Goal: Information Seeking & Learning: Find specific fact

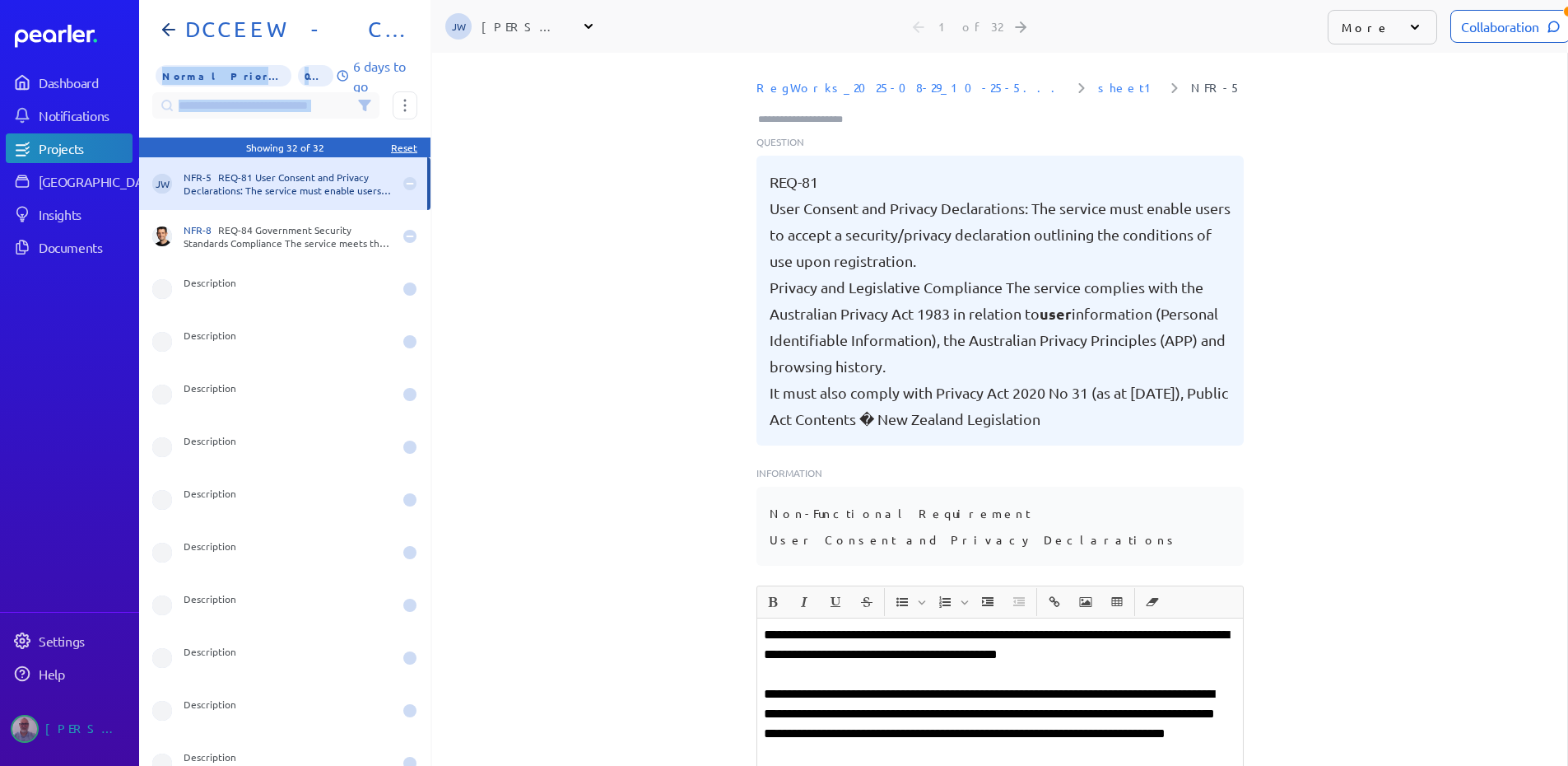
scroll to position [0, 13]
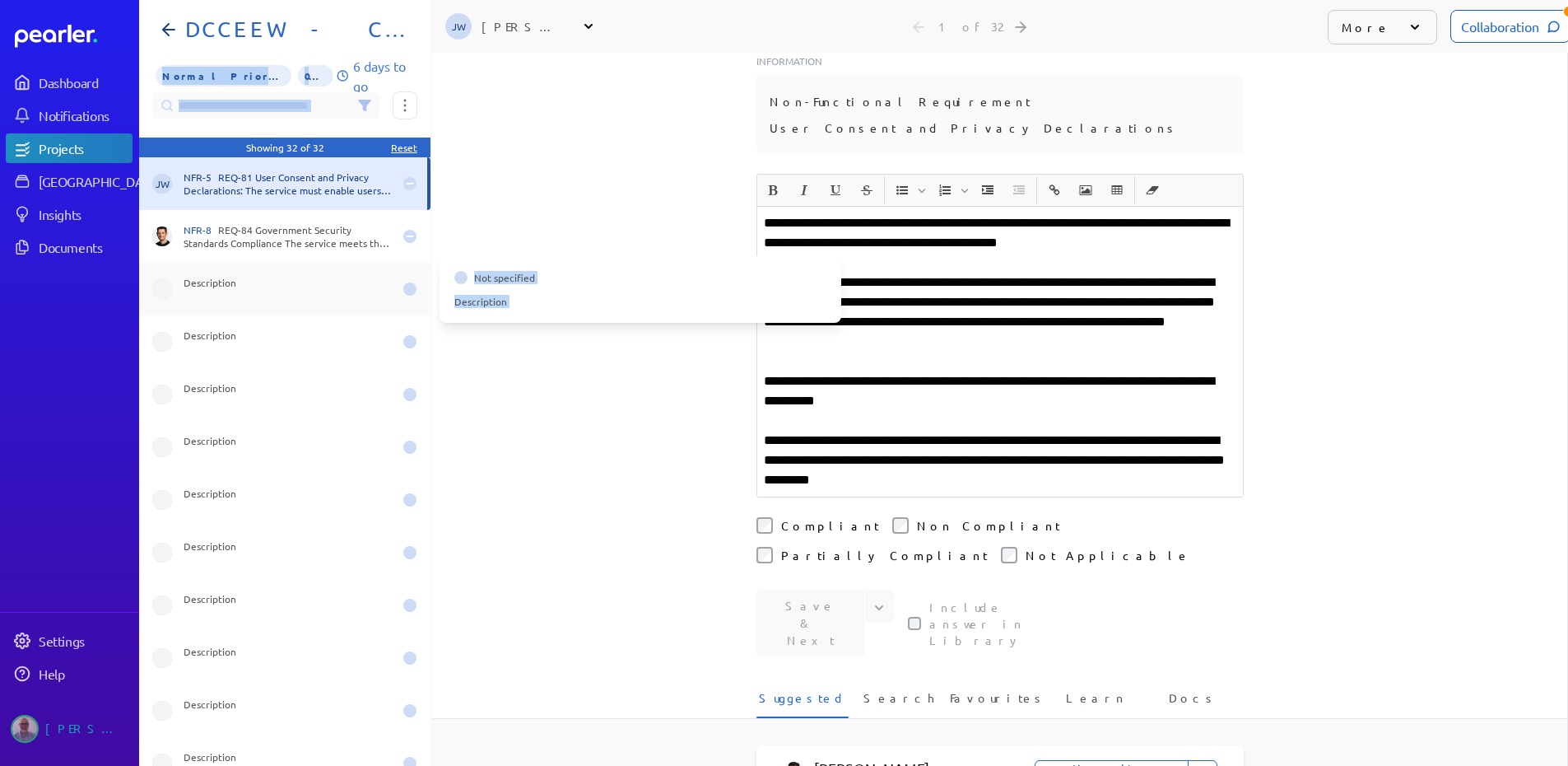
click at [364, 291] on div "Description" at bounding box center [287, 289] width 209 height 27
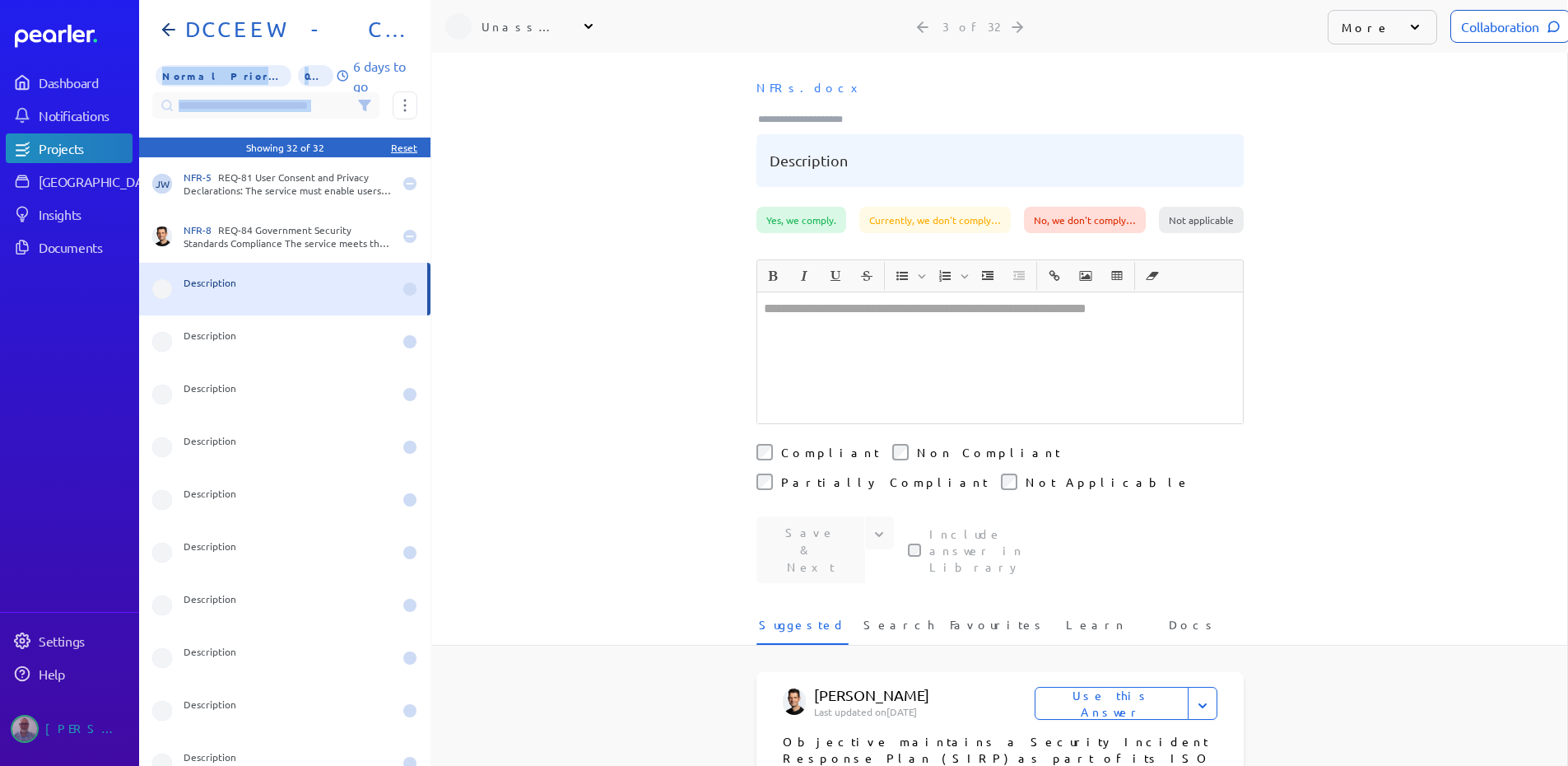
click at [369, 291] on div "Description" at bounding box center [287, 289] width 209 height 27
click at [1411, 27] on icon at bounding box center [1414, 27] width 8 height 5
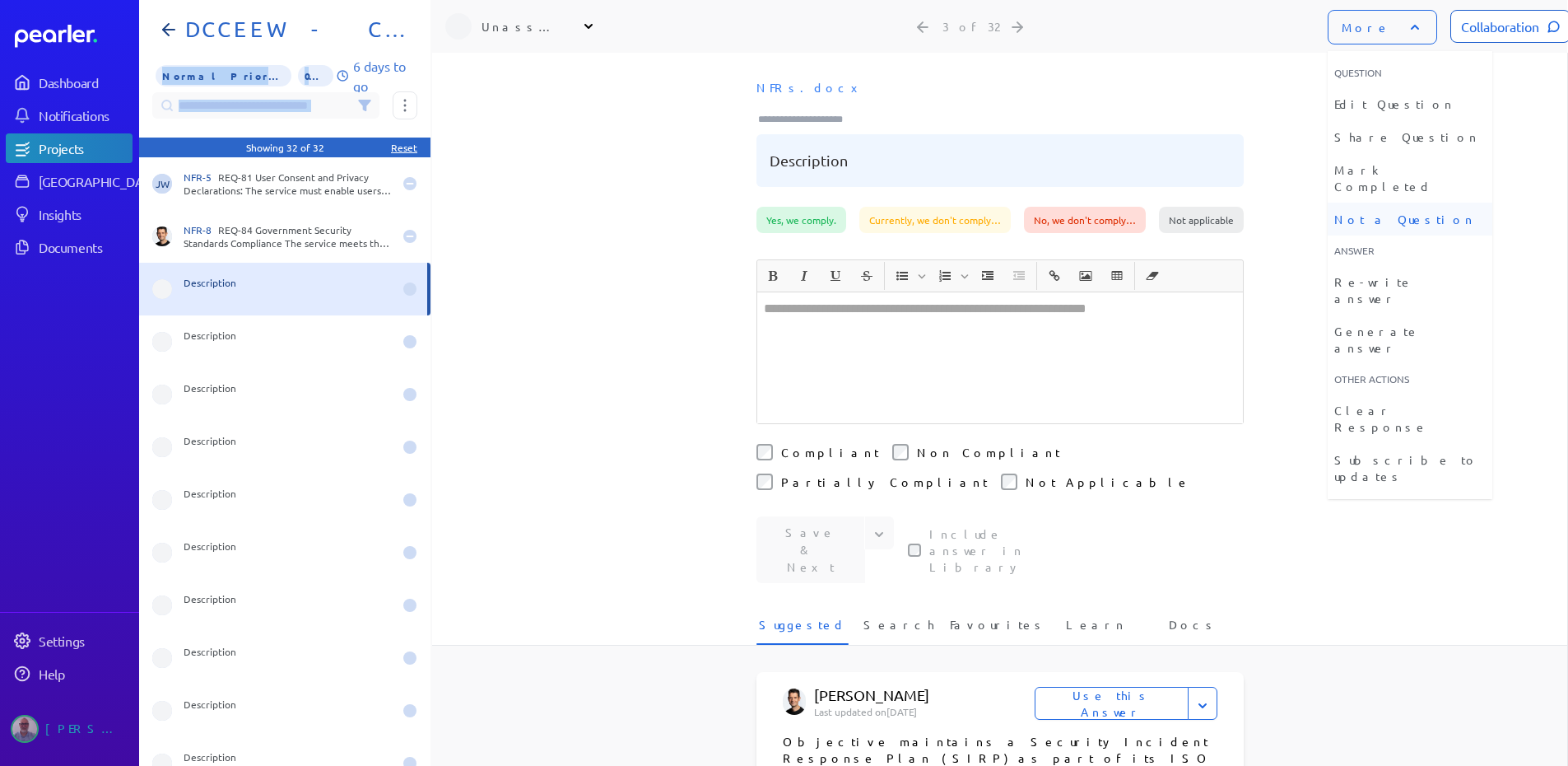
click at [1387, 203] on li "Not a Question" at bounding box center [1410, 219] width 165 height 33
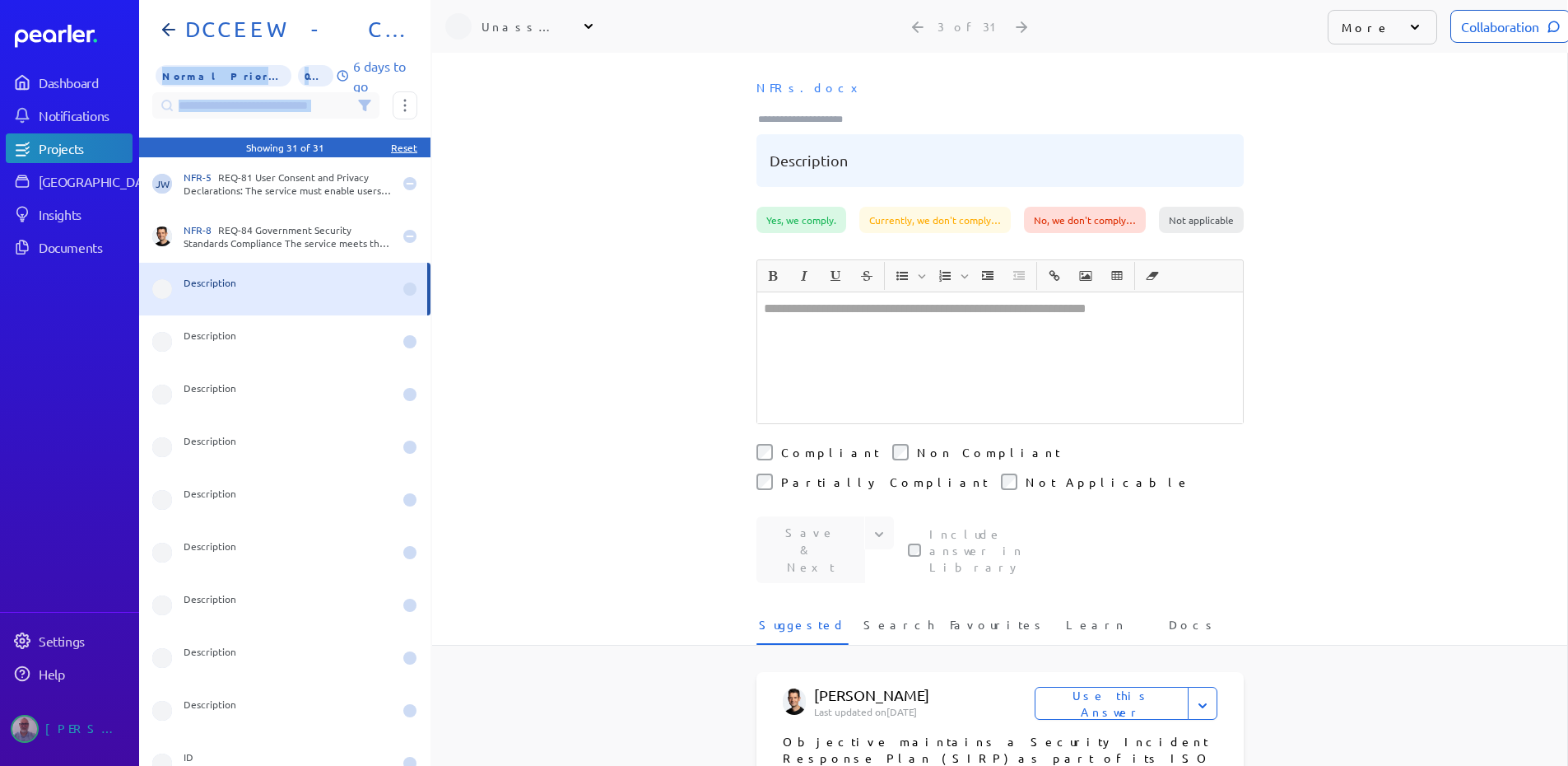
click at [1391, 18] on div "More" at bounding box center [1382, 28] width 110 height 35
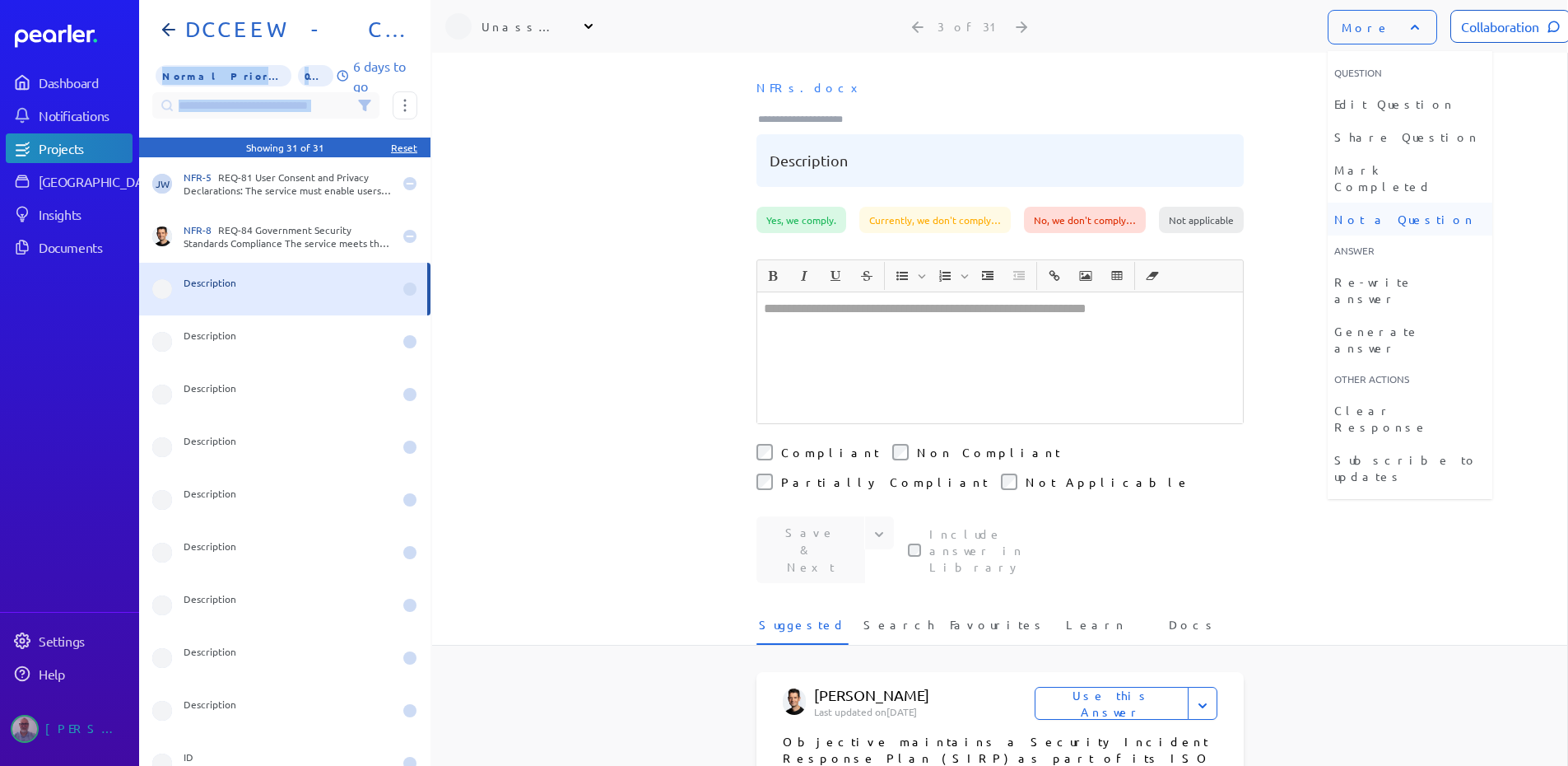
click at [1392, 203] on li "Not a Question" at bounding box center [1410, 219] width 165 height 33
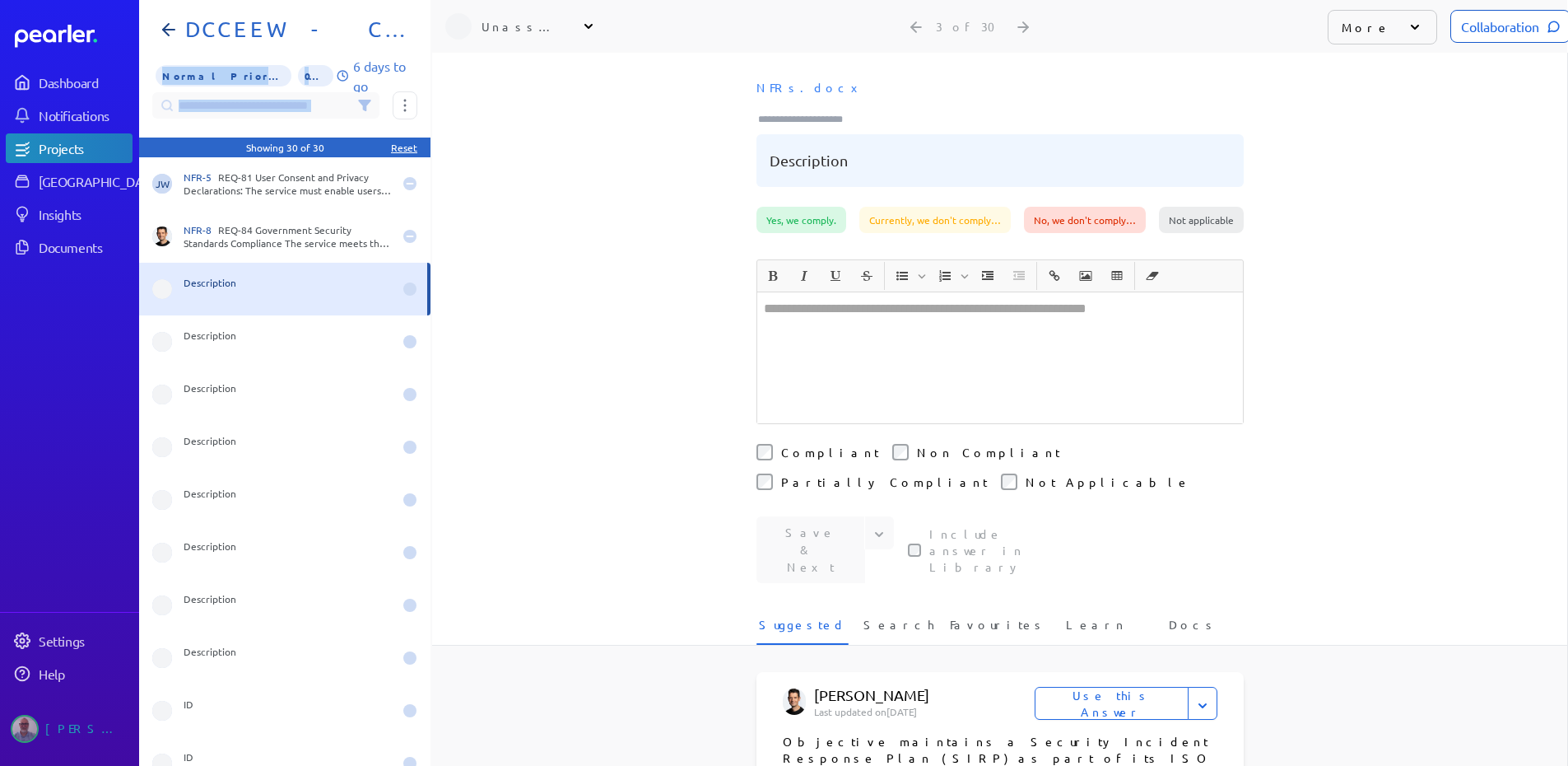
click at [1407, 28] on icon at bounding box center [1415, 28] width 17 height 17
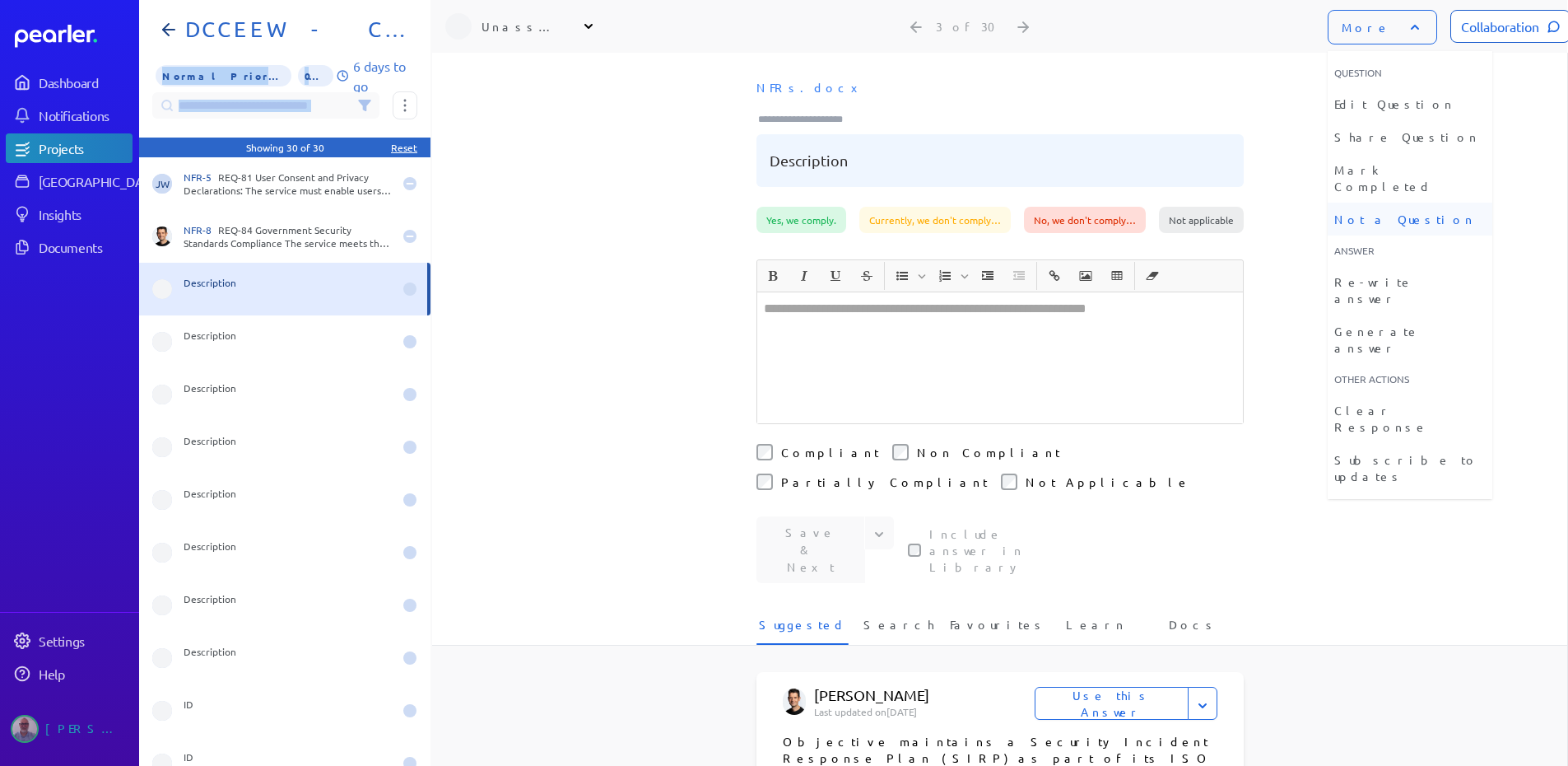
click at [1389, 204] on li "Not a Question" at bounding box center [1410, 219] width 165 height 33
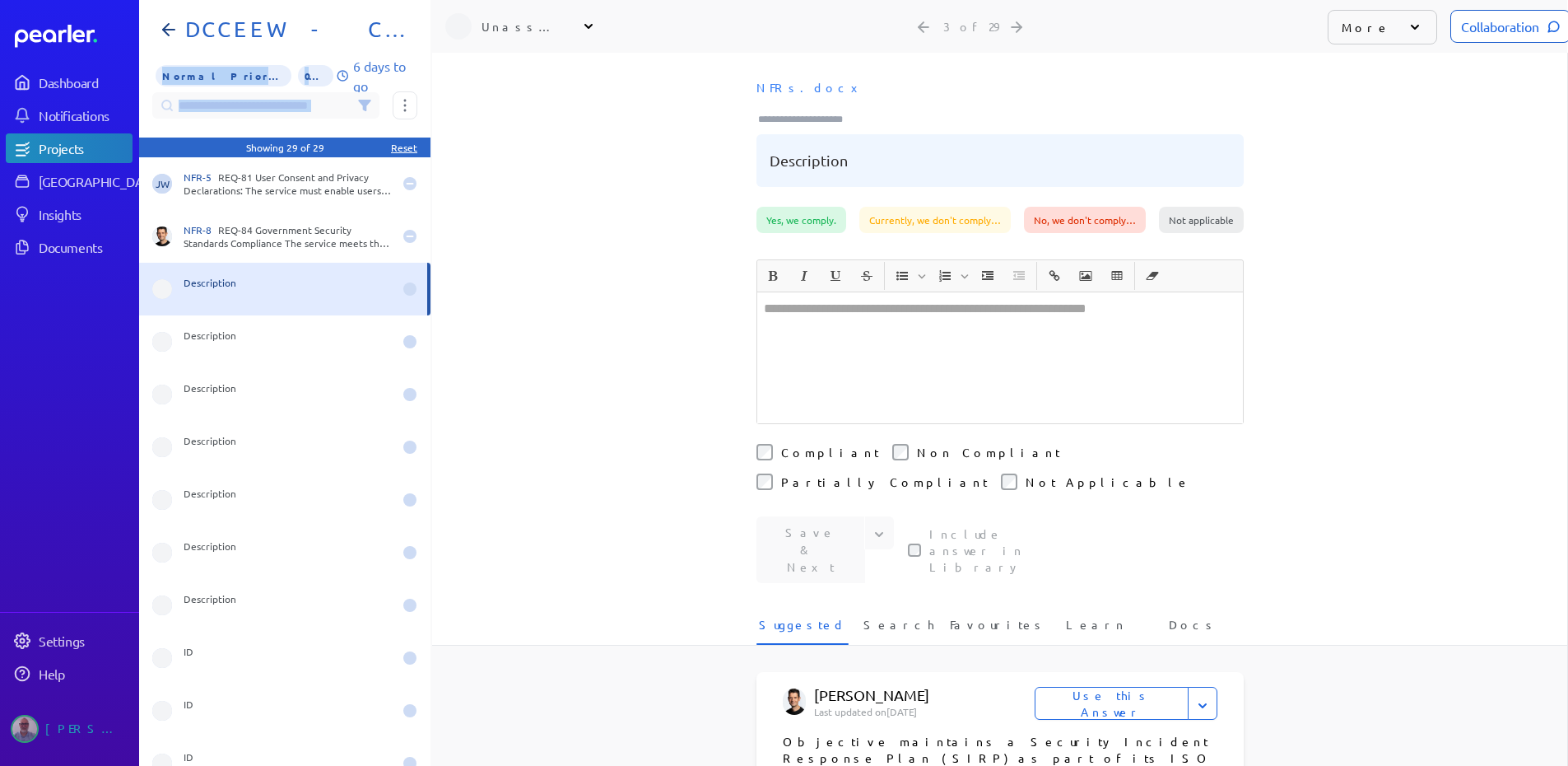
click at [1407, 30] on icon at bounding box center [1415, 28] width 17 height 17
click at [1381, 199] on div "NFRs.docx Description" at bounding box center [999, 140] width 1135 height 134
click at [205, 536] on div "Description" at bounding box center [284, 552] width 292 height 52
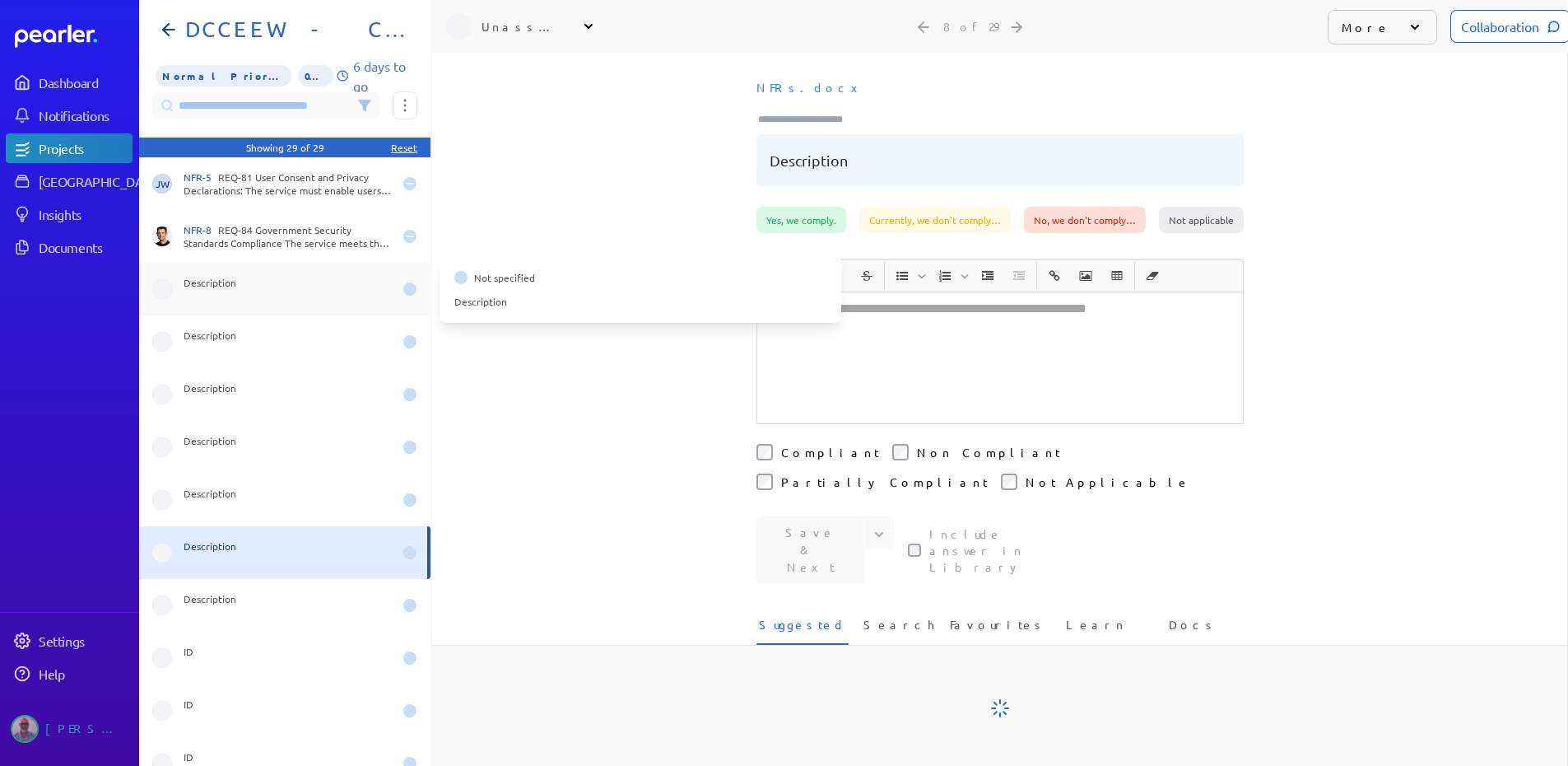
click at [202, 290] on div "Description" at bounding box center [287, 289] width 209 height 27
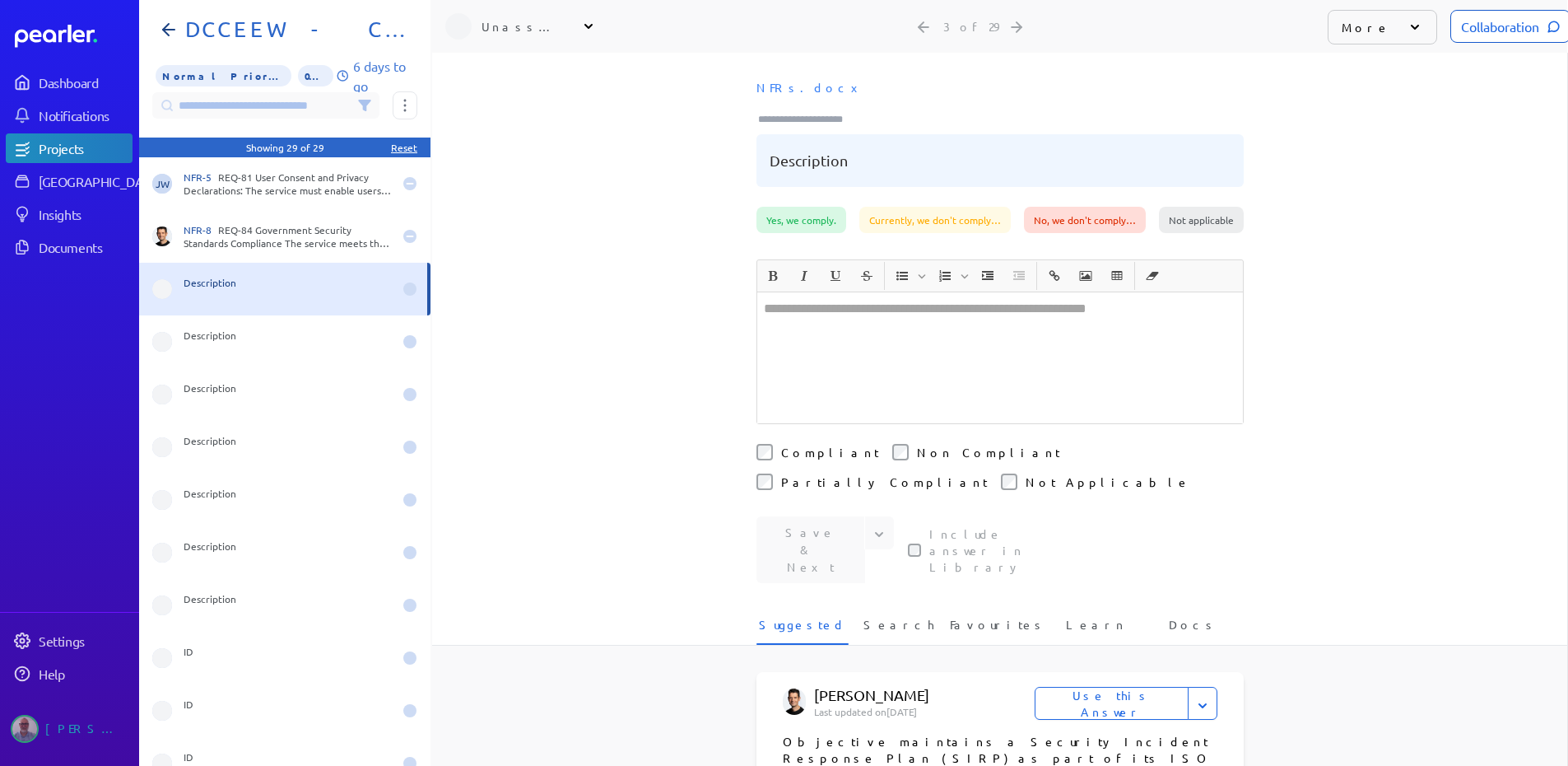
click at [1407, 22] on icon at bounding box center [1415, 28] width 17 height 17
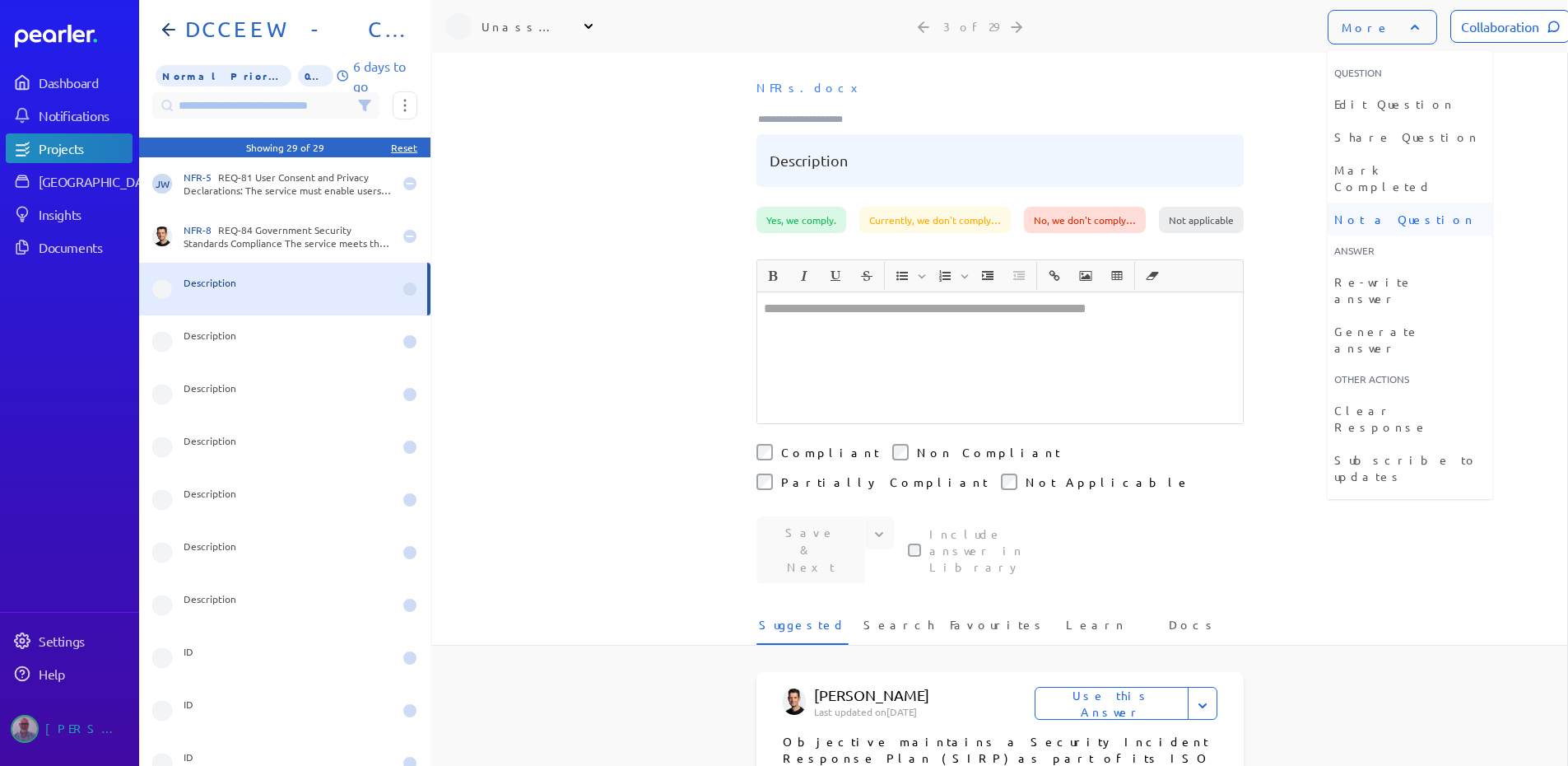
click at [1392, 203] on li "Not a Question" at bounding box center [1410, 219] width 165 height 33
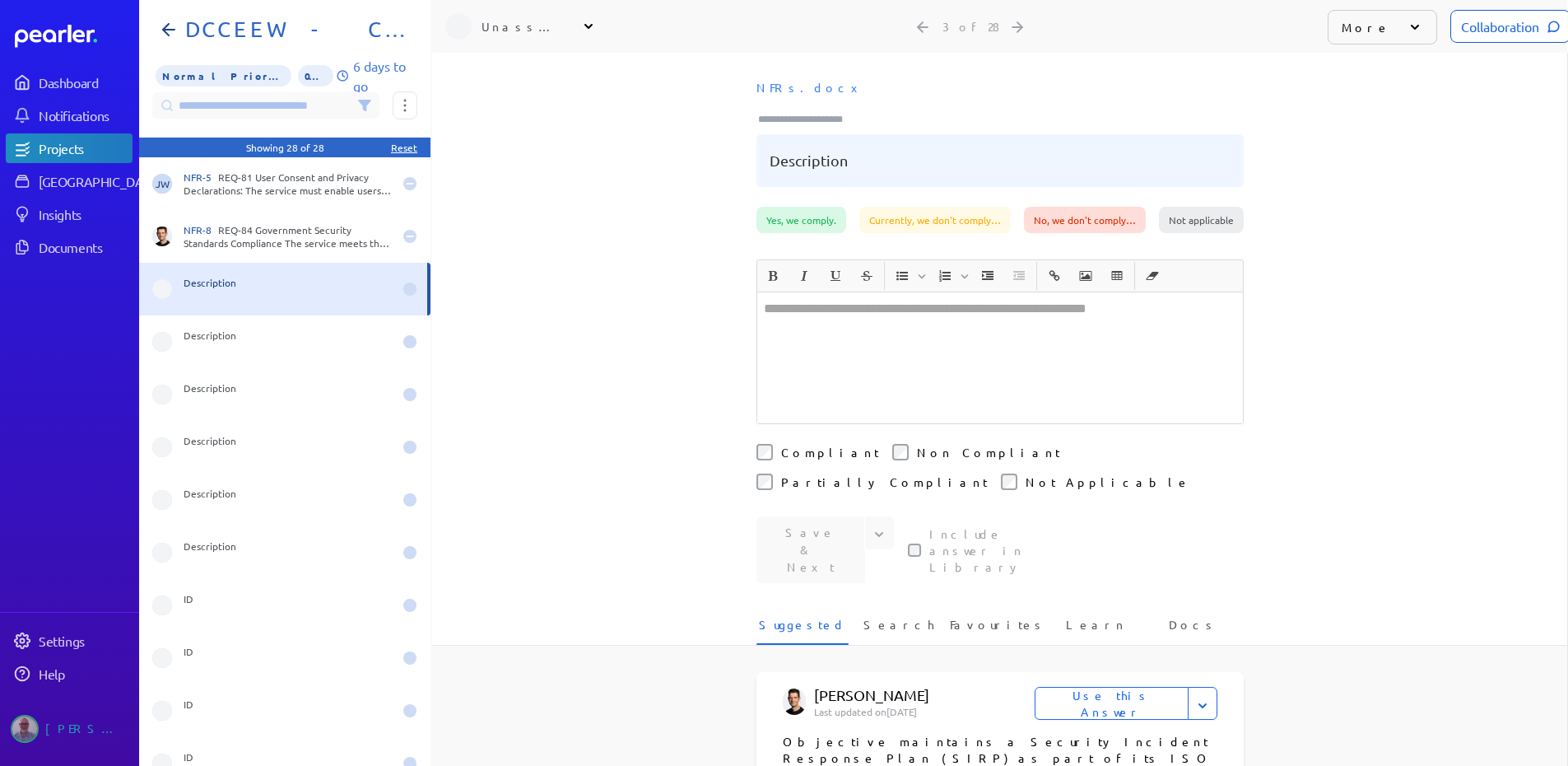
click at [1403, 20] on div "More" at bounding box center [1382, 28] width 110 height 35
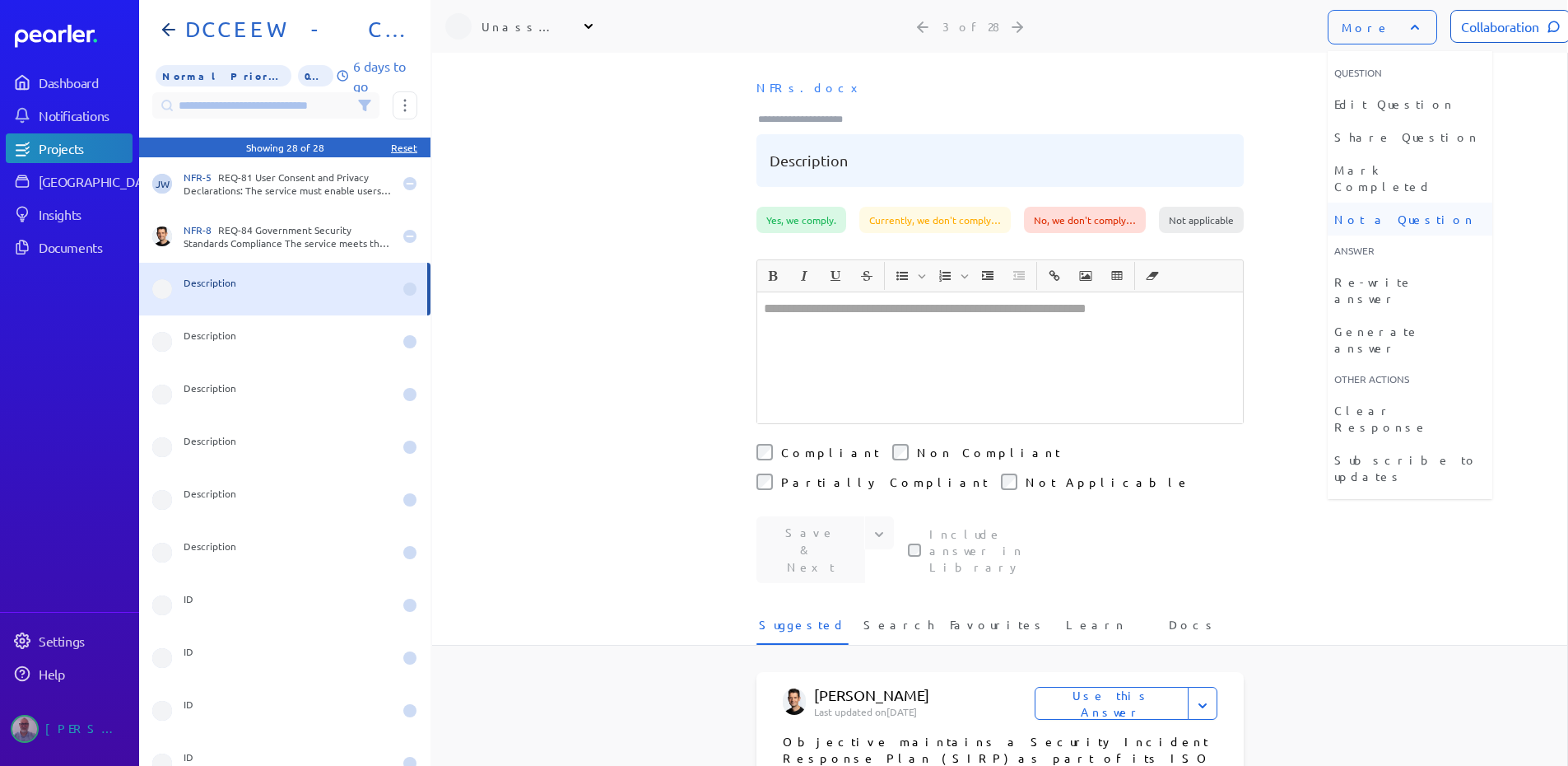
click at [1361, 203] on li "Not a Question" at bounding box center [1410, 219] width 165 height 33
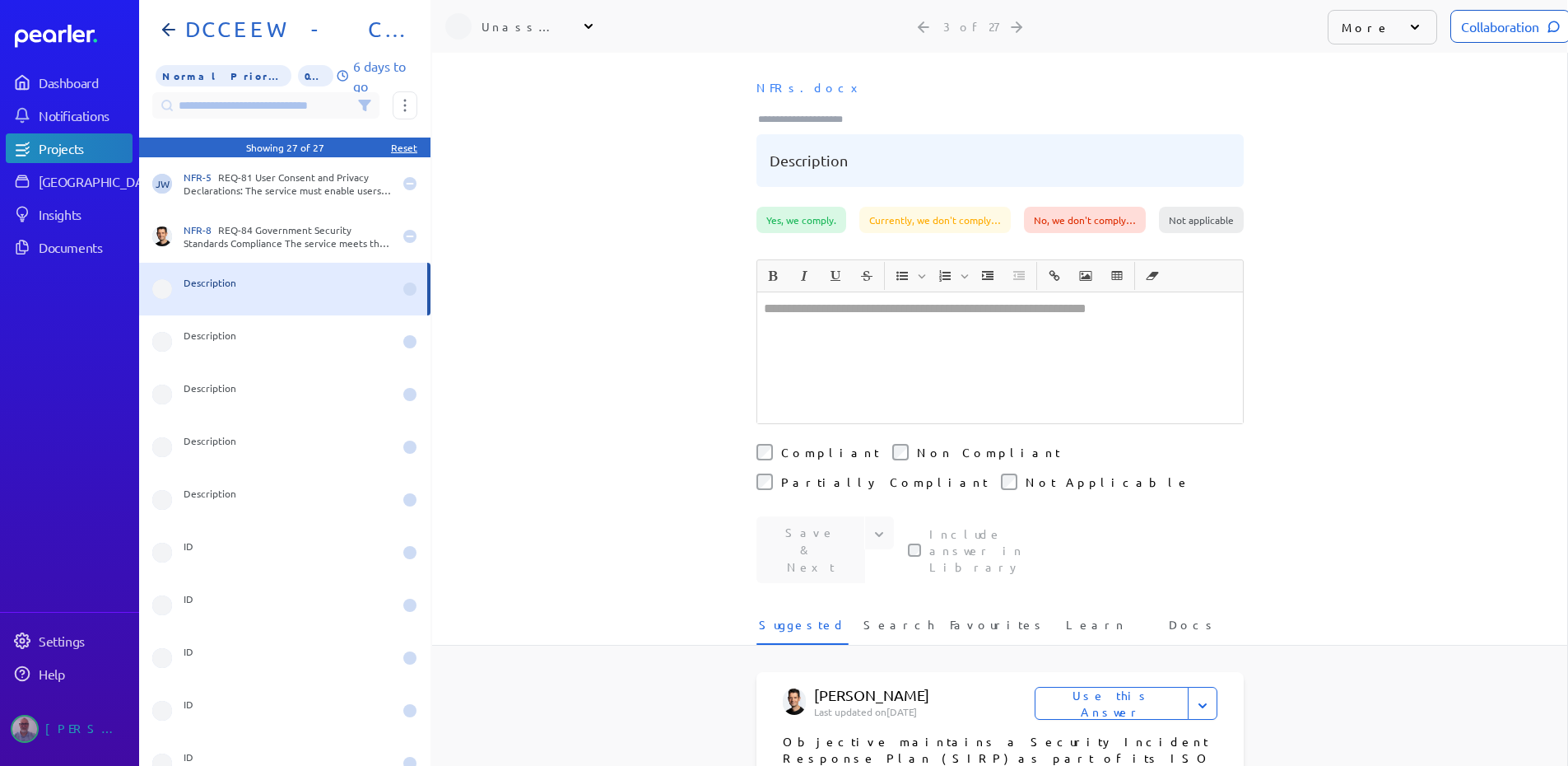
click at [1407, 28] on icon at bounding box center [1415, 28] width 17 height 17
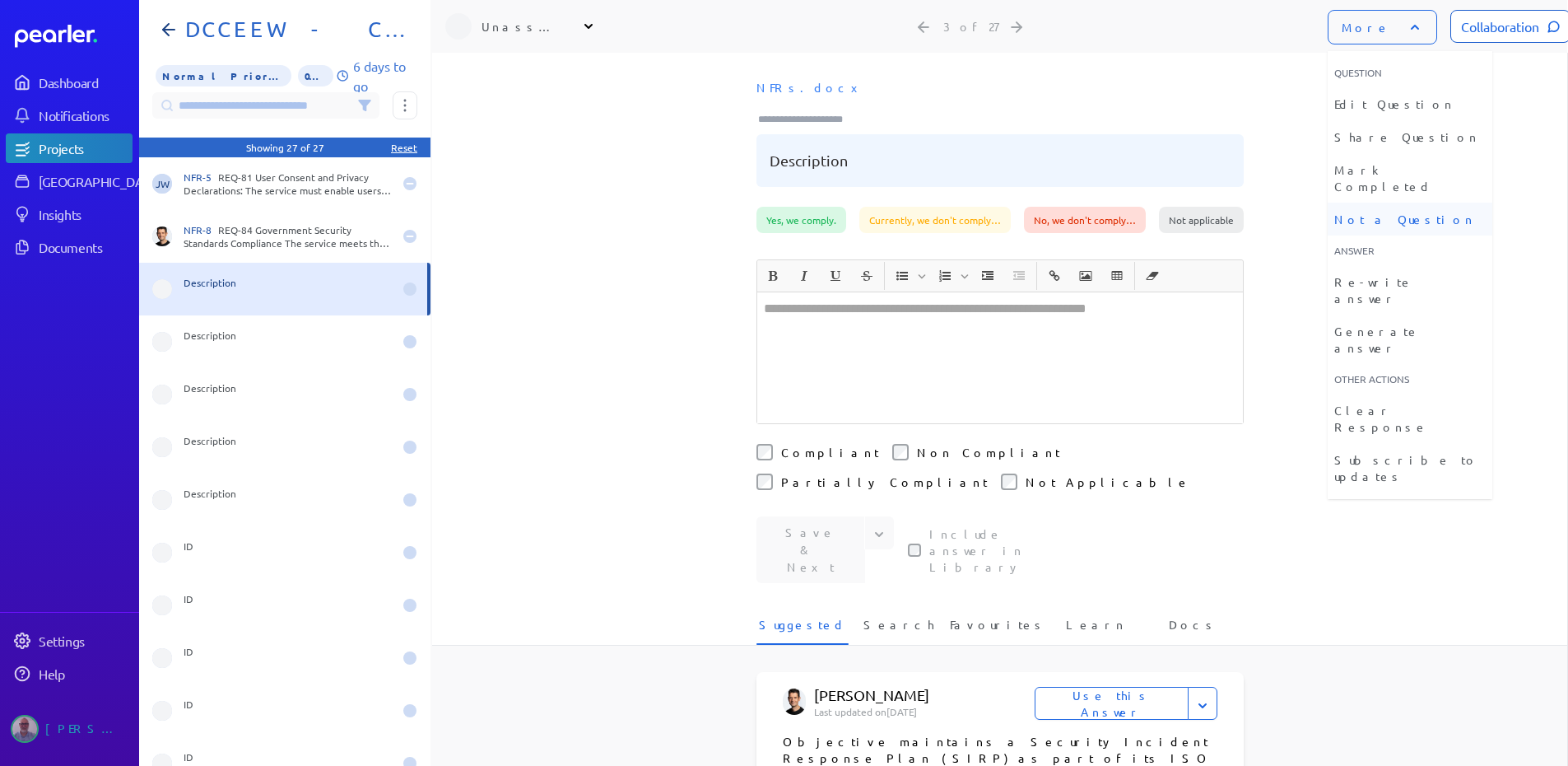
click at [1371, 203] on li "Not a Question" at bounding box center [1410, 219] width 165 height 33
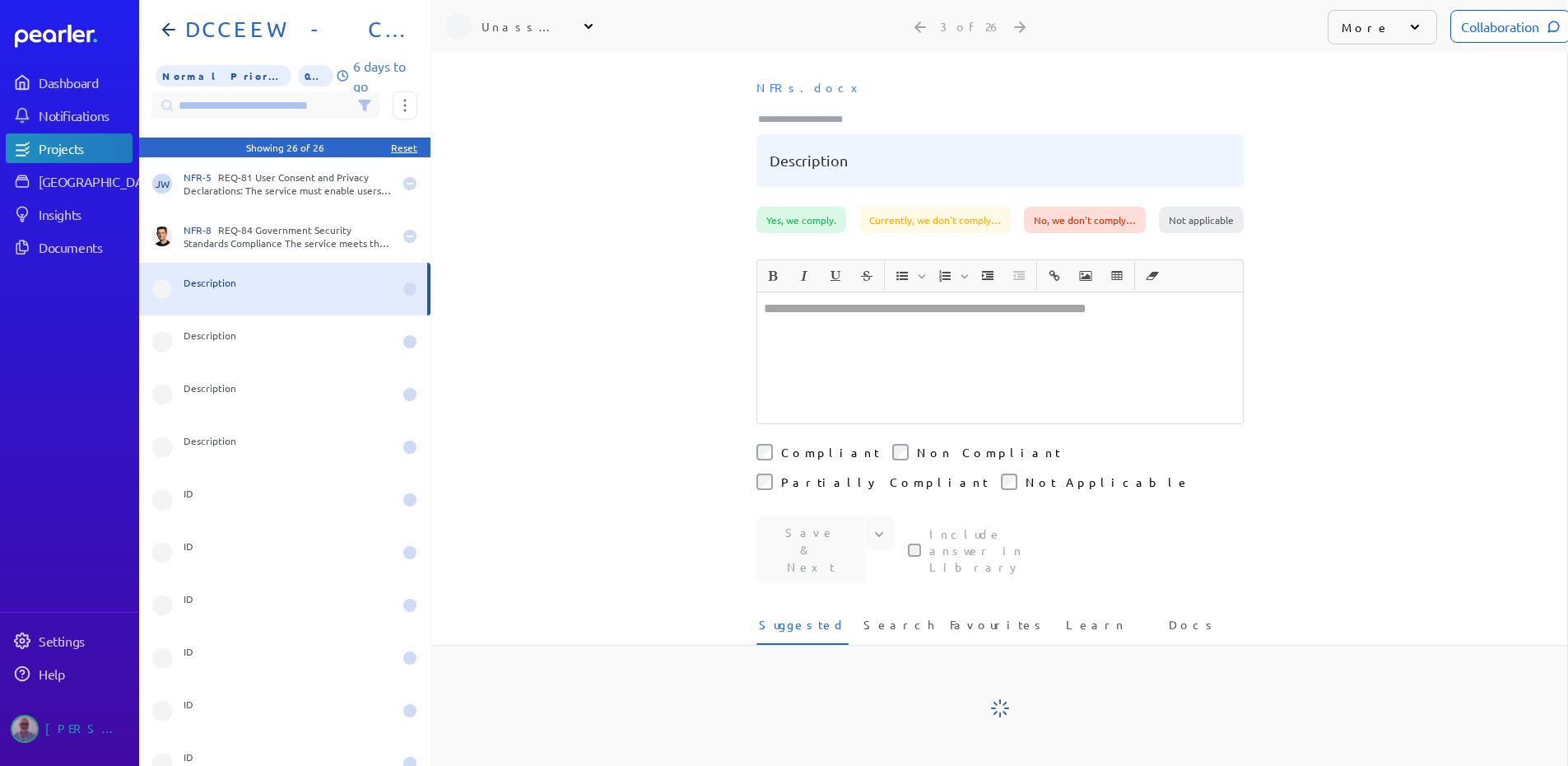
click at [1407, 27] on icon at bounding box center [1415, 28] width 17 height 17
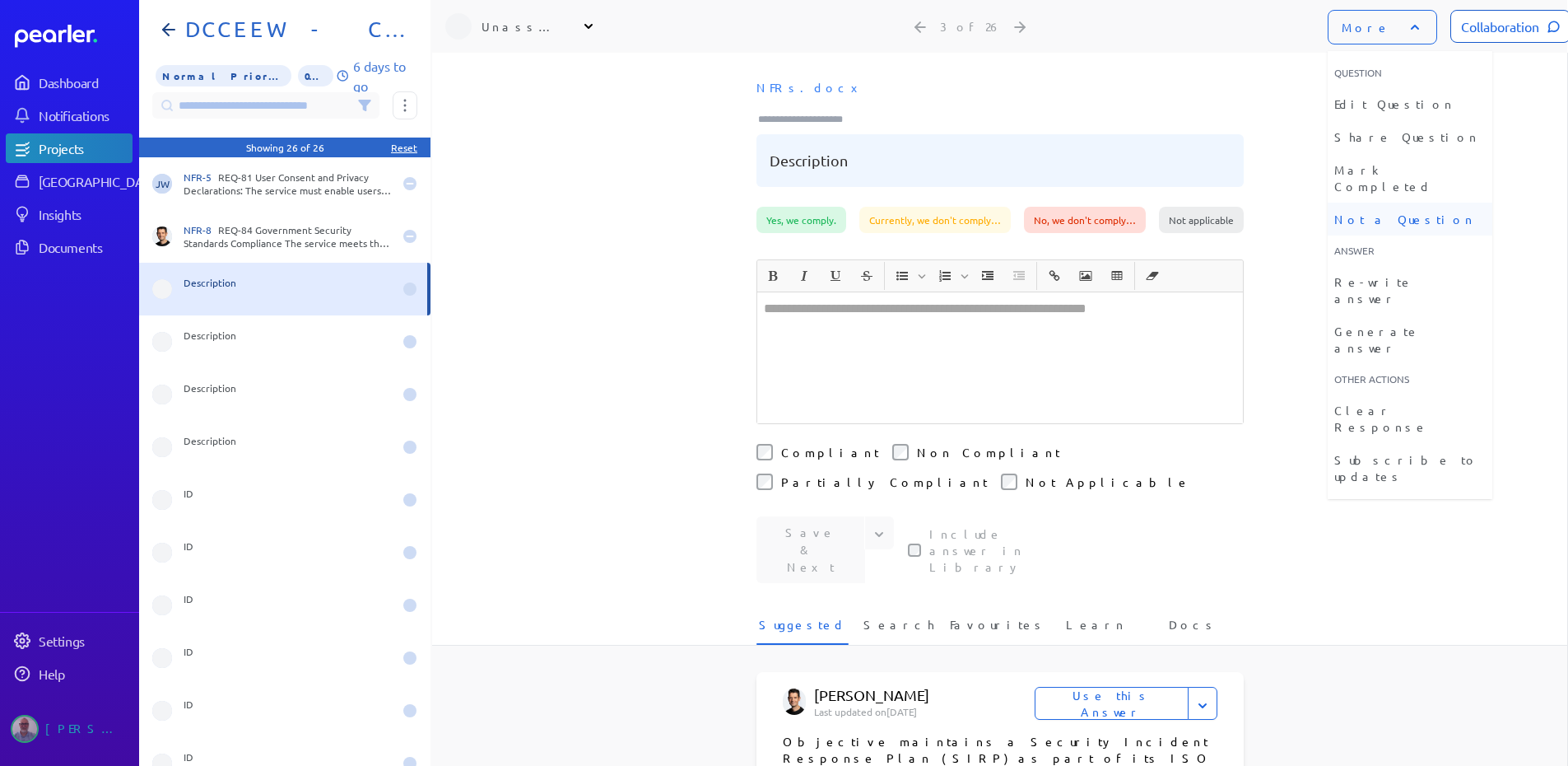
click at [1377, 203] on li "Not a Question" at bounding box center [1410, 219] width 165 height 33
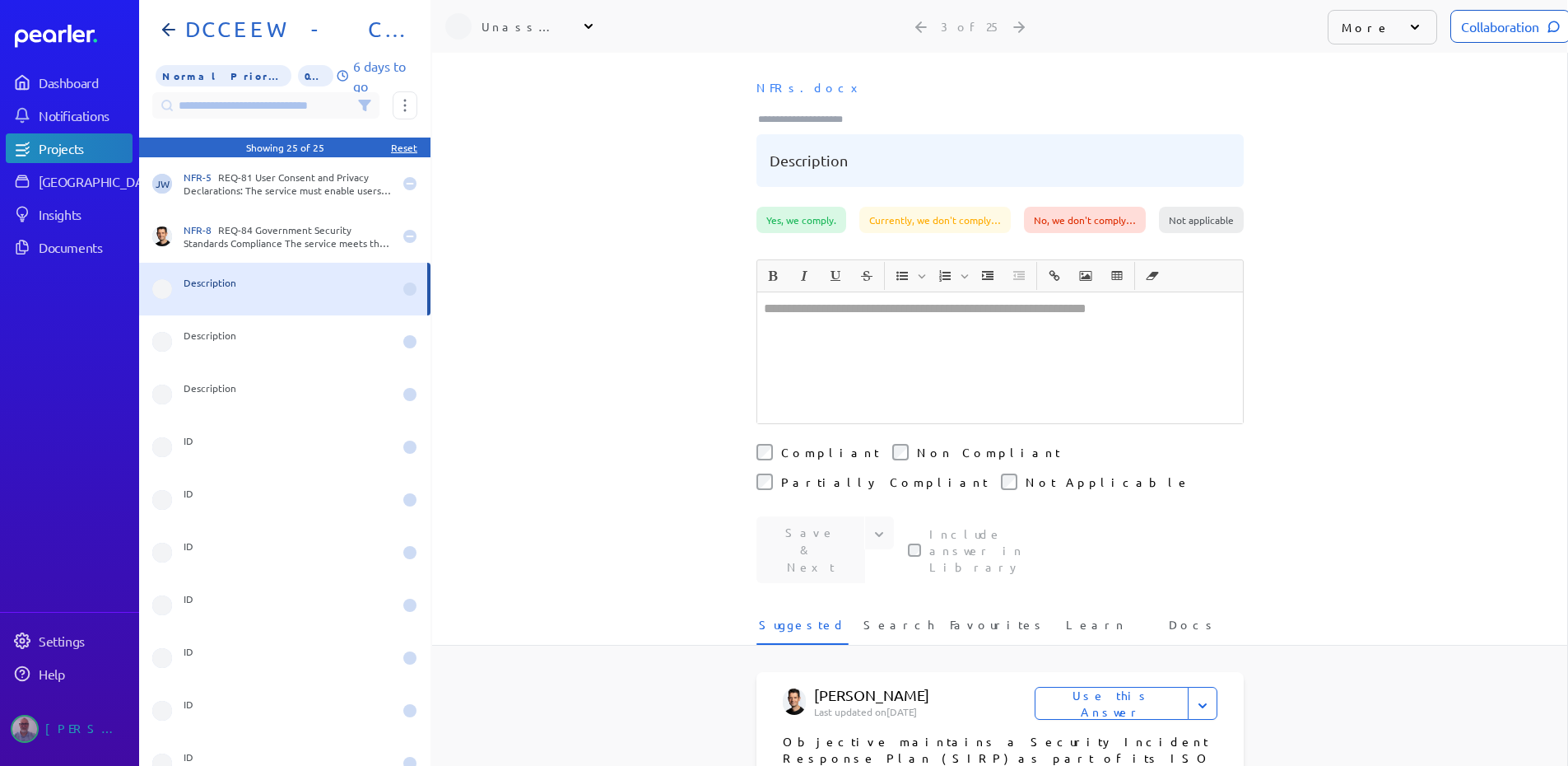
click at [1407, 28] on icon at bounding box center [1415, 28] width 17 height 17
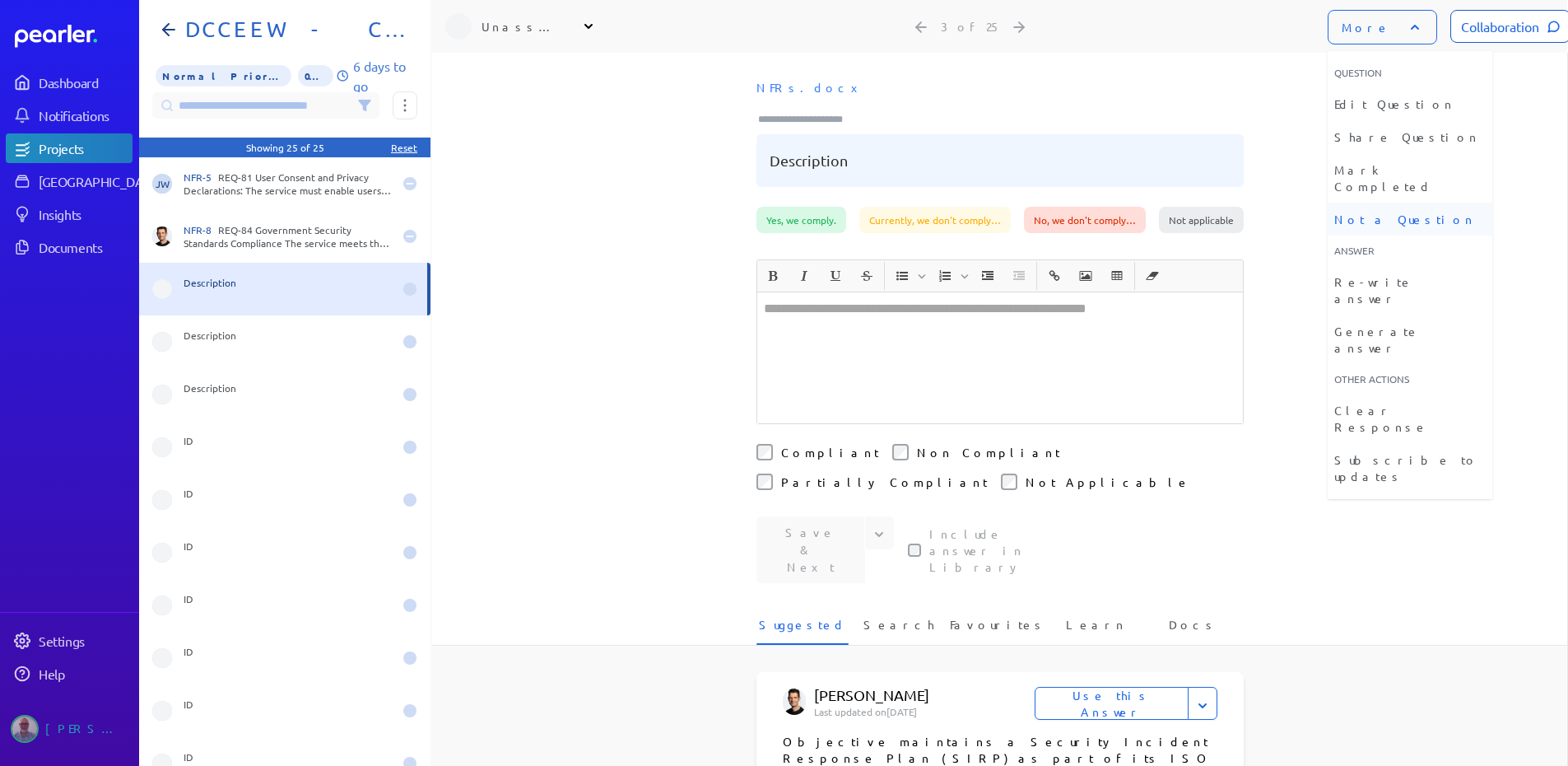
click at [1391, 203] on li "Not a Question" at bounding box center [1410, 219] width 165 height 33
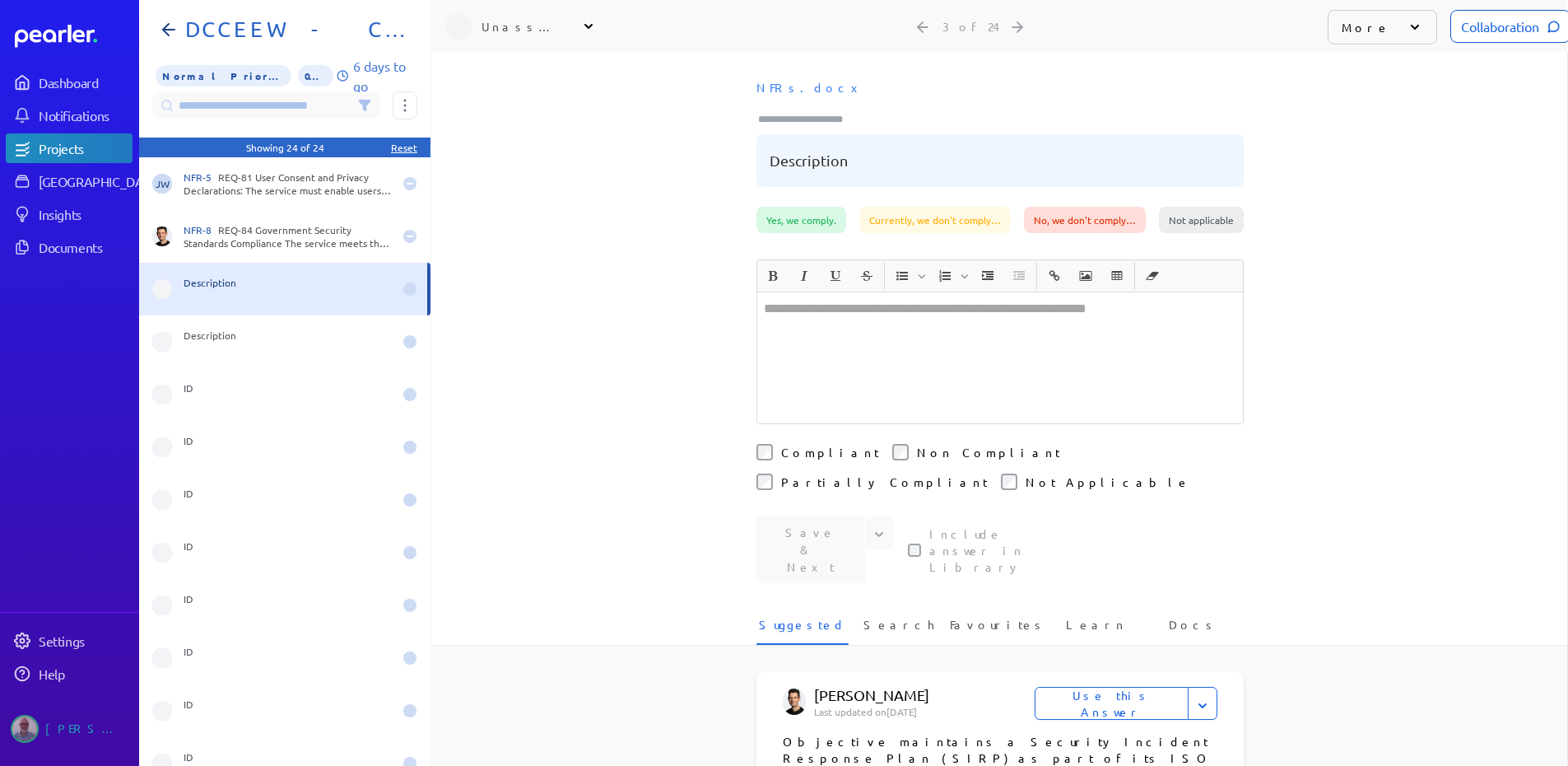
click at [1407, 23] on icon at bounding box center [1415, 28] width 17 height 17
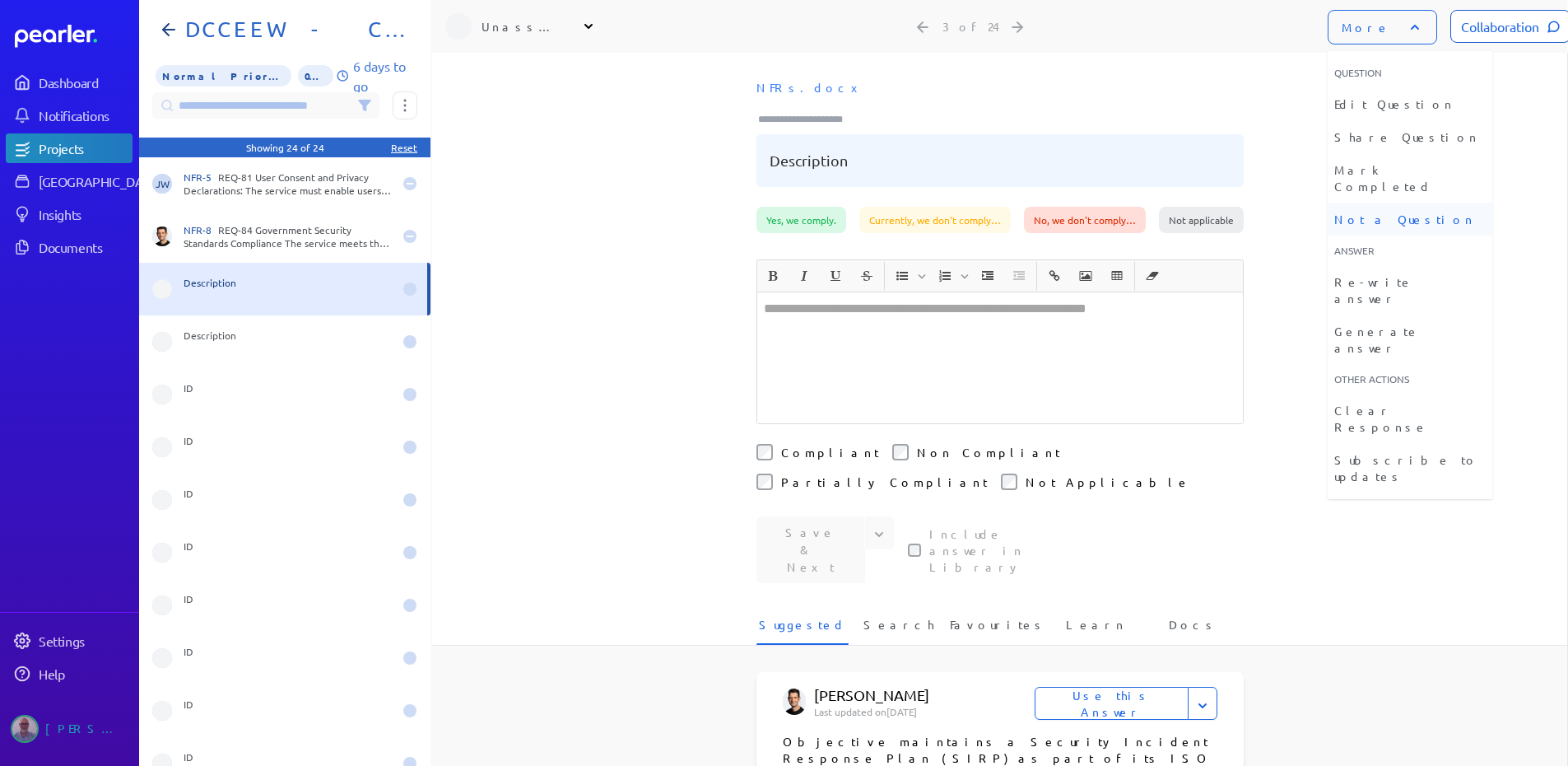
click at [1368, 207] on li "Not a Question" at bounding box center [1410, 219] width 165 height 33
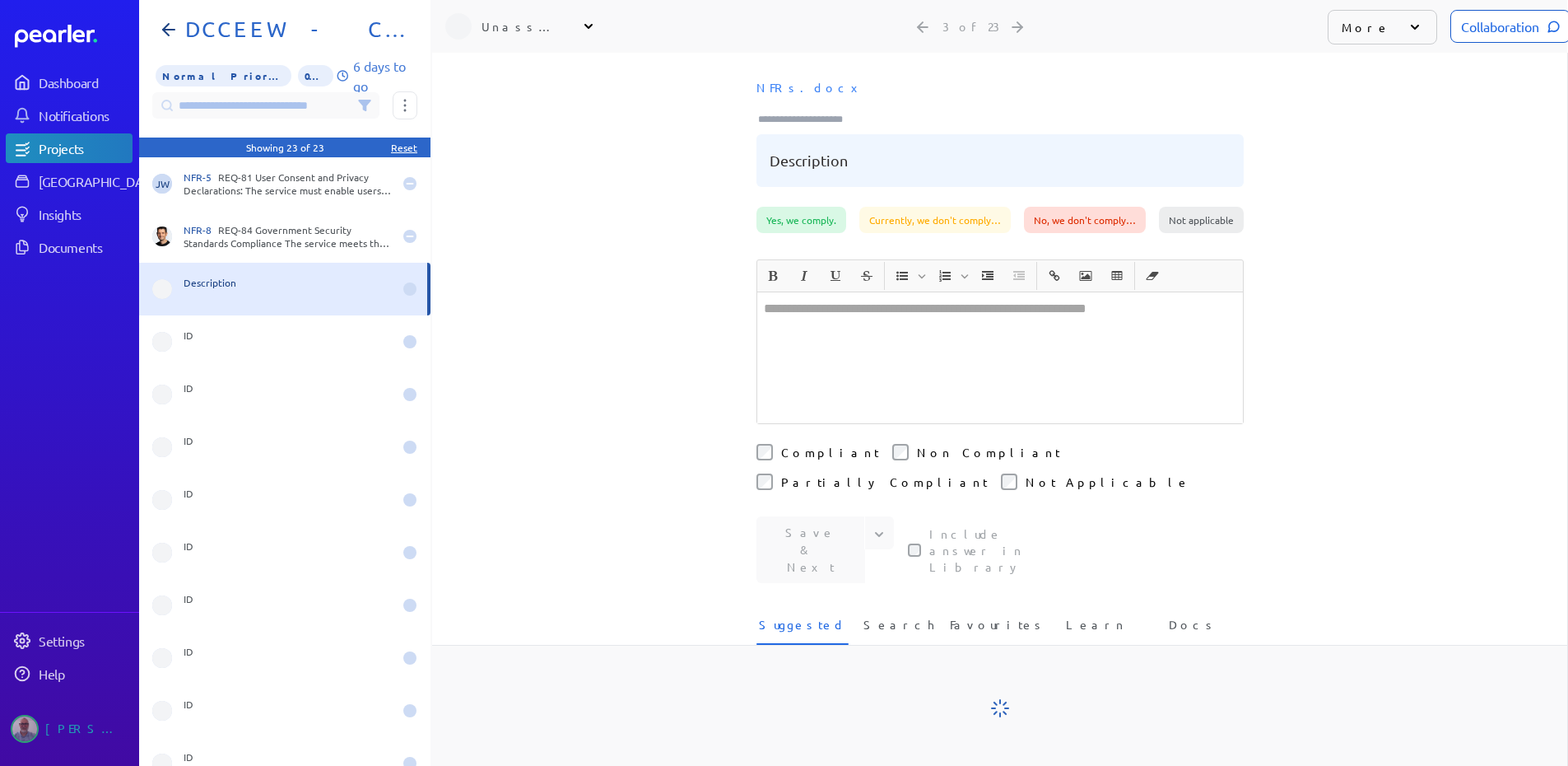
click at [1407, 29] on icon at bounding box center [1415, 28] width 17 height 17
click at [1407, 29] on icon at bounding box center [1415, 28] width 17 height 17
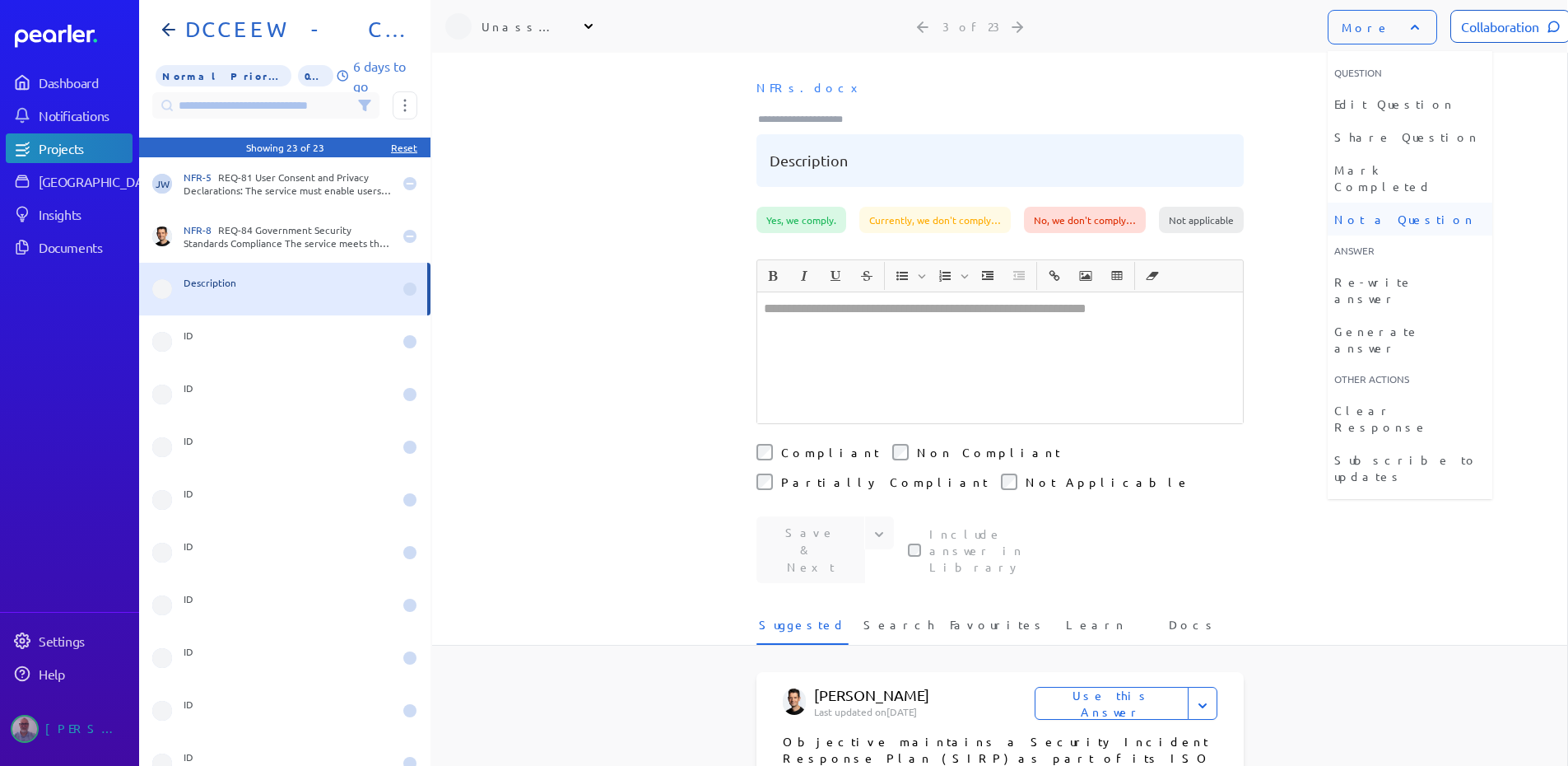
click at [1375, 203] on li "Not a Question" at bounding box center [1410, 219] width 165 height 33
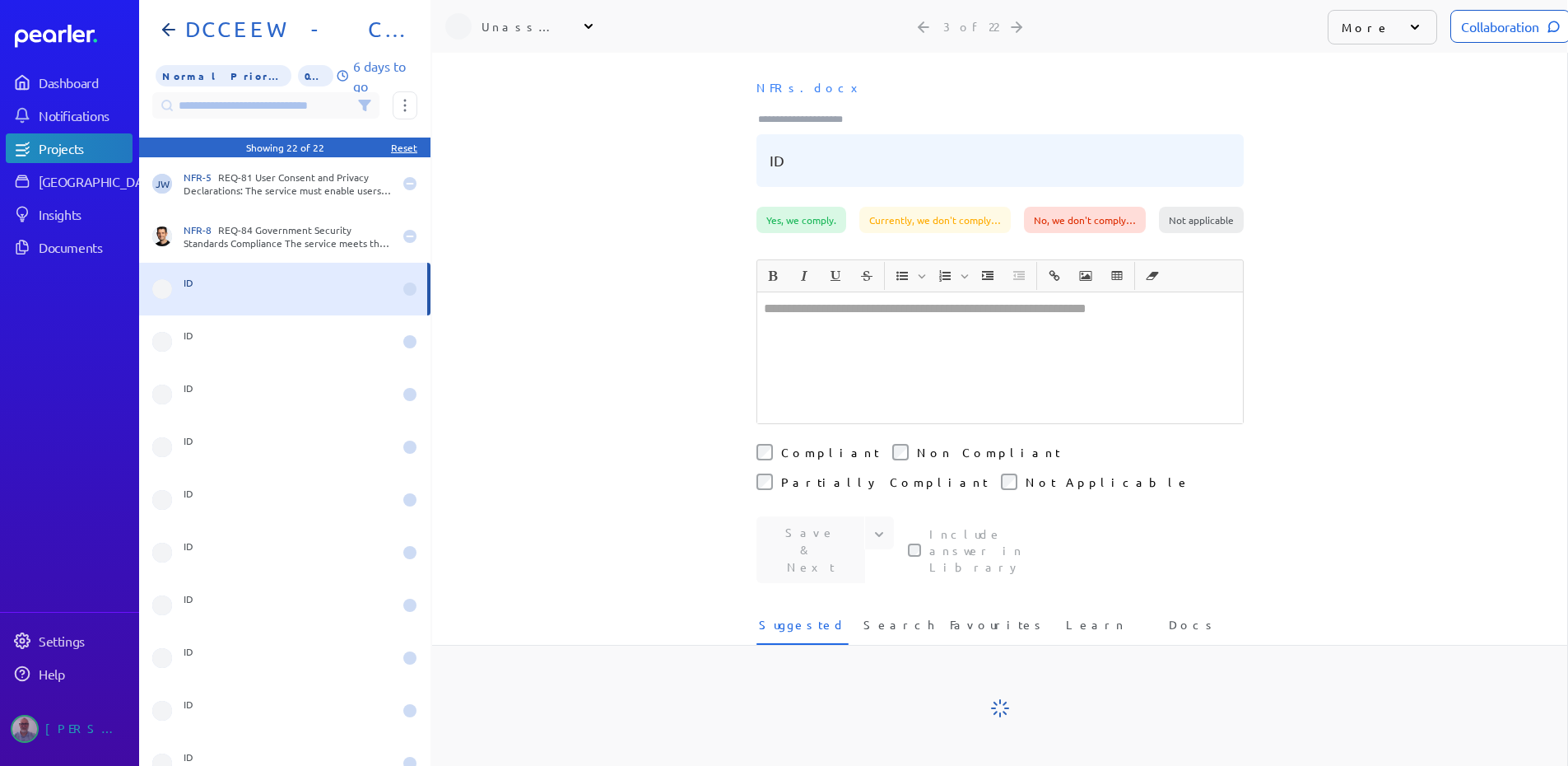
click at [1383, 30] on div "More" at bounding box center [1382, 28] width 110 height 35
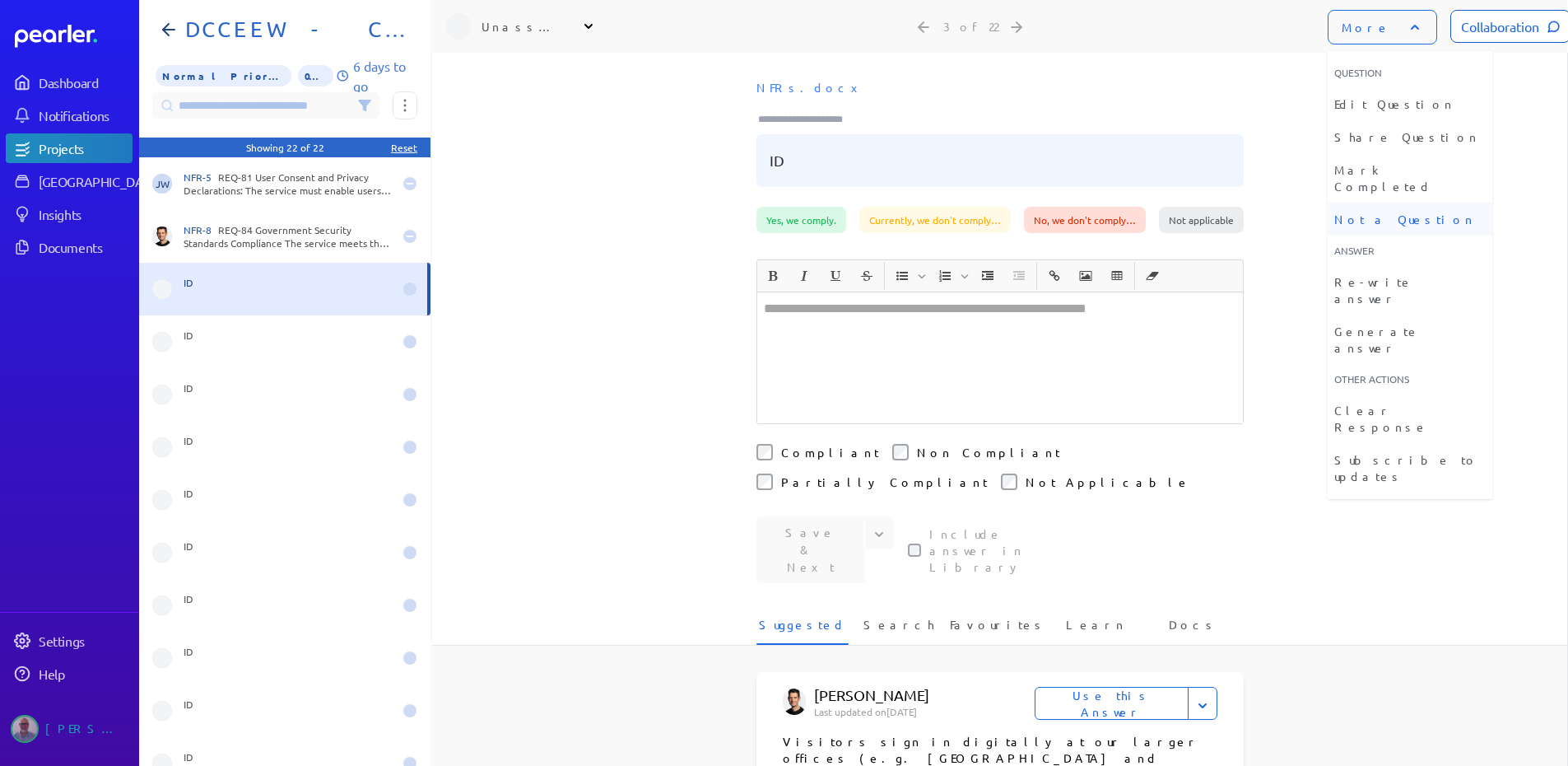
click at [1362, 203] on li "Not a Question" at bounding box center [1410, 219] width 165 height 33
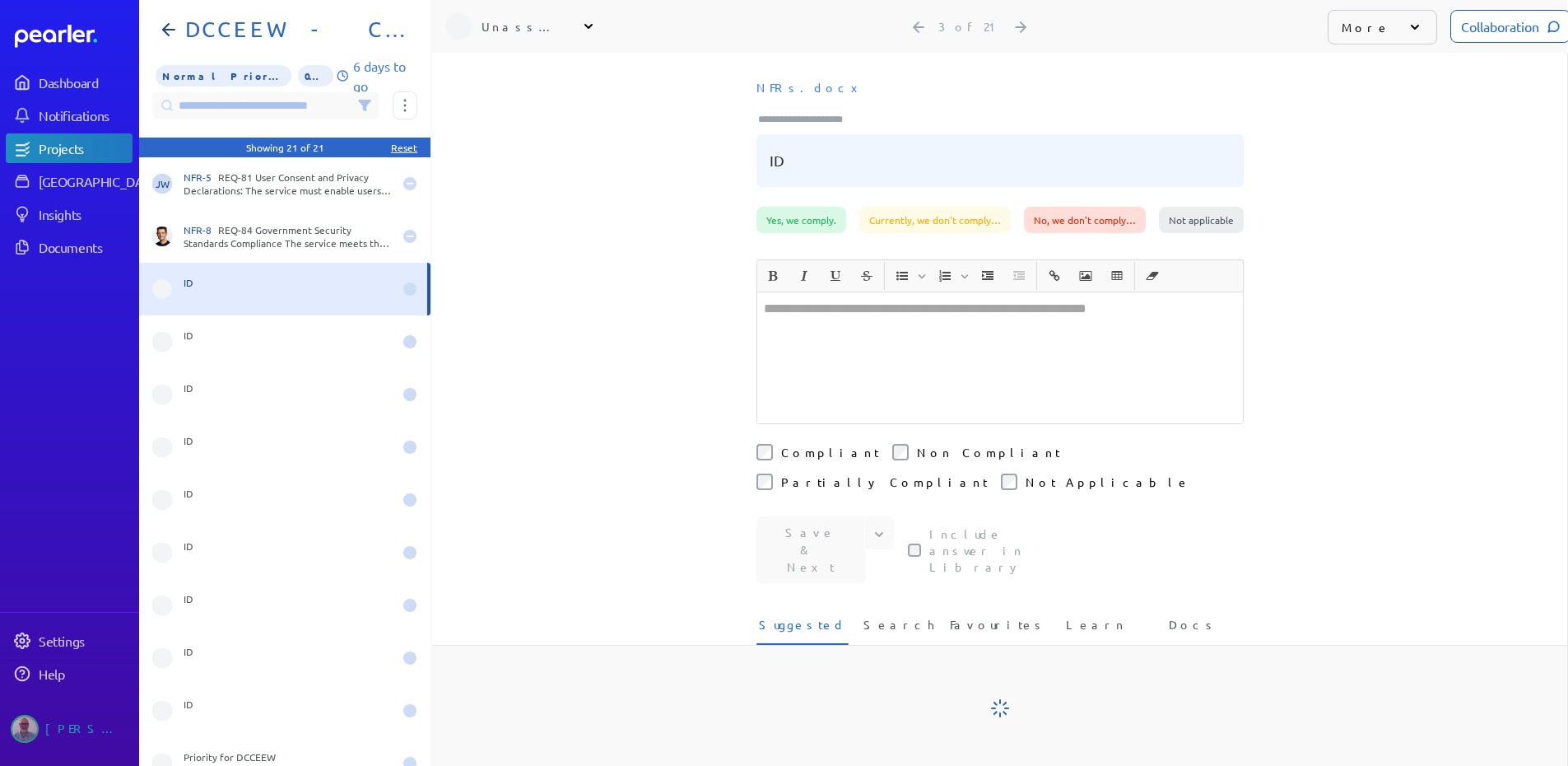
click at [1407, 28] on icon at bounding box center [1415, 28] width 17 height 17
click at [1400, 36] on div "More" at bounding box center [1382, 28] width 110 height 35
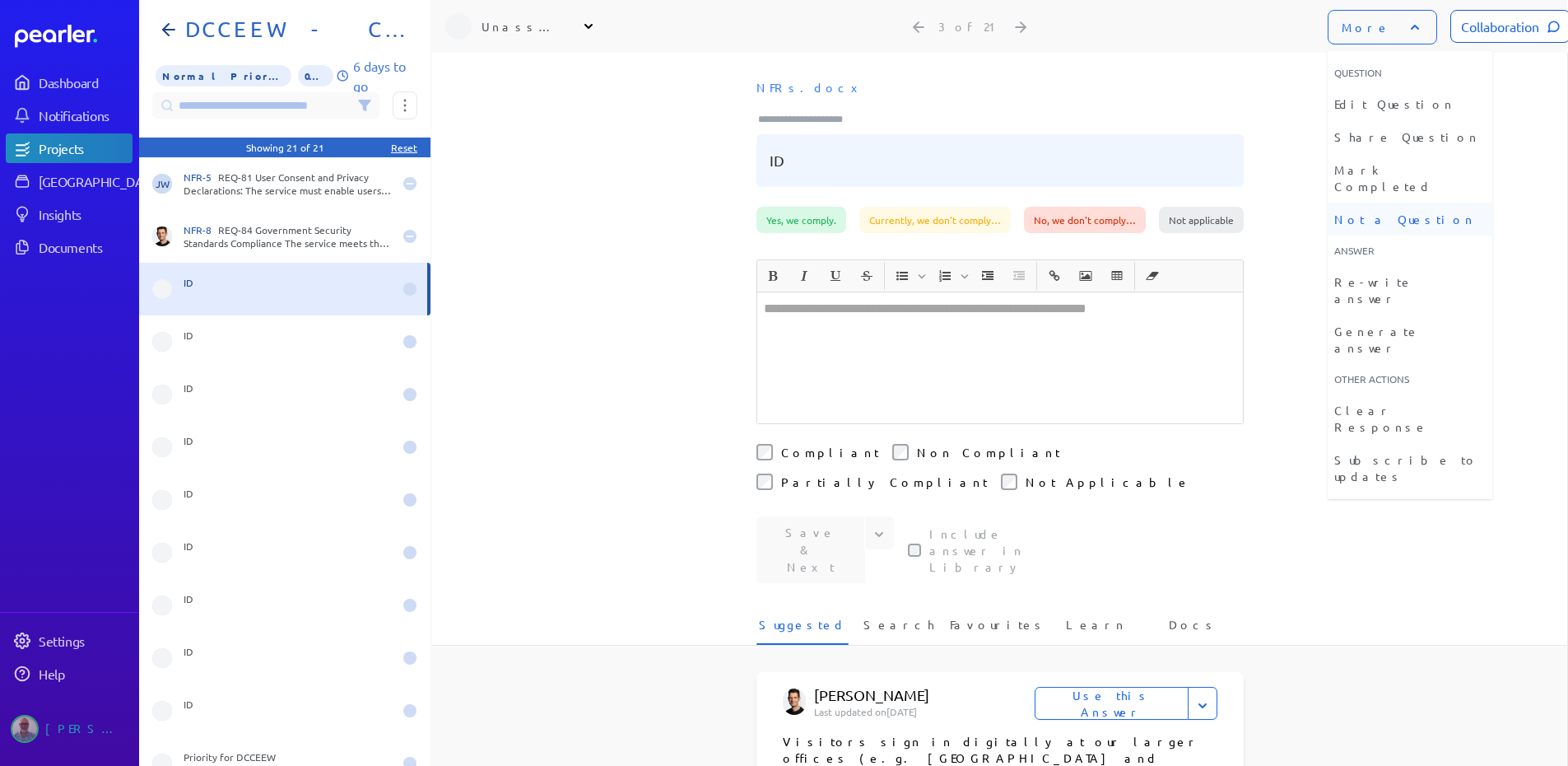
click at [1380, 203] on li "Not a Question" at bounding box center [1410, 219] width 165 height 33
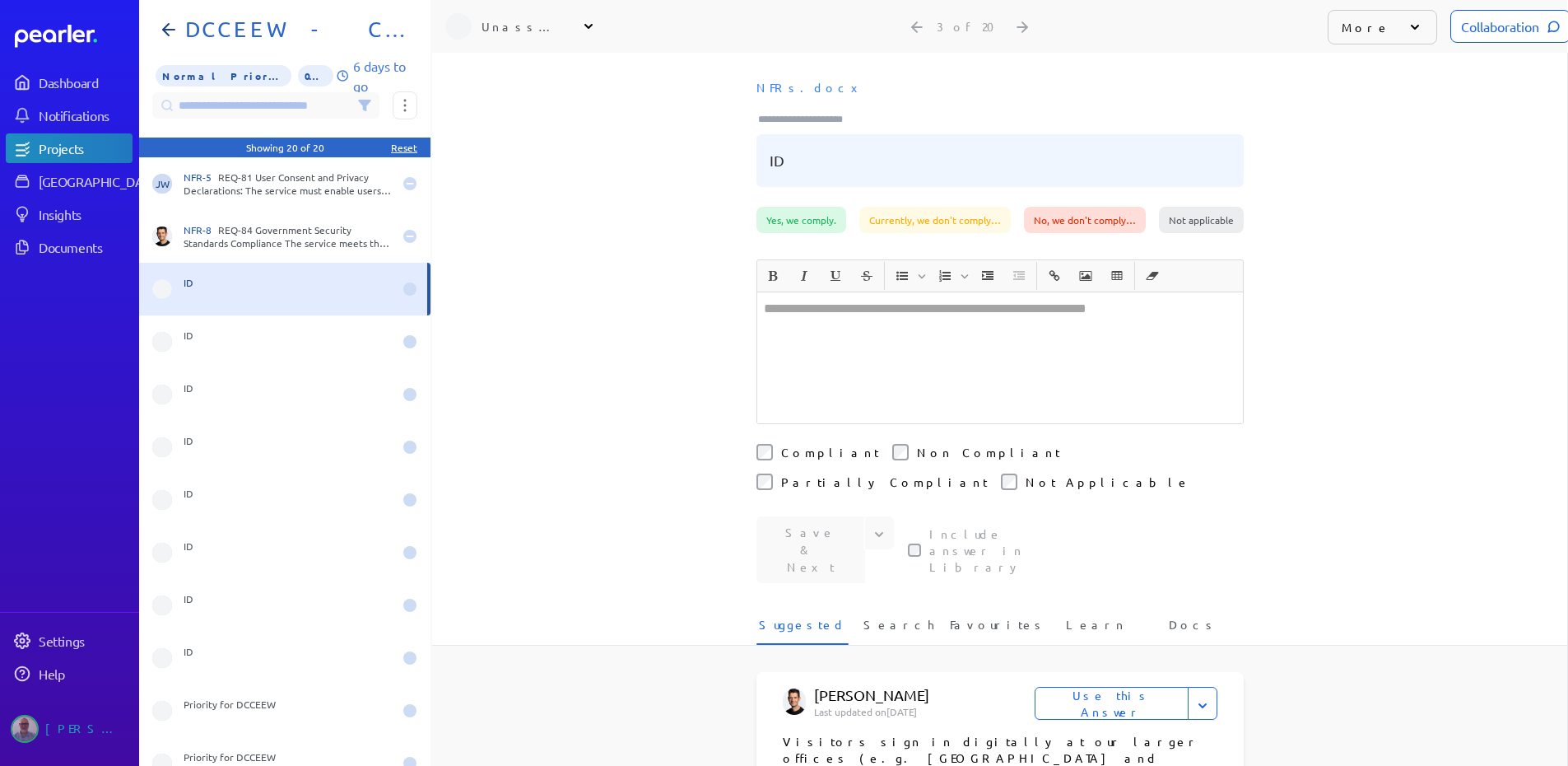
click at [1407, 27] on icon at bounding box center [1415, 28] width 17 height 17
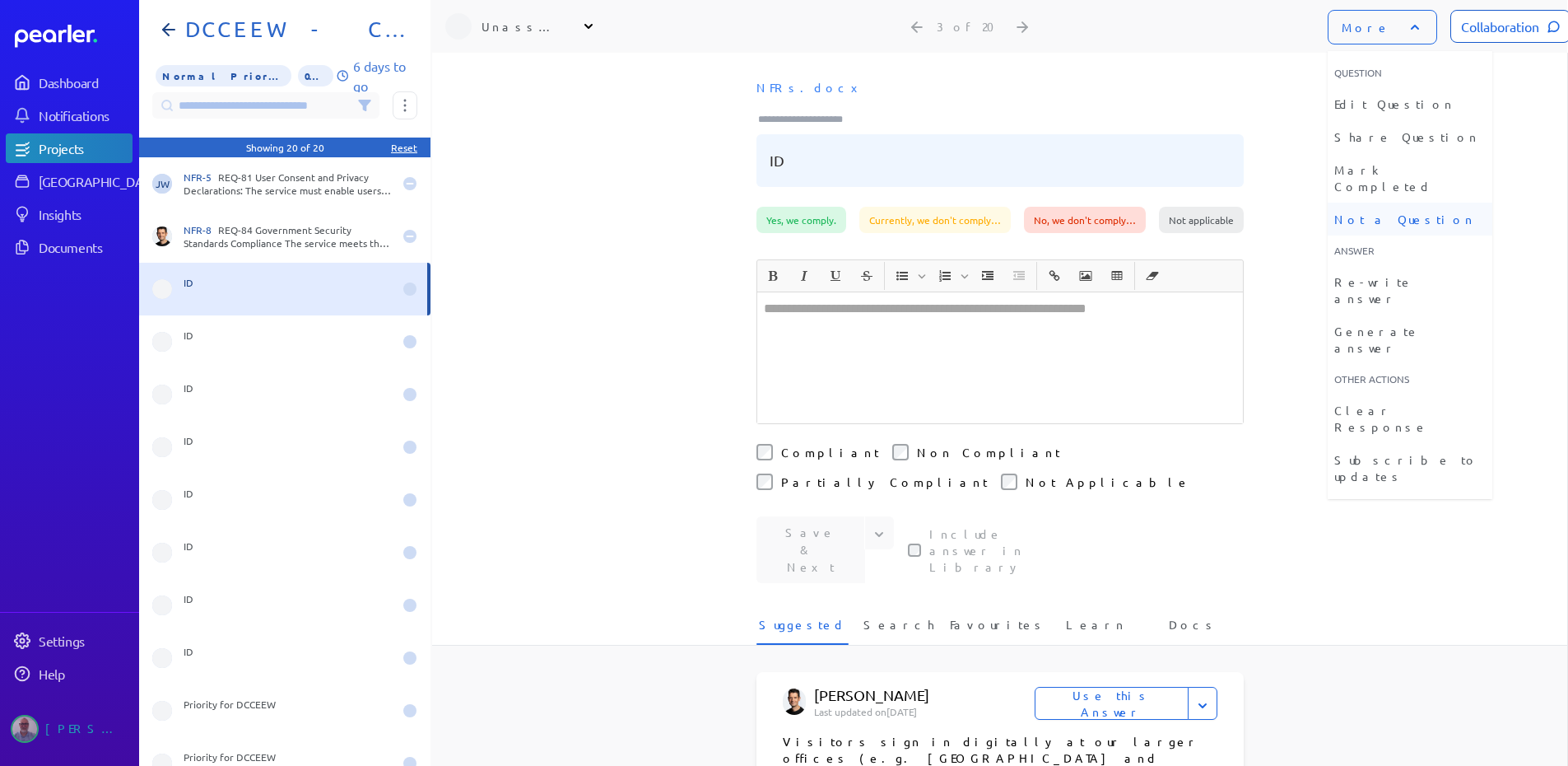
click at [1378, 205] on li "Not a Question" at bounding box center [1410, 219] width 165 height 33
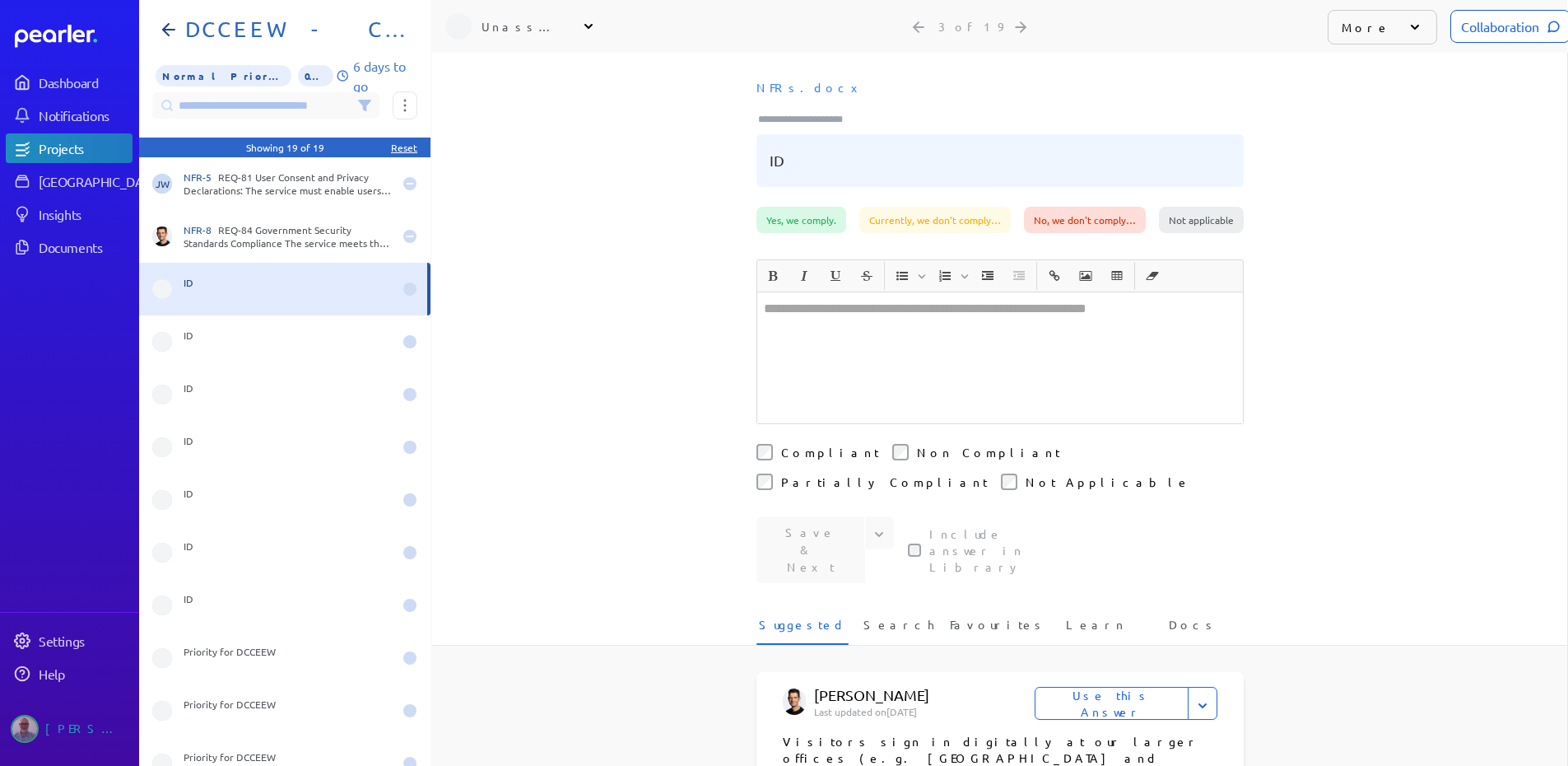
click at [1407, 22] on icon at bounding box center [1415, 28] width 17 height 17
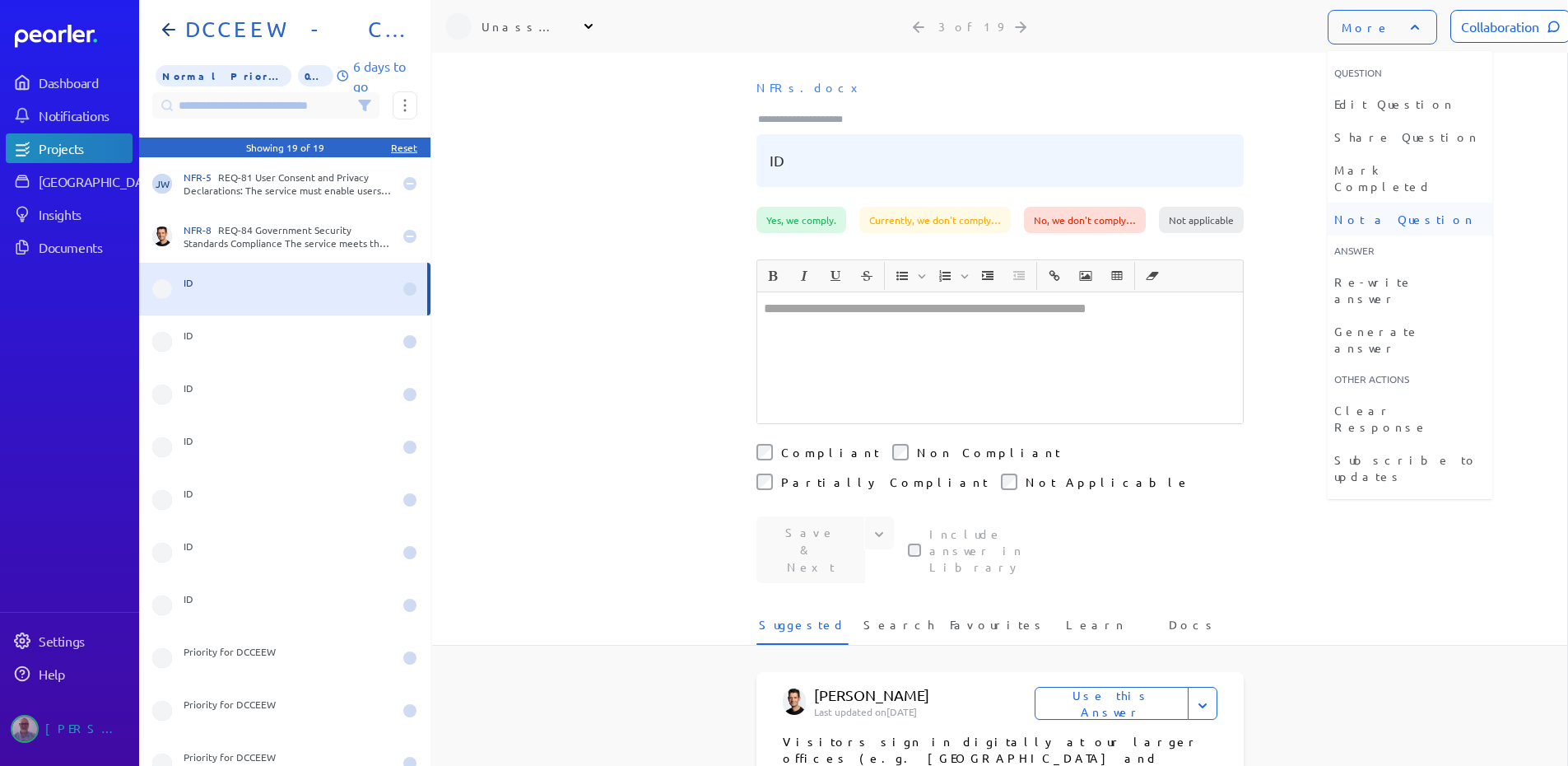
click at [1371, 203] on li "Not a Question" at bounding box center [1410, 219] width 165 height 33
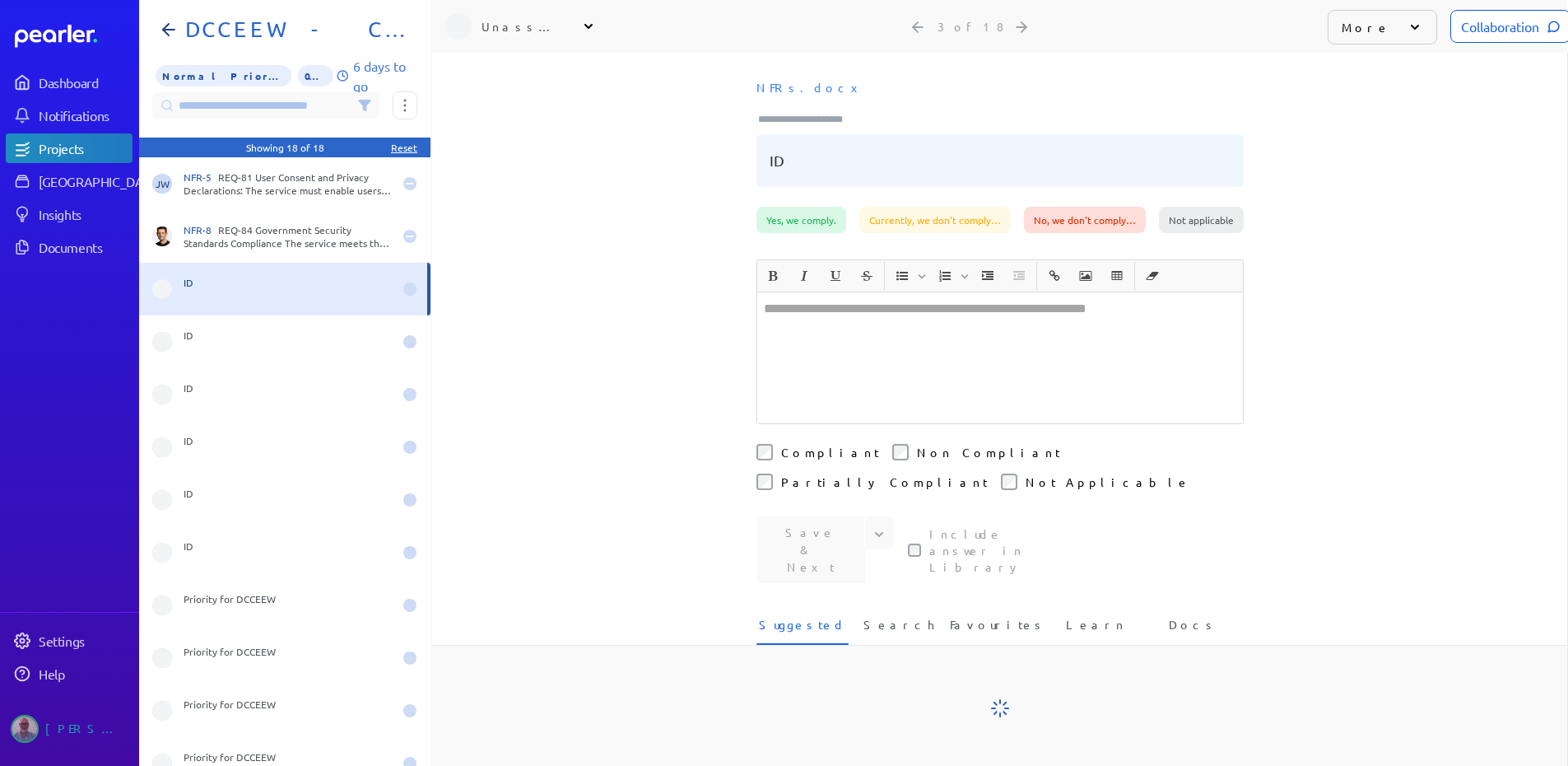
click at [1407, 28] on icon at bounding box center [1415, 28] width 17 height 17
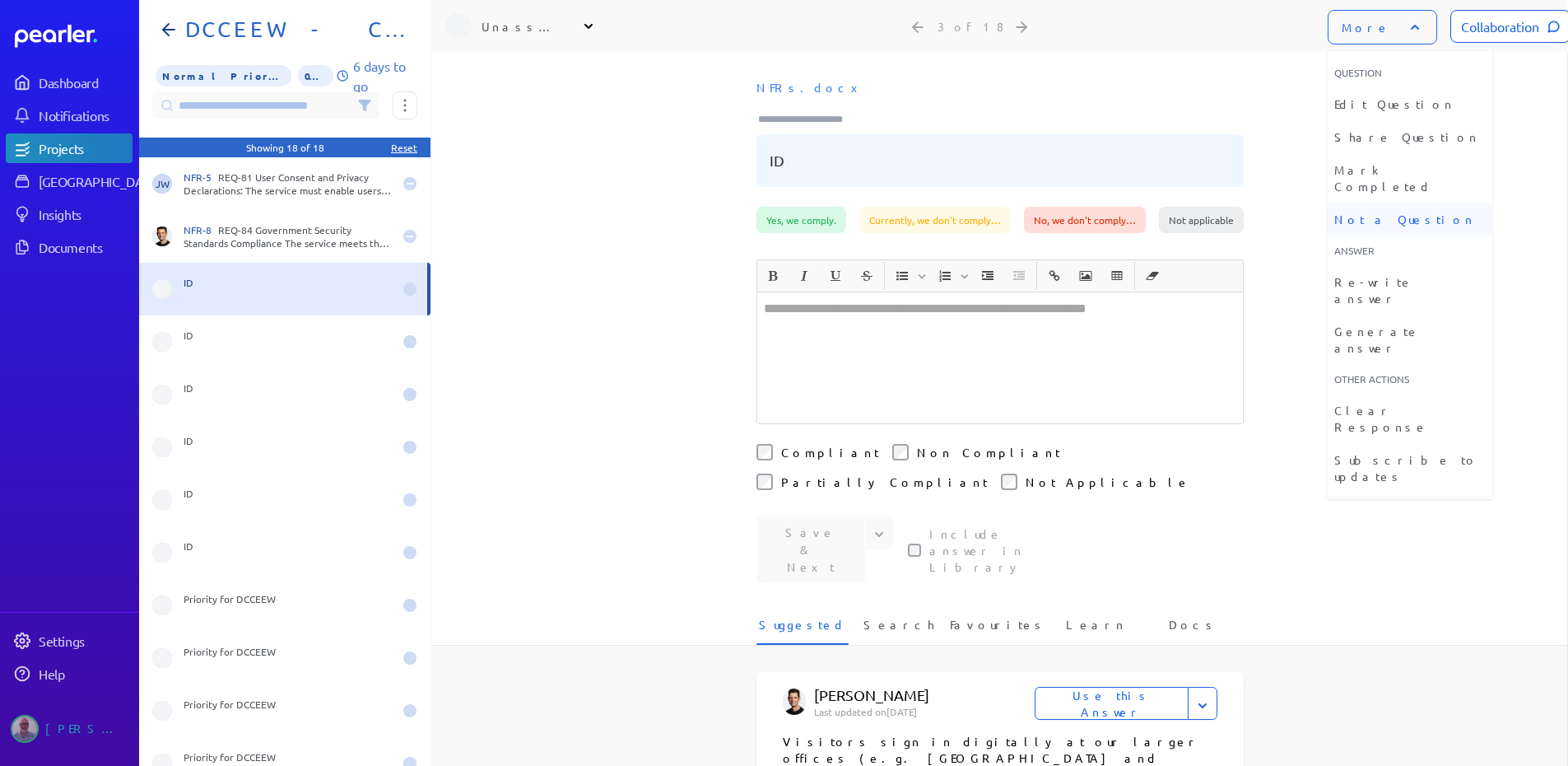
click at [1388, 205] on li "Not a Question" at bounding box center [1410, 219] width 165 height 33
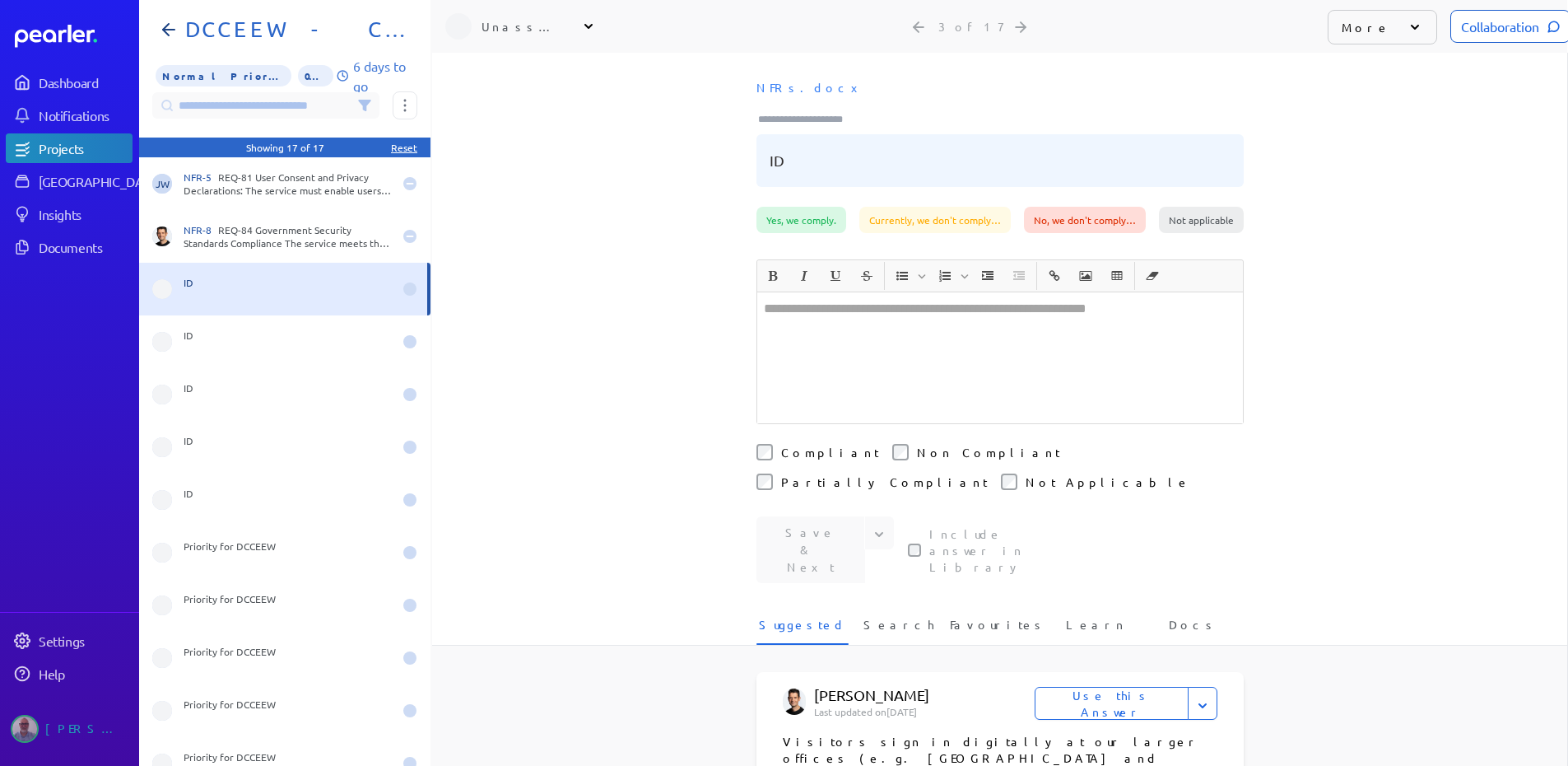
click at [1407, 26] on icon at bounding box center [1415, 28] width 17 height 17
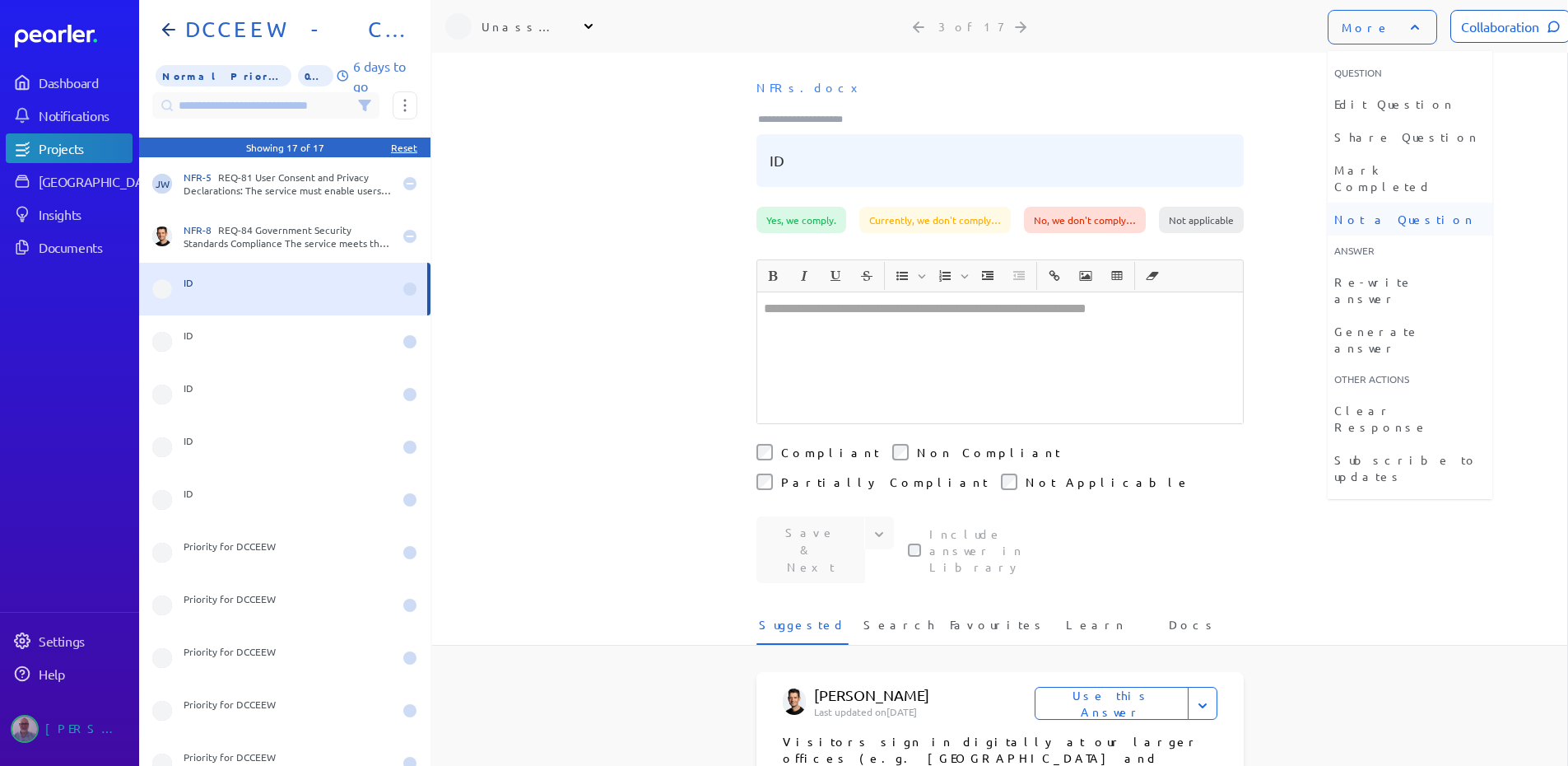
click at [1389, 203] on li "Not a Question" at bounding box center [1410, 219] width 165 height 33
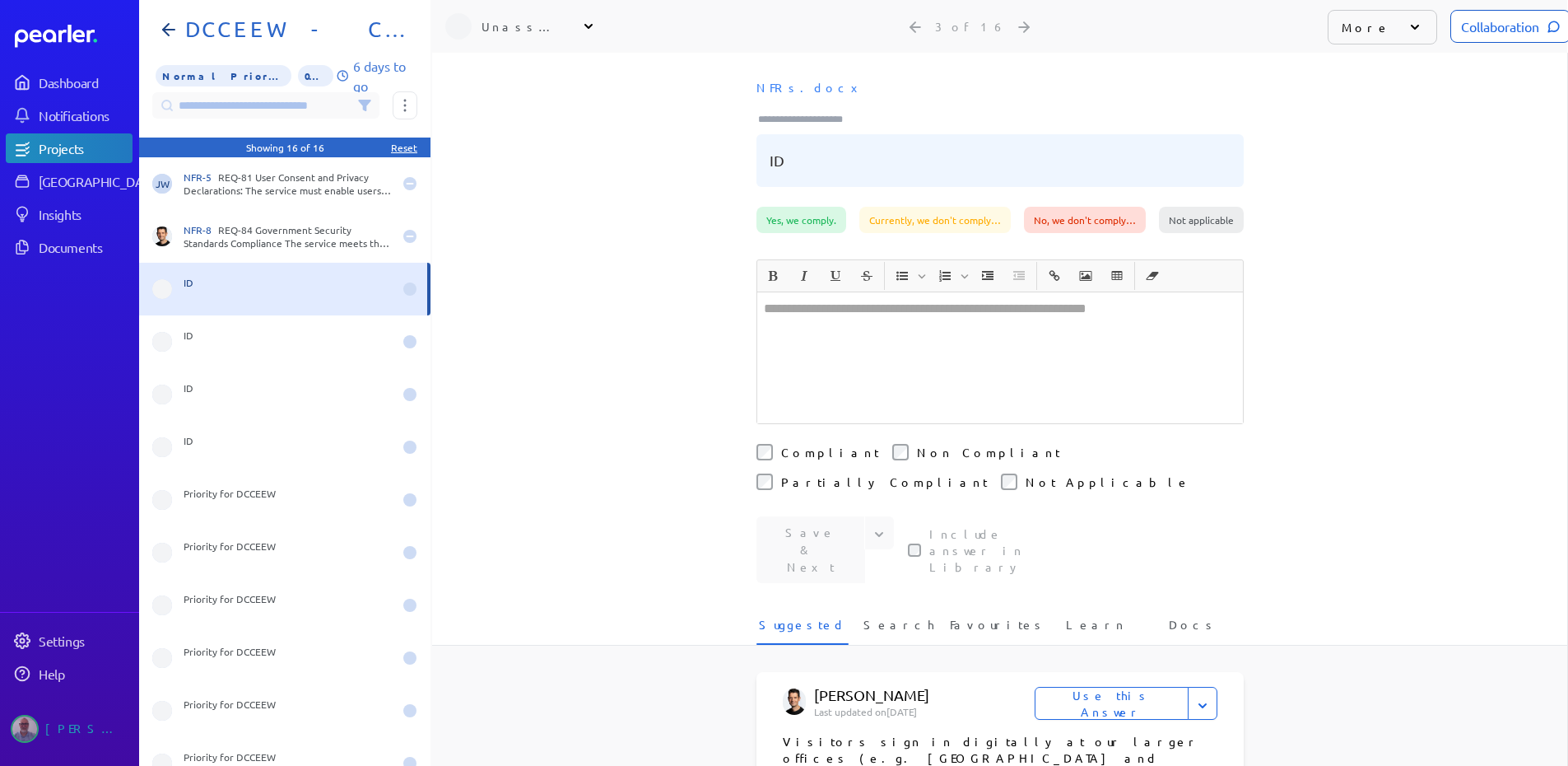
click at [1407, 29] on icon at bounding box center [1415, 28] width 17 height 17
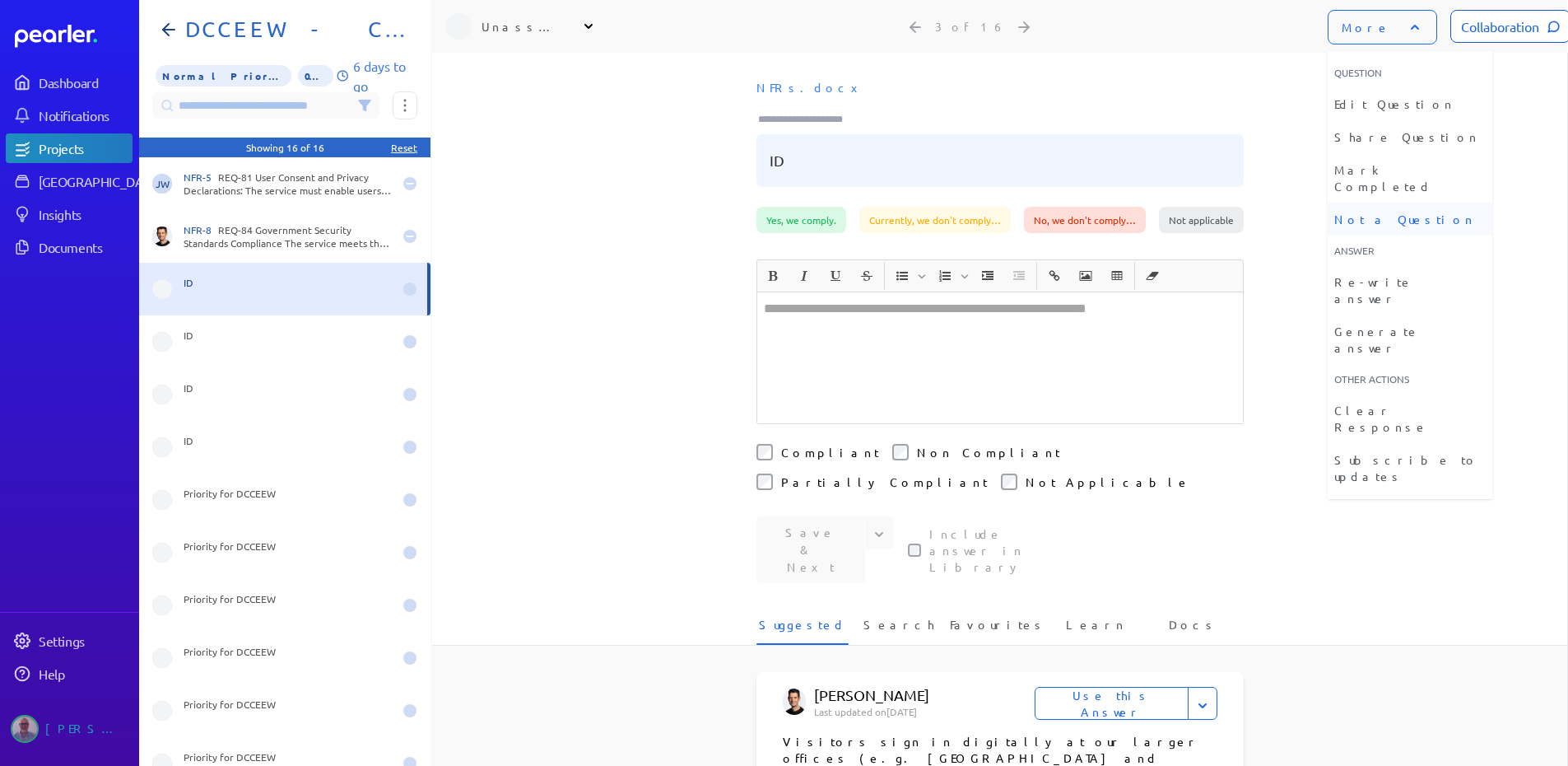
click at [1384, 203] on li "Not a Question" at bounding box center [1410, 219] width 165 height 33
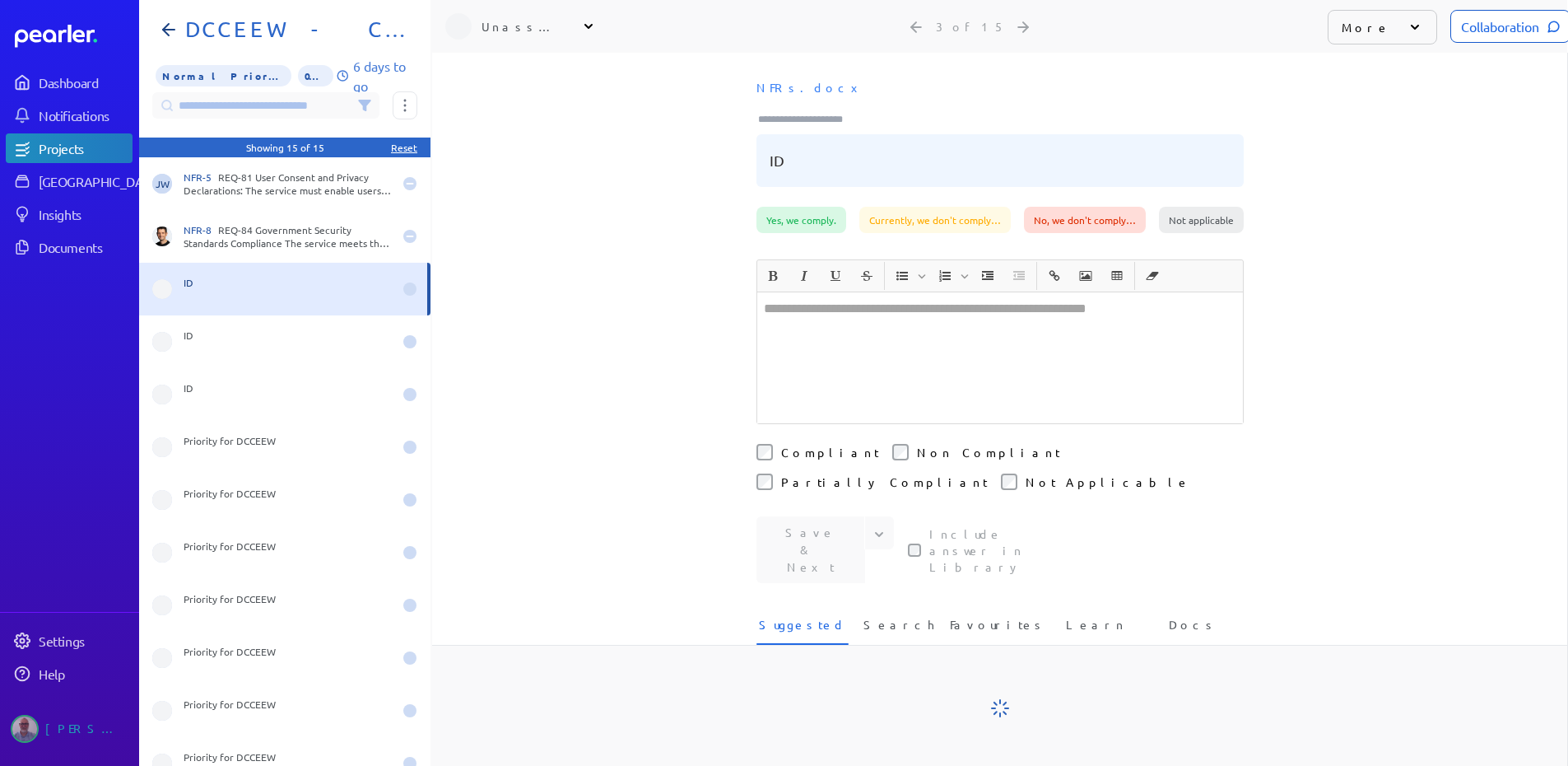
click at [1407, 29] on icon at bounding box center [1415, 28] width 17 height 17
click at [1411, 28] on icon at bounding box center [1414, 27] width 8 height 5
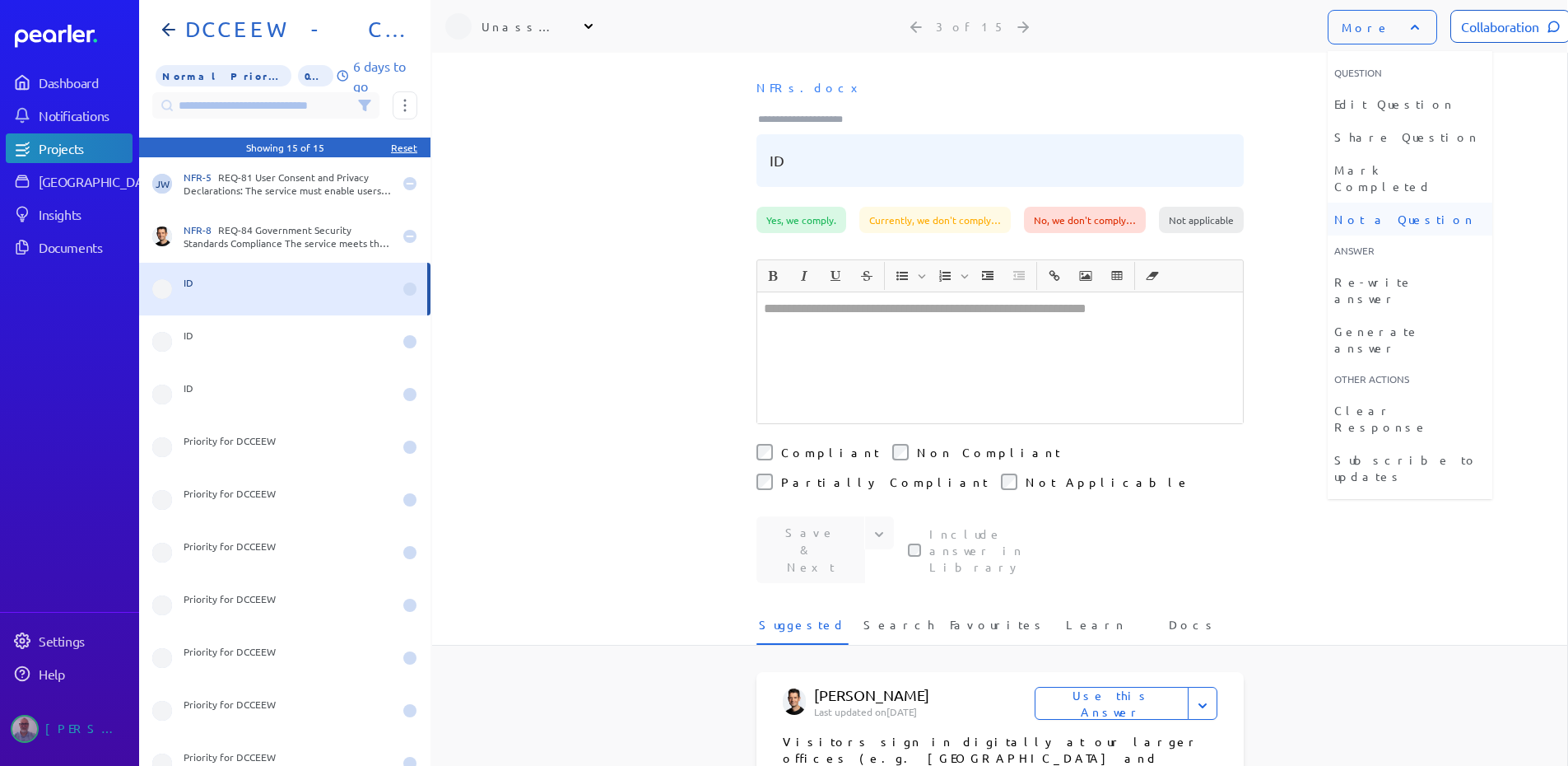
click at [1382, 203] on li "Not a Question" at bounding box center [1410, 219] width 165 height 33
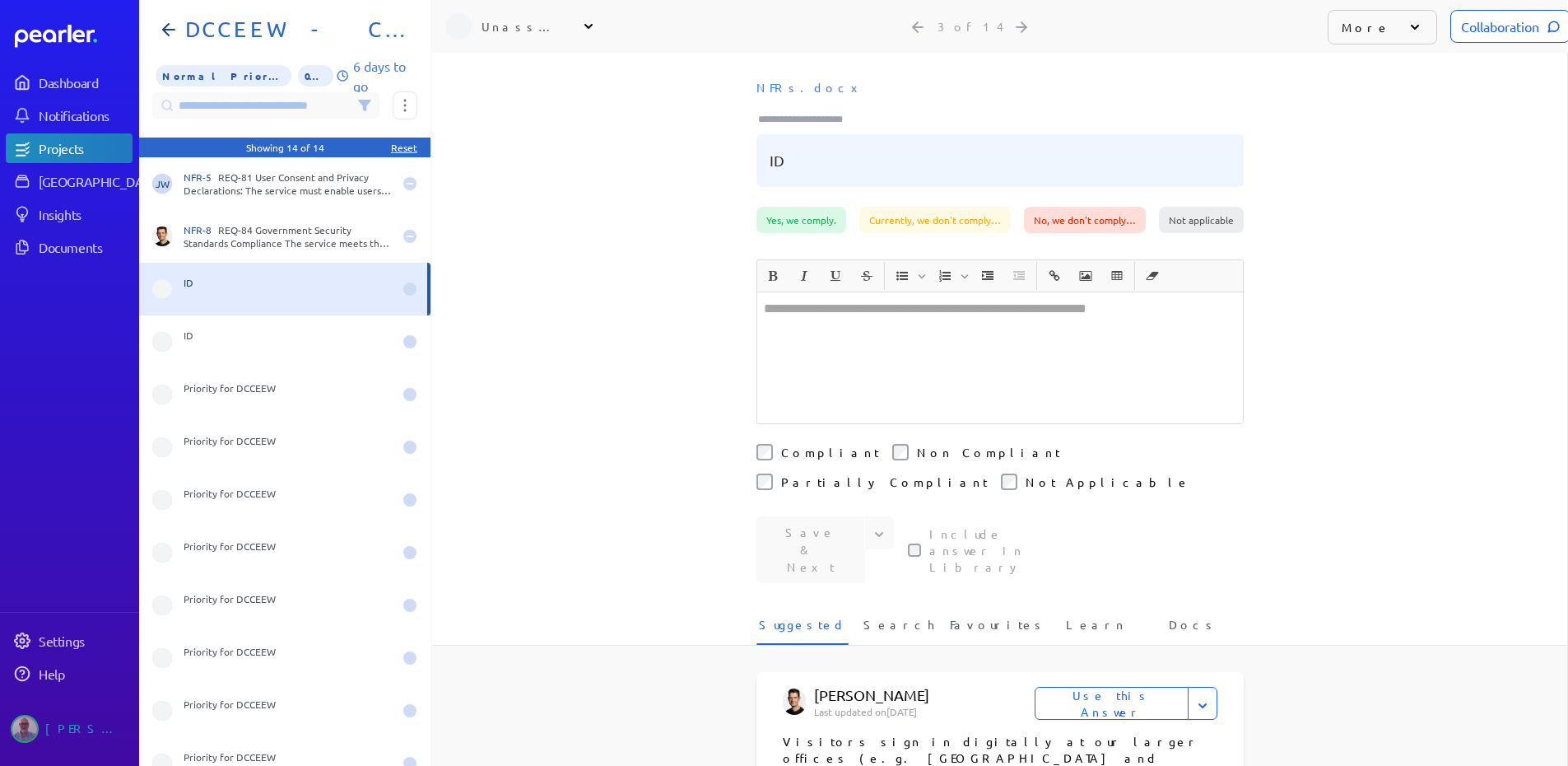
click at [1407, 27] on icon at bounding box center [1415, 28] width 17 height 17
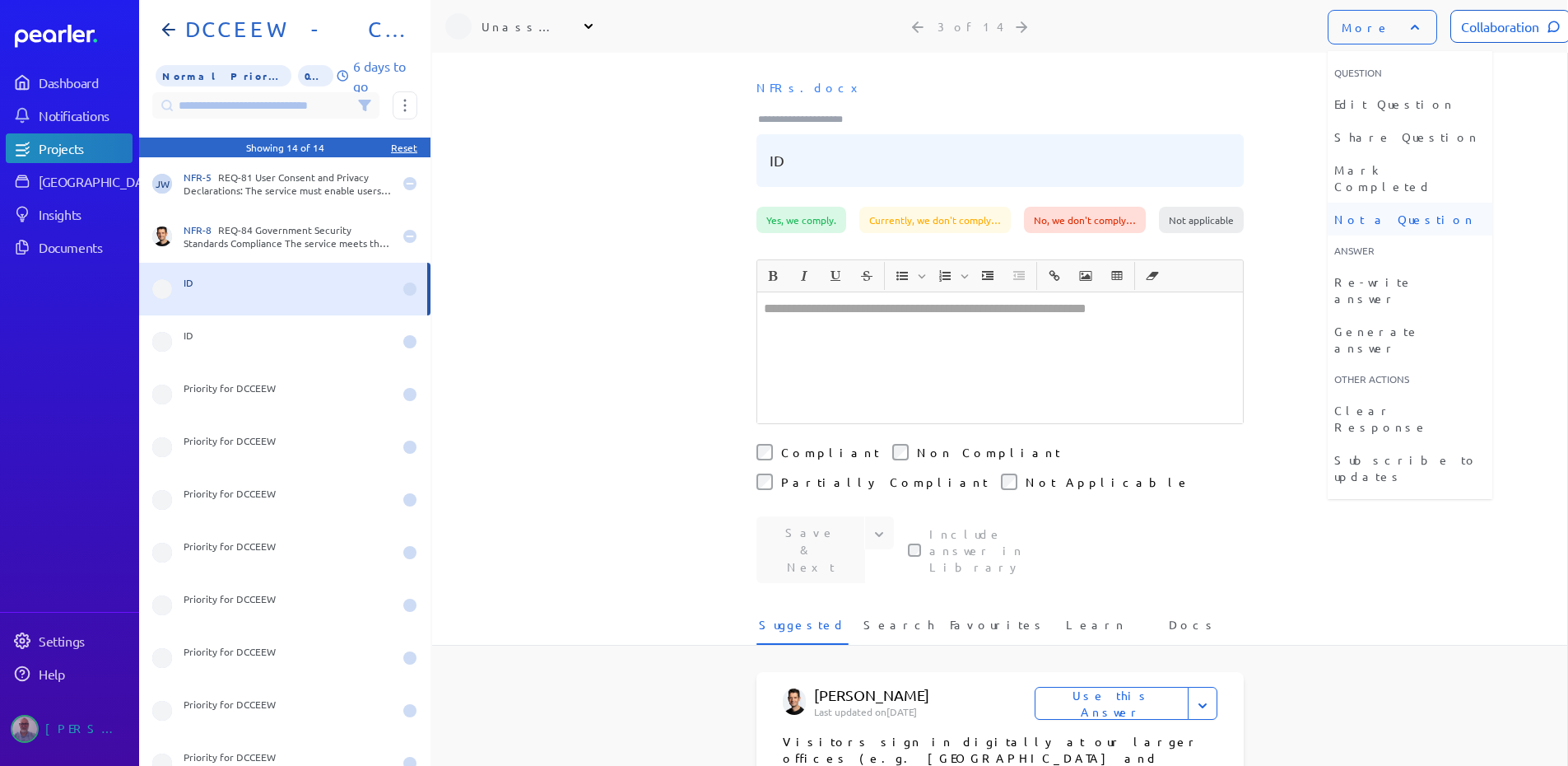
click at [1384, 207] on li "Not a Question" at bounding box center [1410, 219] width 165 height 33
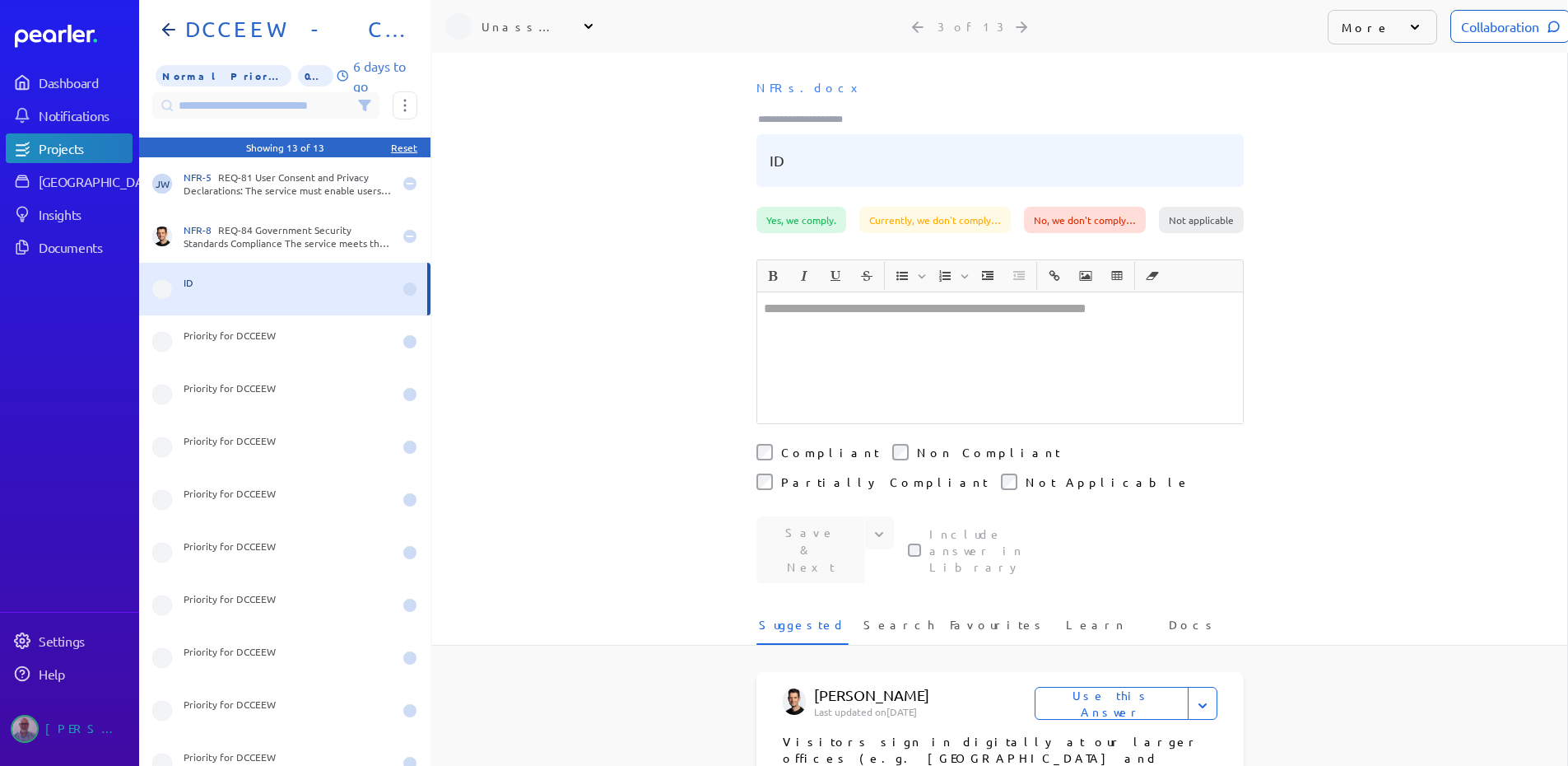
click at [1407, 24] on icon at bounding box center [1415, 28] width 17 height 17
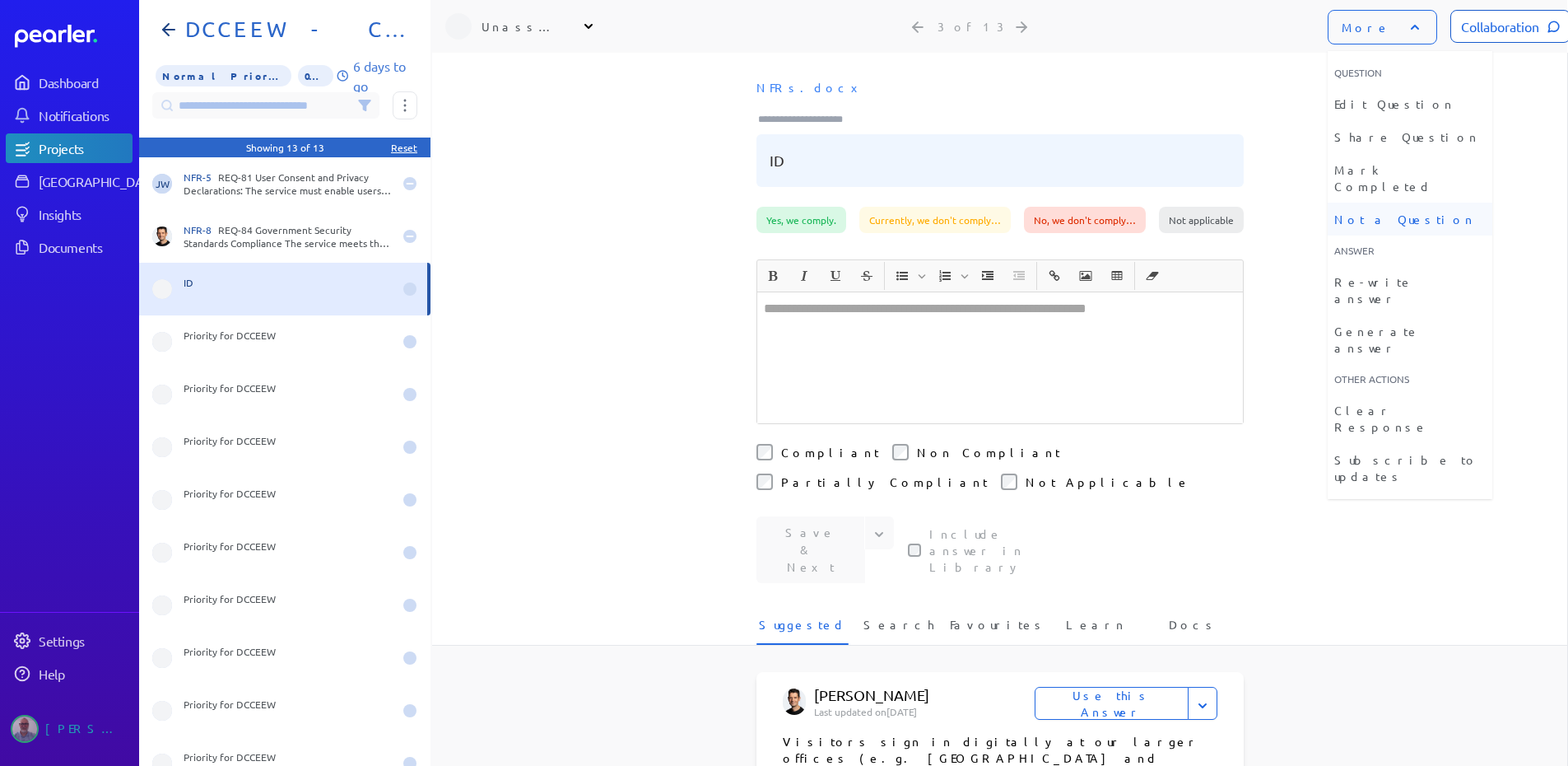
click at [1374, 203] on li "Not a Question" at bounding box center [1410, 219] width 165 height 33
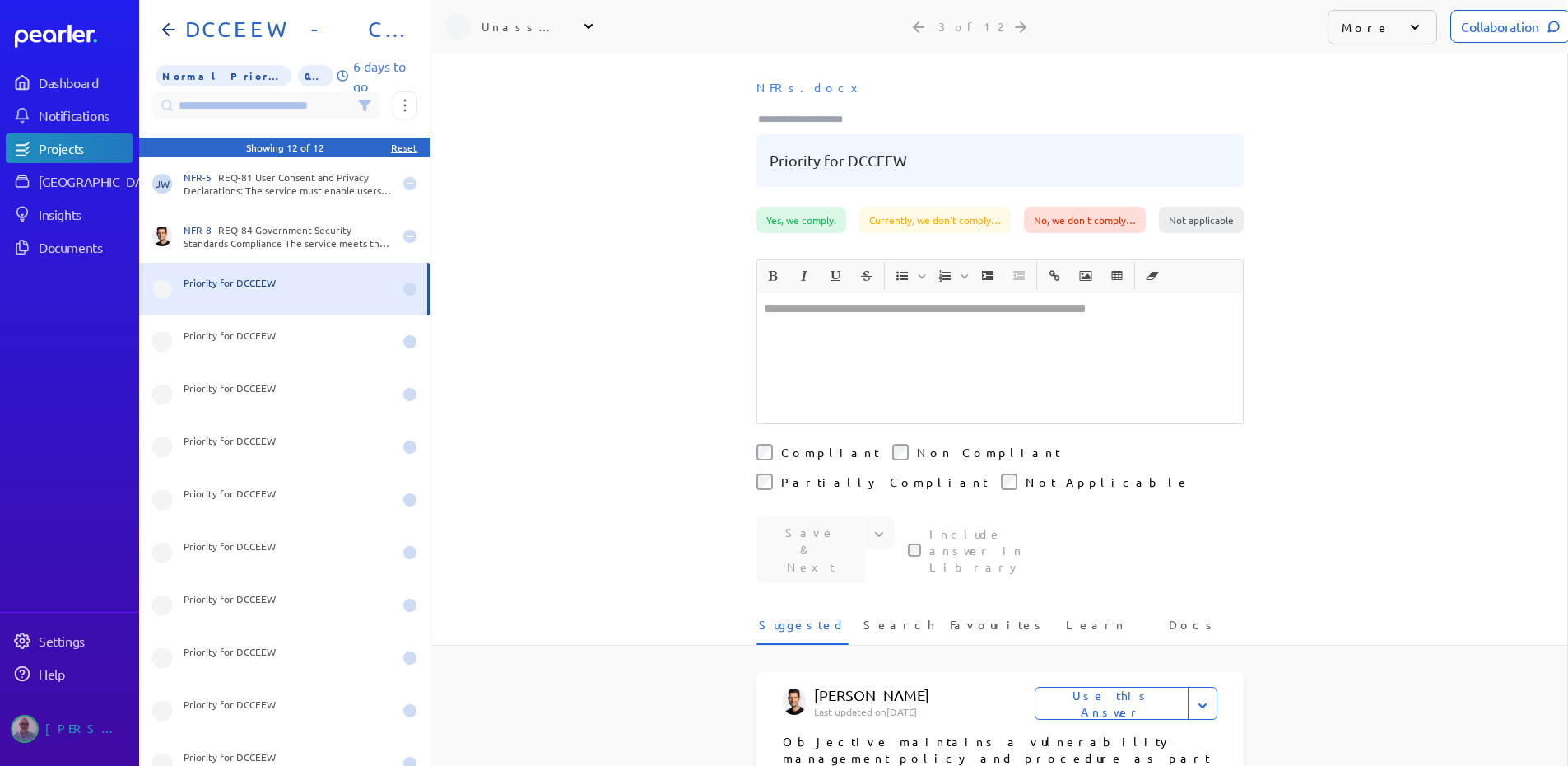
click at [1407, 29] on icon at bounding box center [1415, 28] width 17 height 17
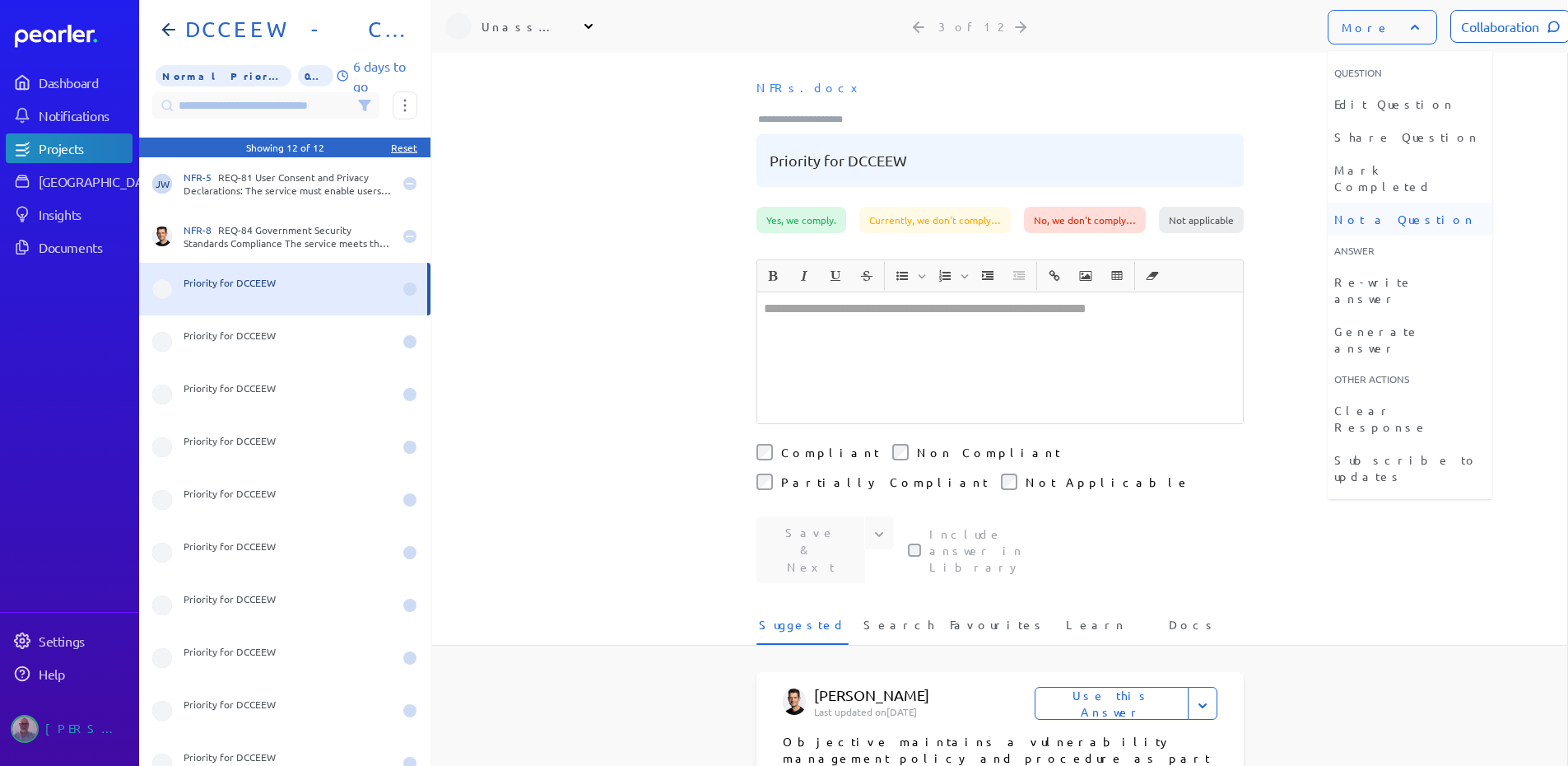
click at [1381, 203] on li "Not a Question" at bounding box center [1410, 219] width 165 height 33
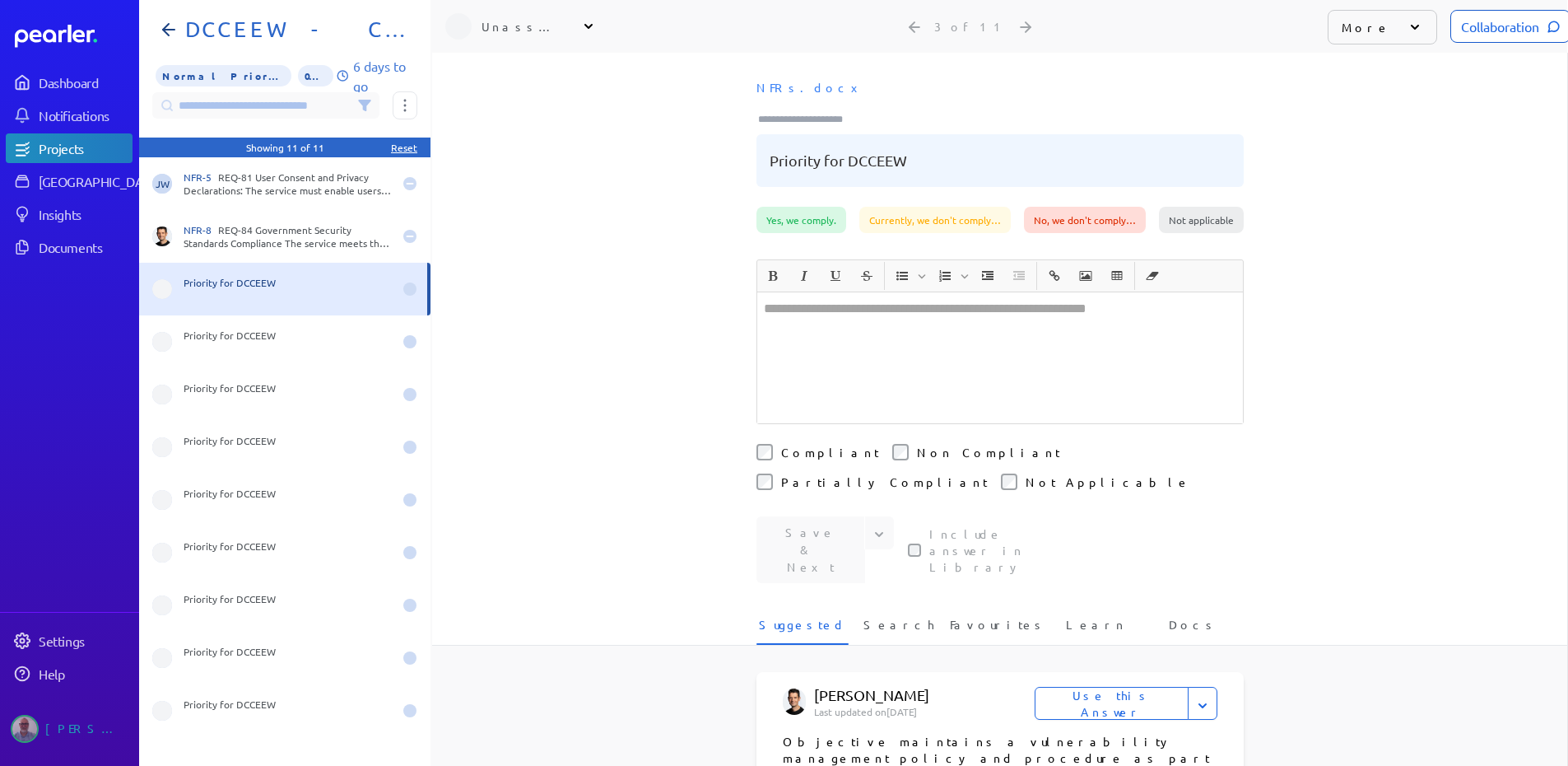
click at [1407, 23] on icon at bounding box center [1415, 28] width 17 height 17
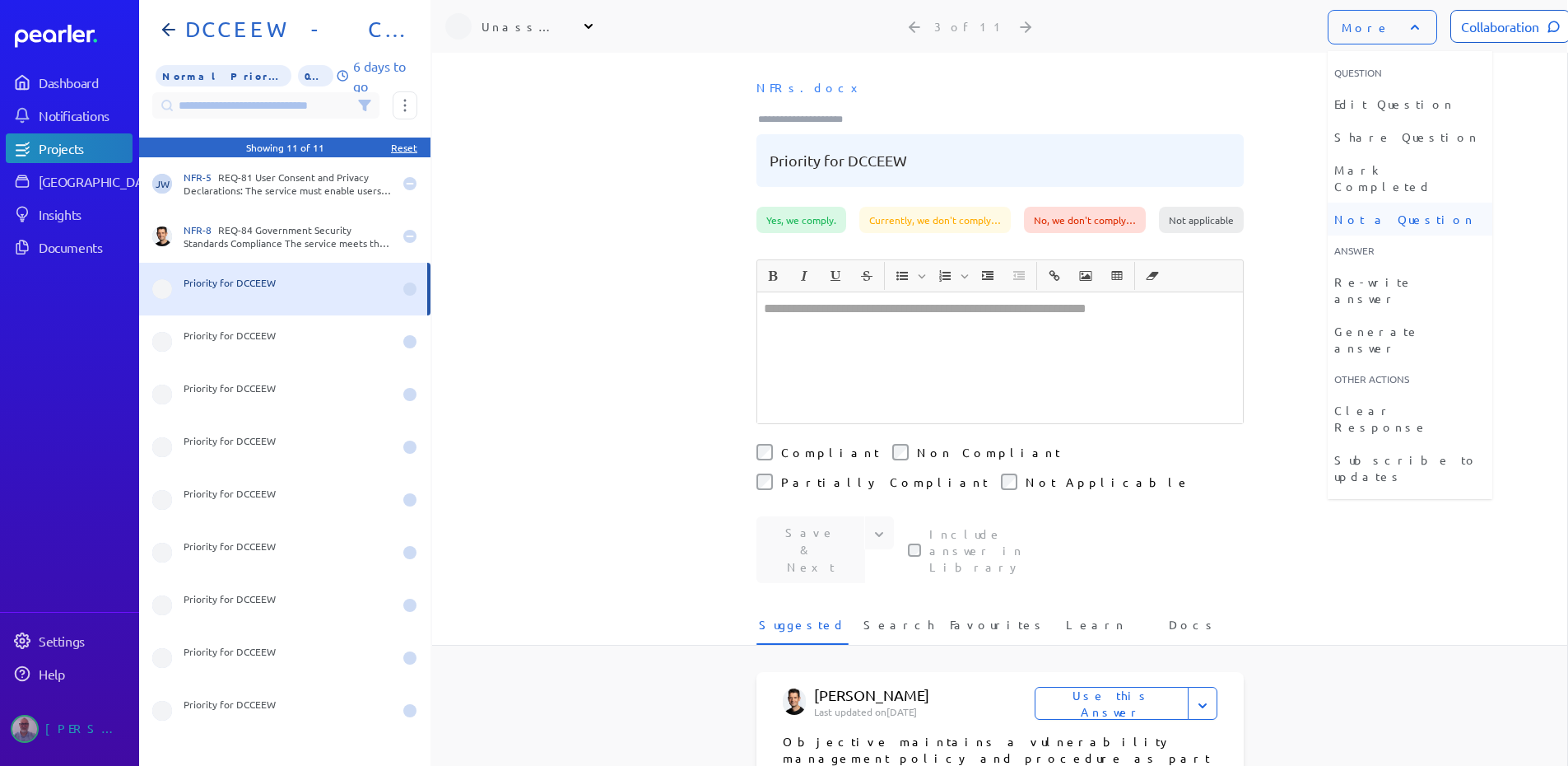
click at [1377, 203] on li "Not a Question" at bounding box center [1410, 219] width 165 height 33
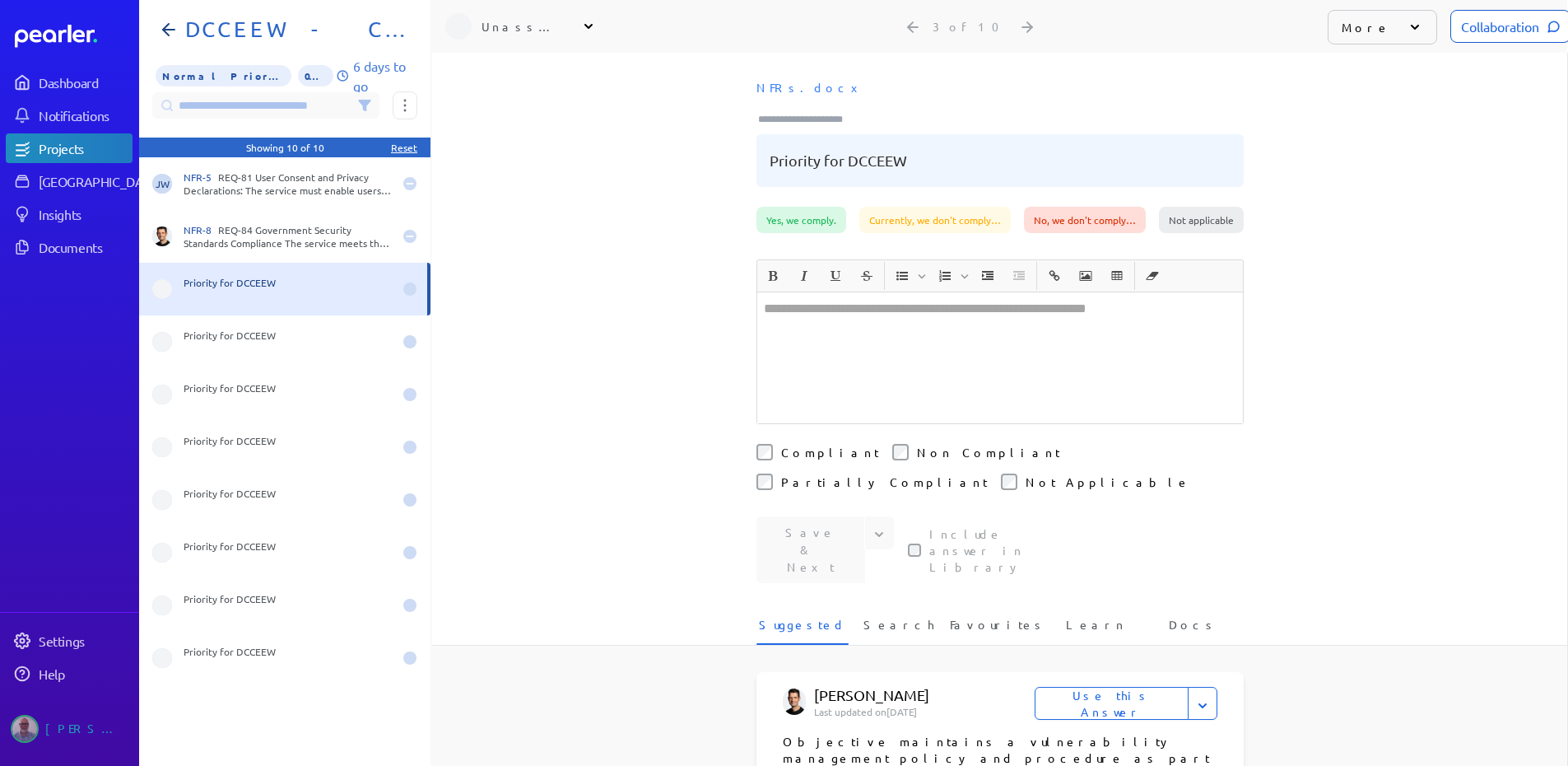
click at [1407, 27] on icon at bounding box center [1415, 28] width 17 height 17
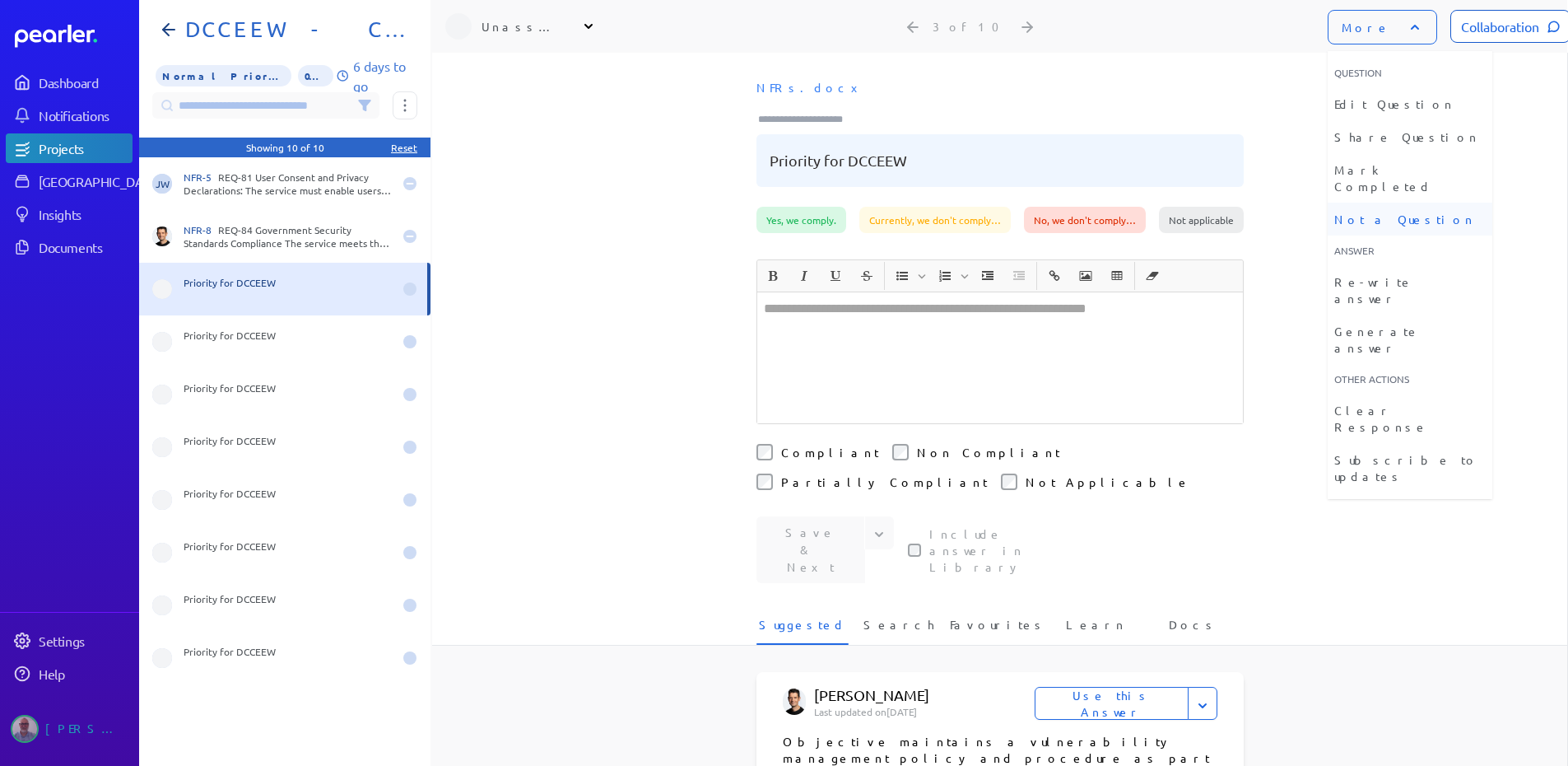
click at [1366, 203] on li "Not a Question" at bounding box center [1410, 219] width 165 height 33
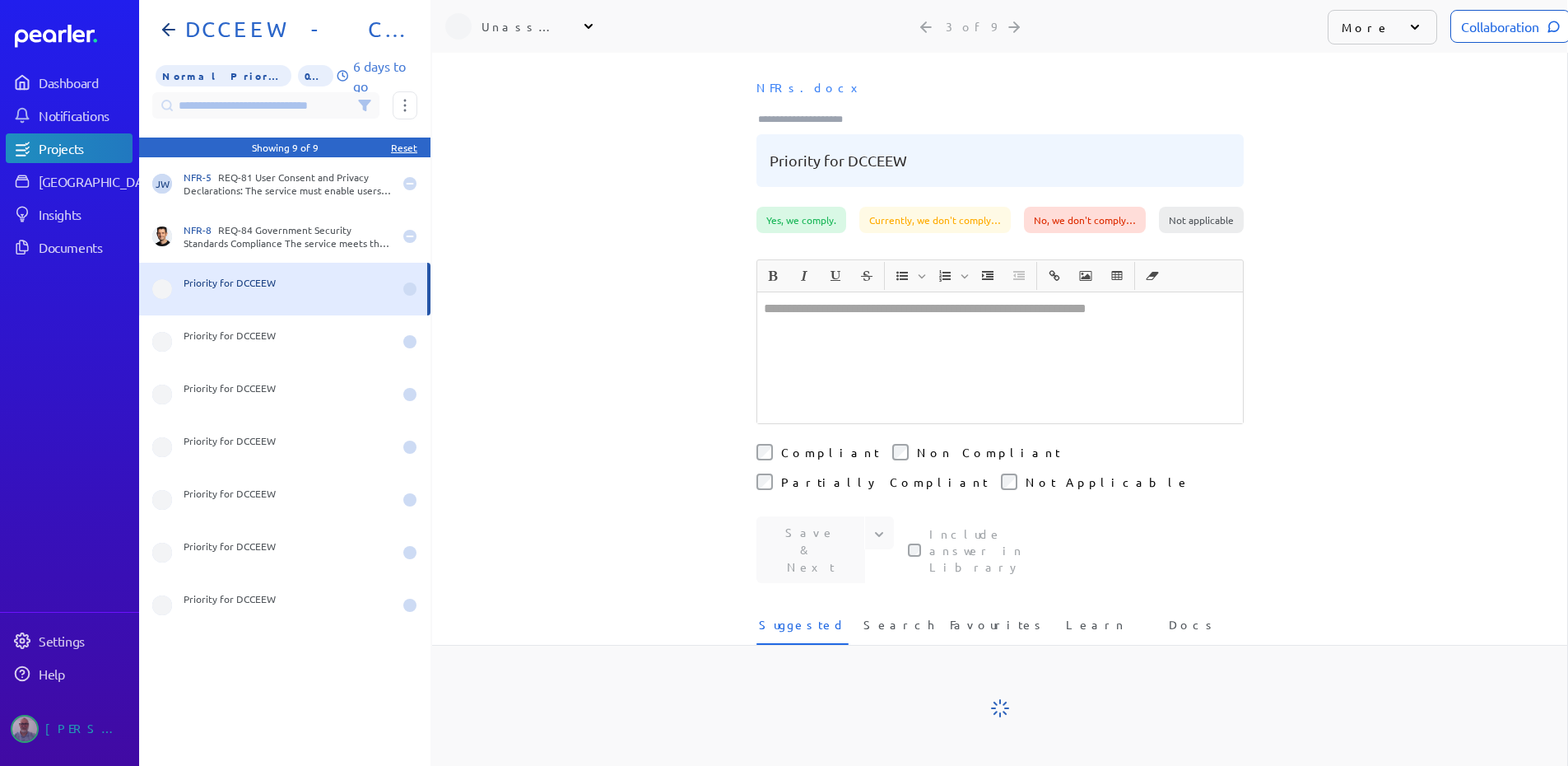
click at [1407, 30] on icon at bounding box center [1415, 28] width 17 height 17
click at [1411, 28] on icon at bounding box center [1414, 27] width 8 height 5
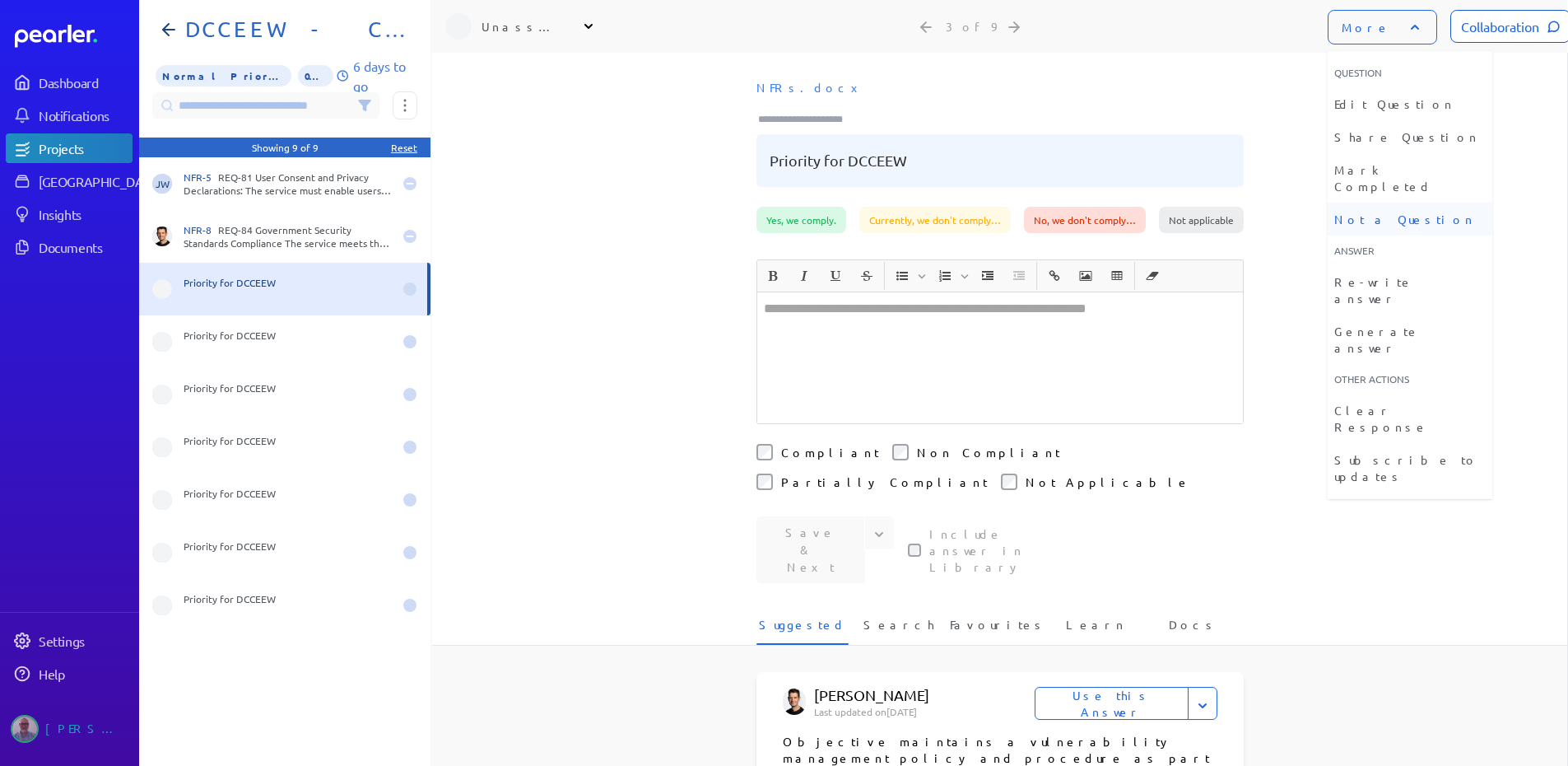
click at [1366, 203] on li "Not a Question" at bounding box center [1410, 219] width 165 height 33
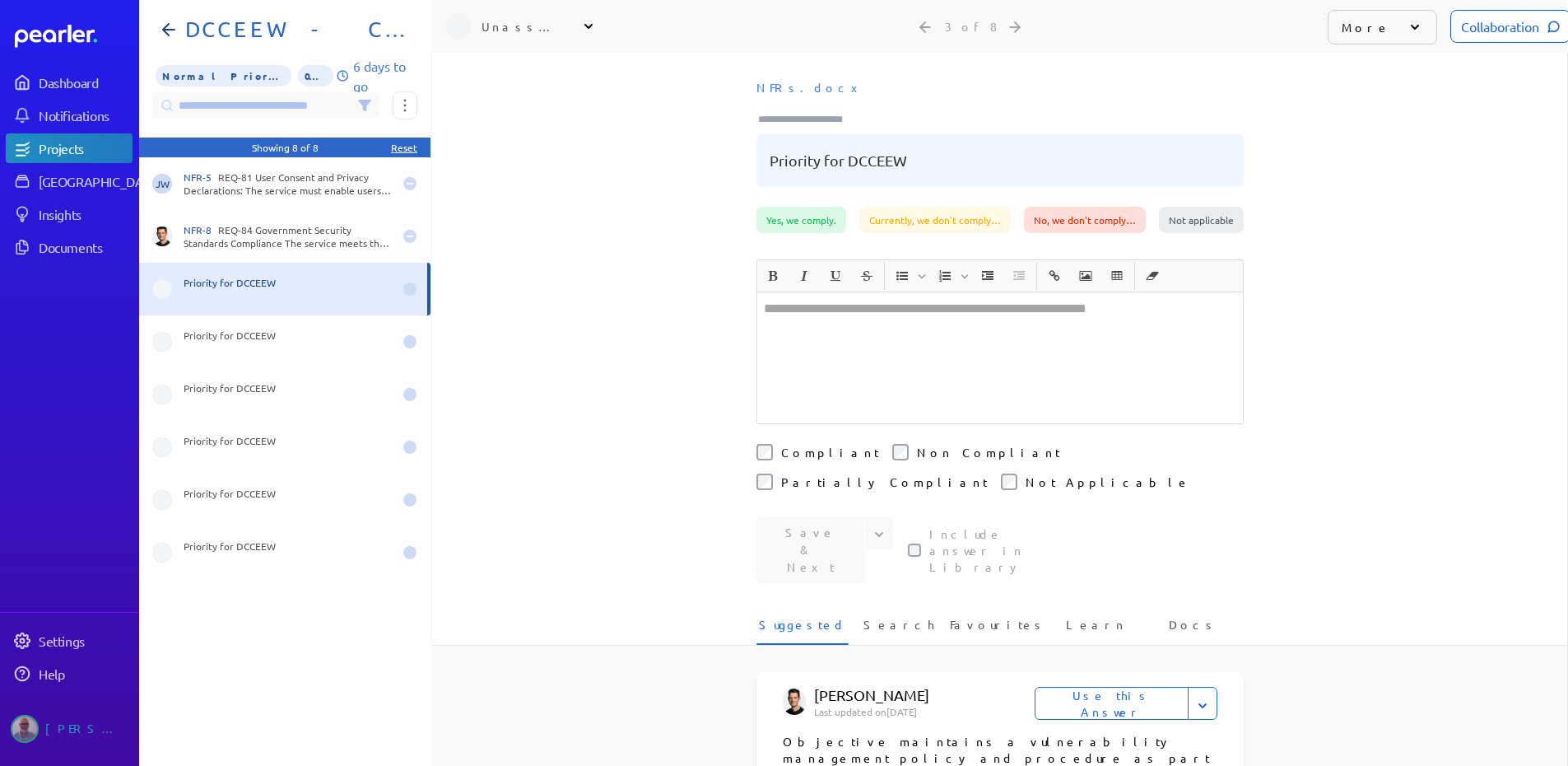
click at [1407, 31] on icon at bounding box center [1415, 28] width 17 height 17
click at [1407, 26] on icon at bounding box center [1415, 28] width 17 height 17
click at [1407, 27] on icon at bounding box center [1415, 28] width 17 height 17
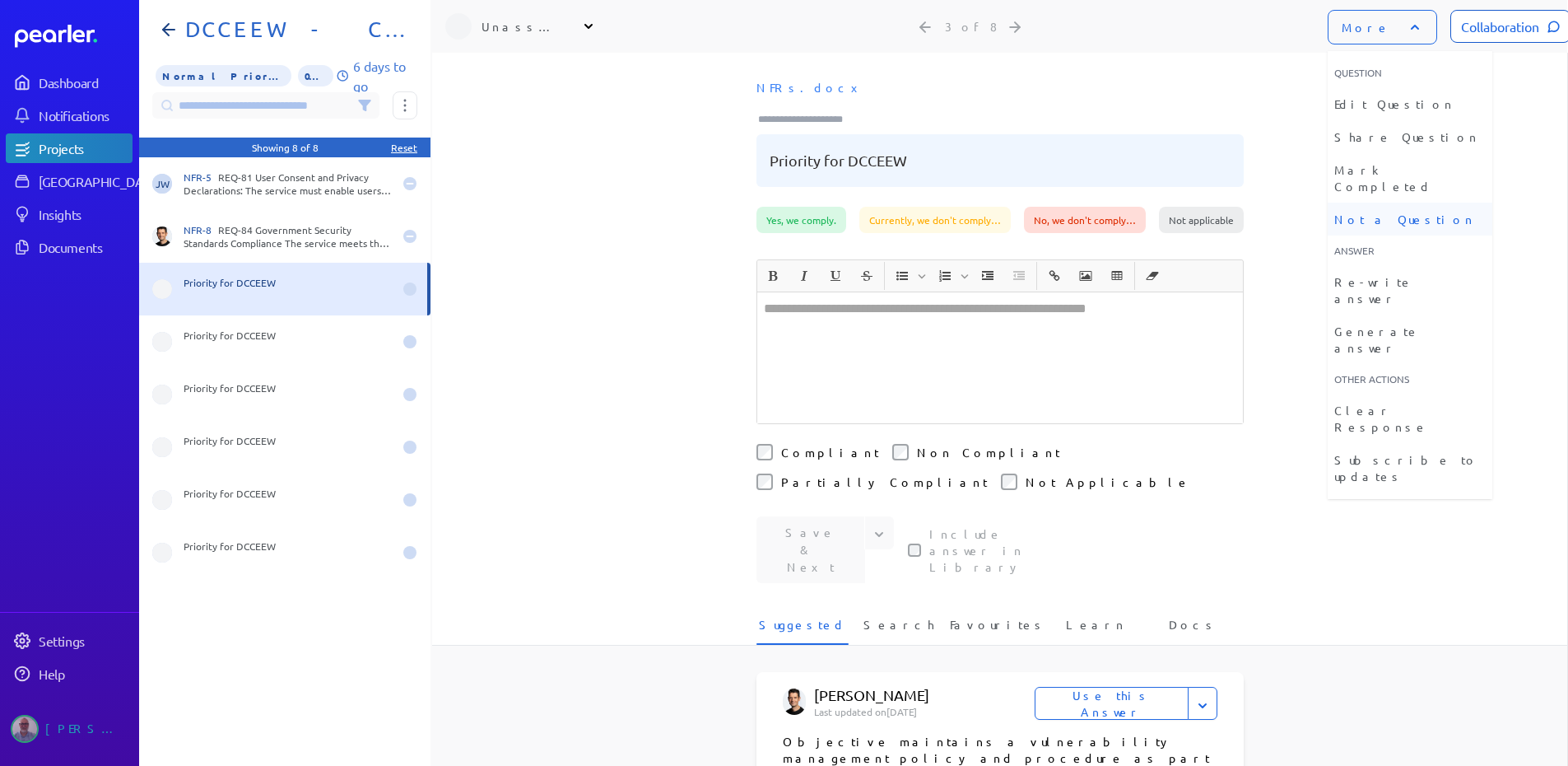
click at [1375, 203] on li "Not a Question" at bounding box center [1410, 219] width 165 height 33
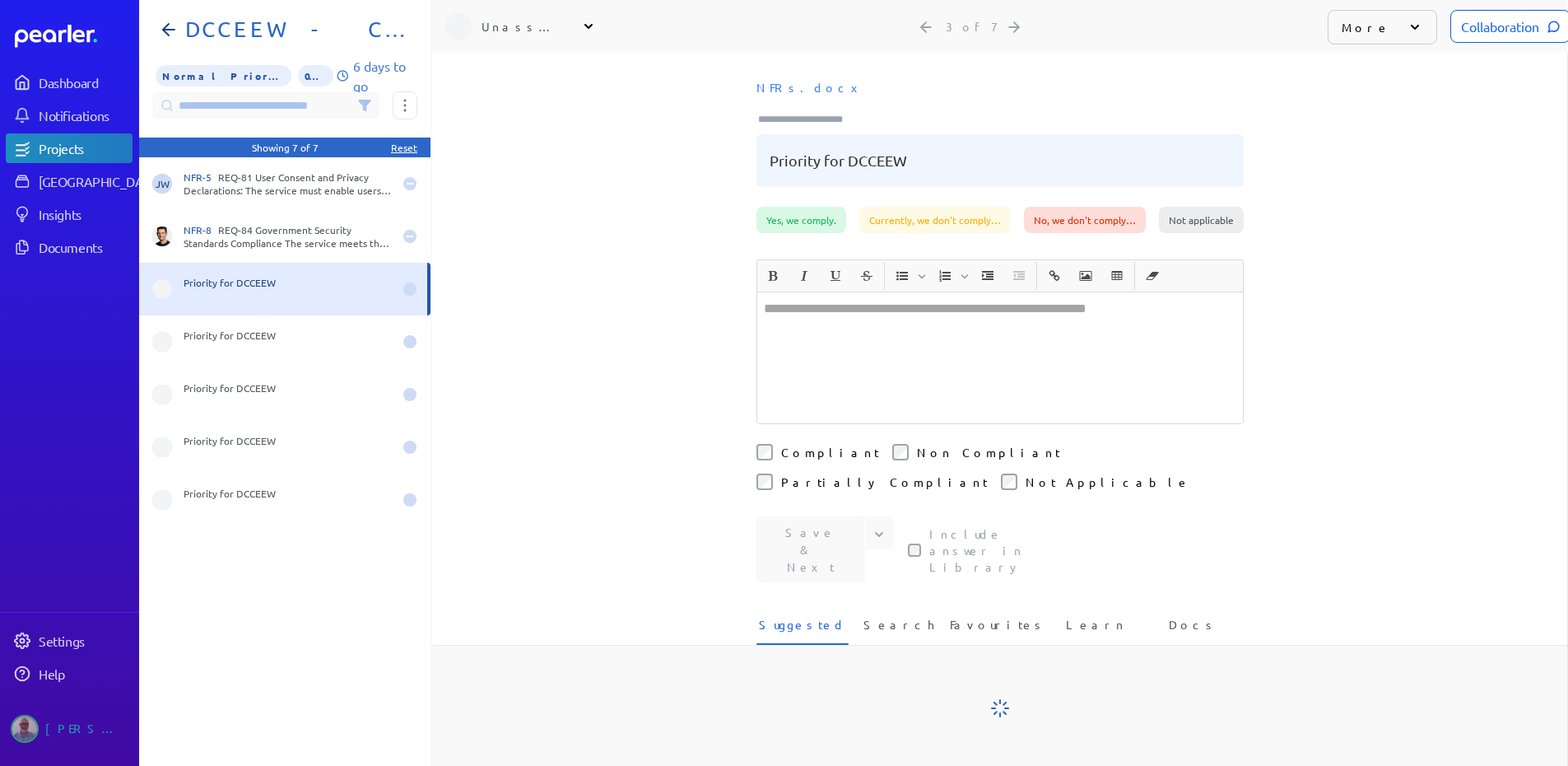
click at [1411, 29] on icon at bounding box center [1414, 27] width 8 height 5
click at [1407, 27] on icon at bounding box center [1415, 28] width 17 height 17
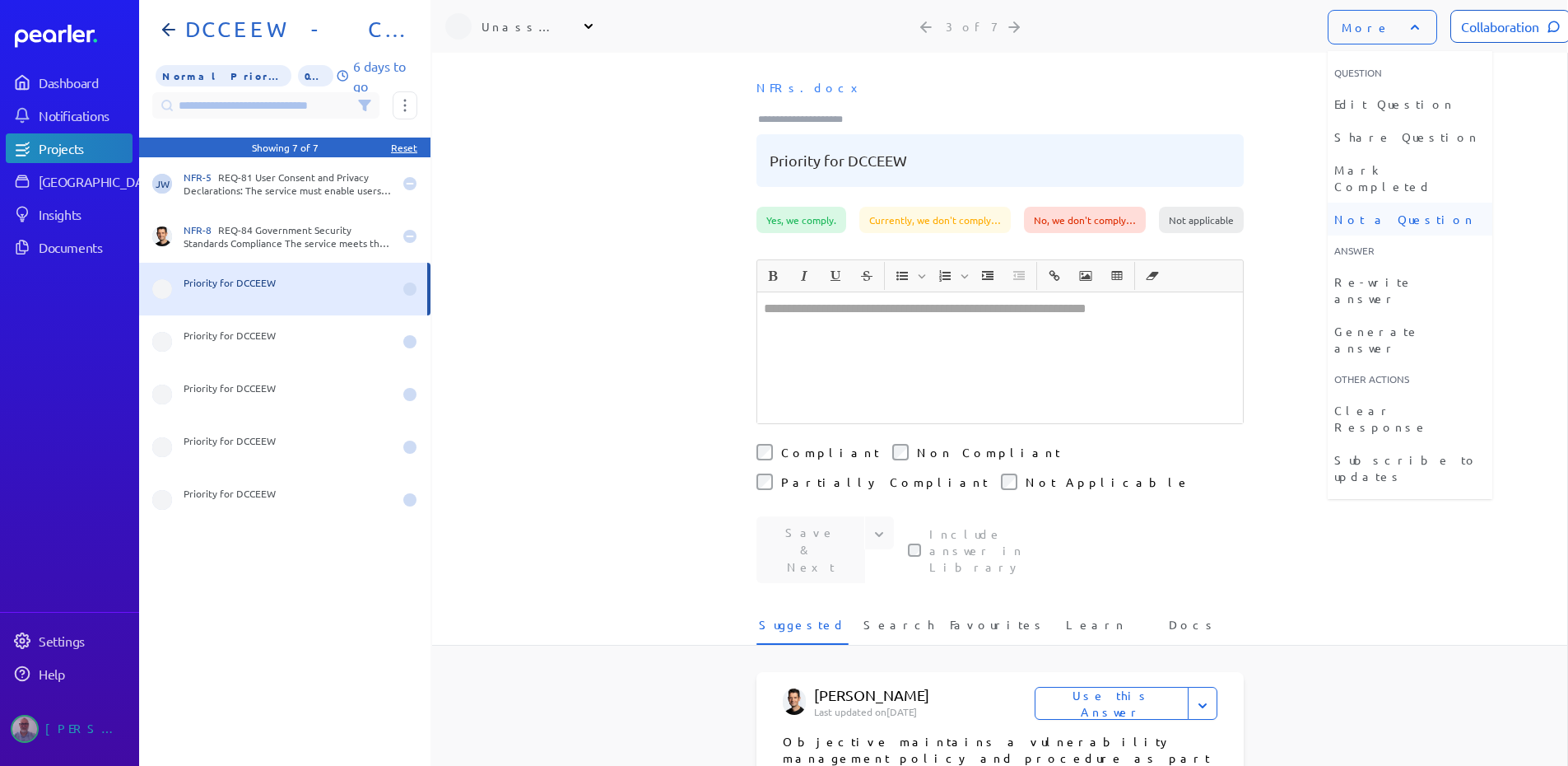
click at [1375, 203] on li "Not a Question" at bounding box center [1410, 219] width 165 height 33
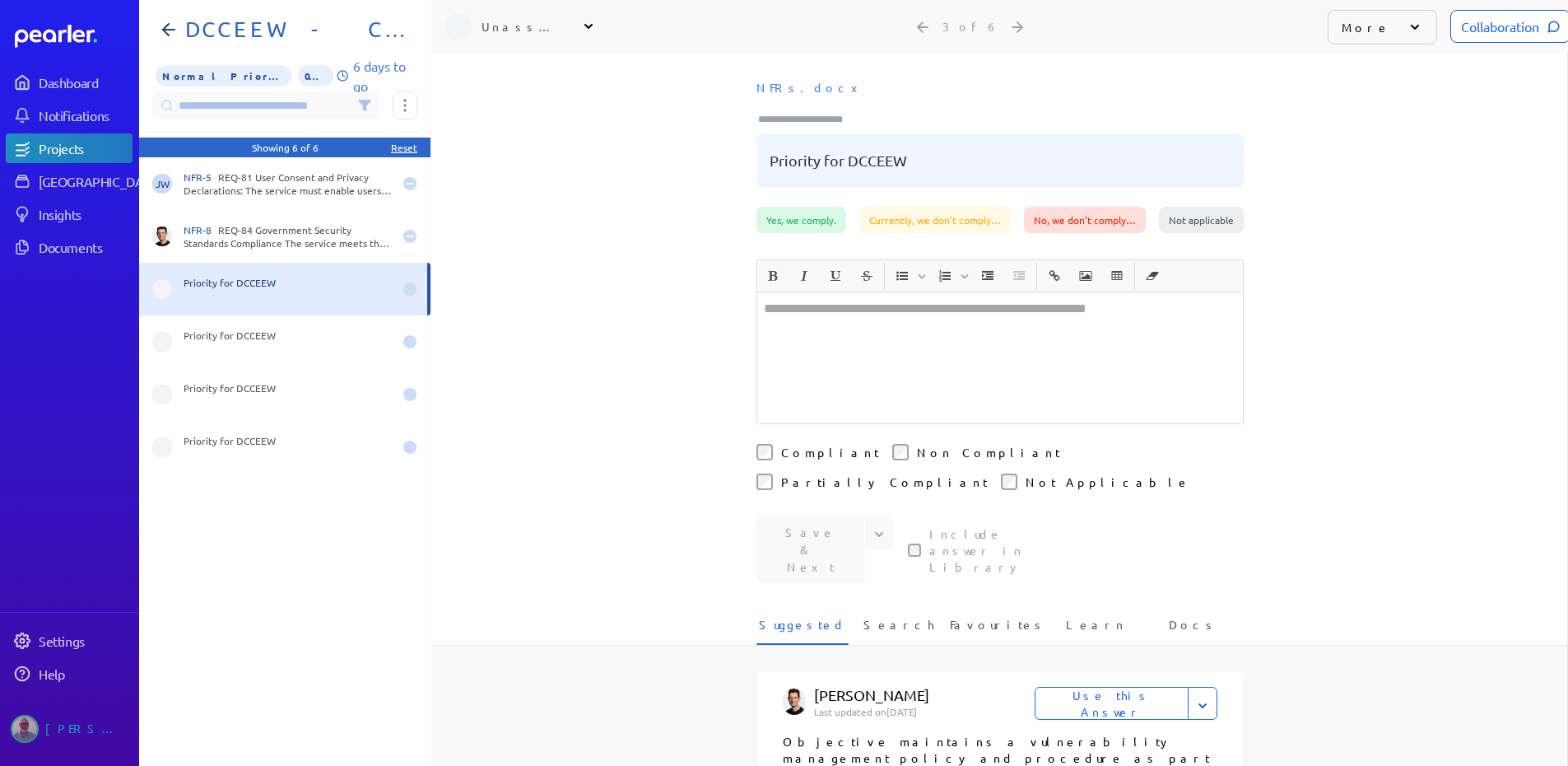
click at [1411, 28] on icon at bounding box center [1414, 27] width 8 height 5
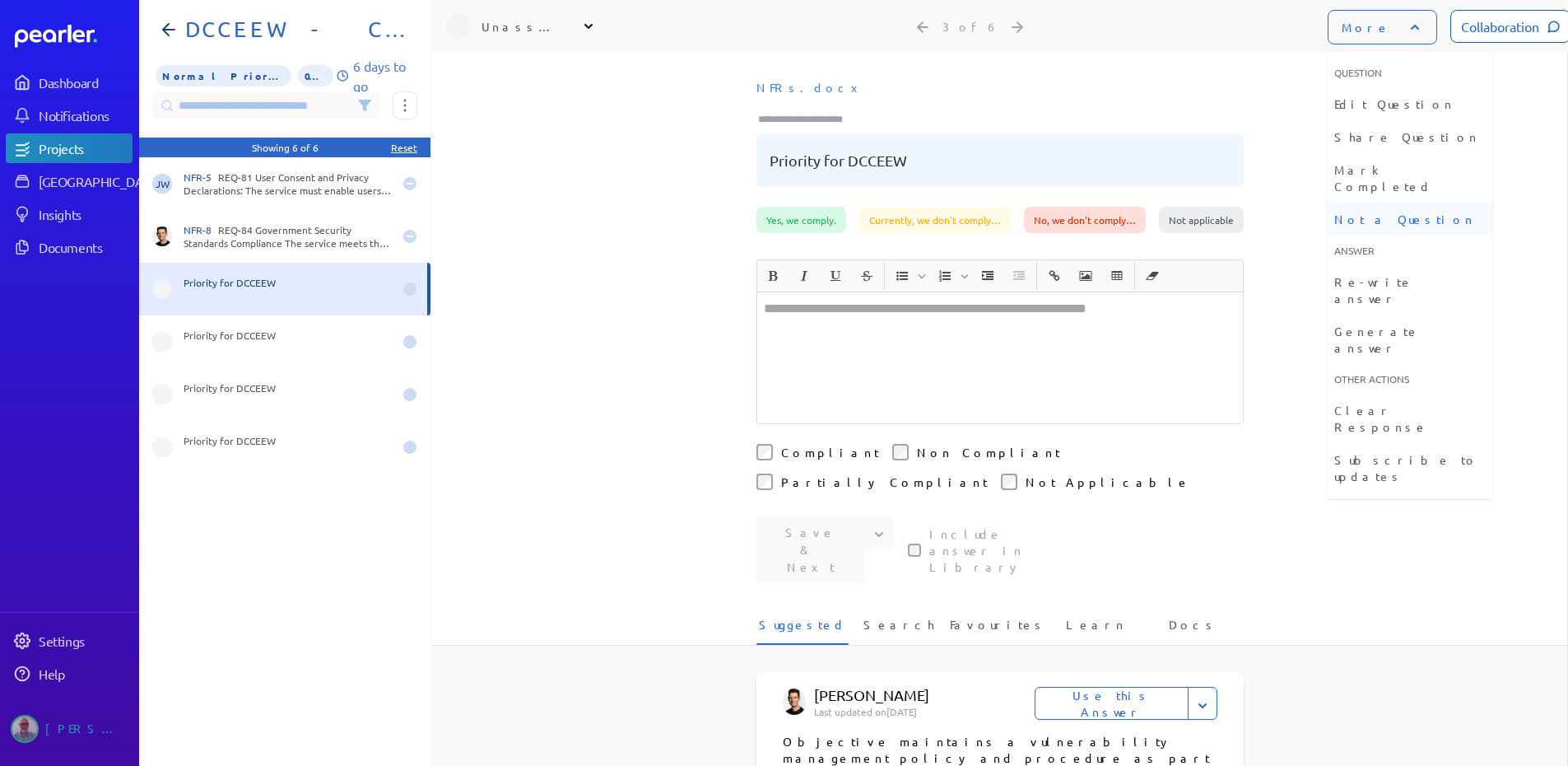
click at [1377, 203] on li "Not a Question" at bounding box center [1410, 219] width 165 height 33
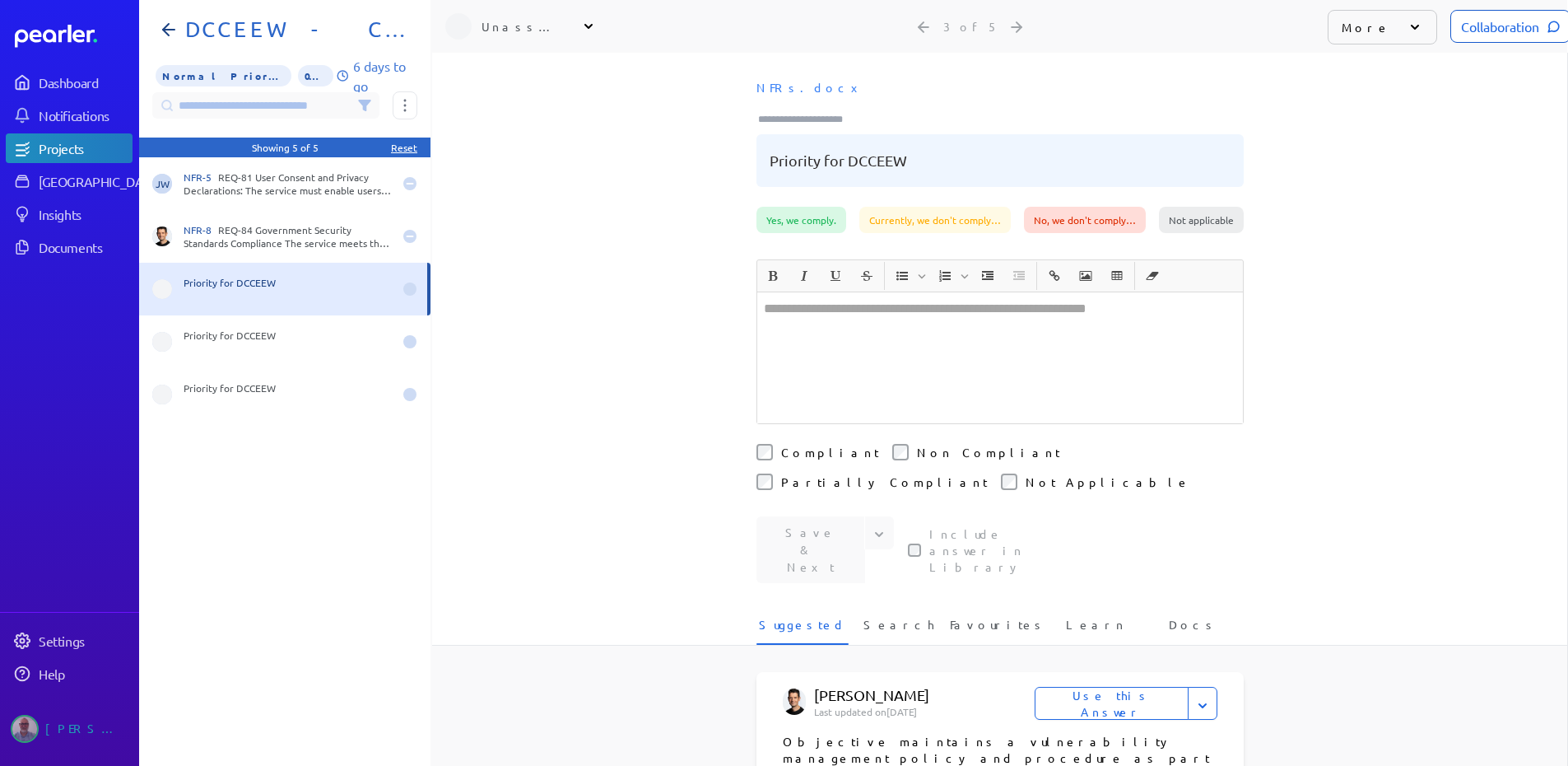
click at [1407, 25] on icon at bounding box center [1415, 28] width 17 height 17
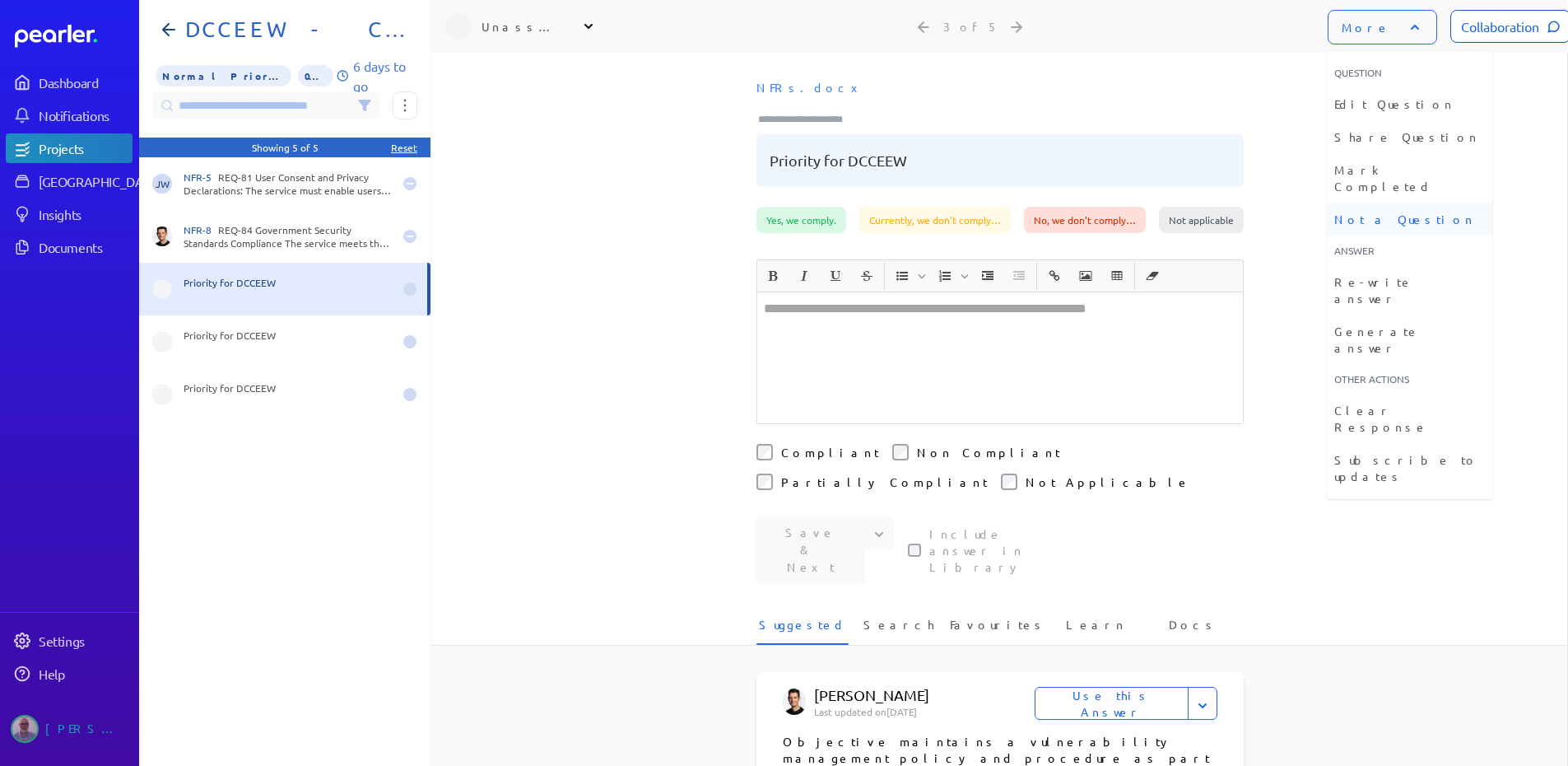
click at [1377, 203] on li "Not a Question" at bounding box center [1410, 219] width 165 height 33
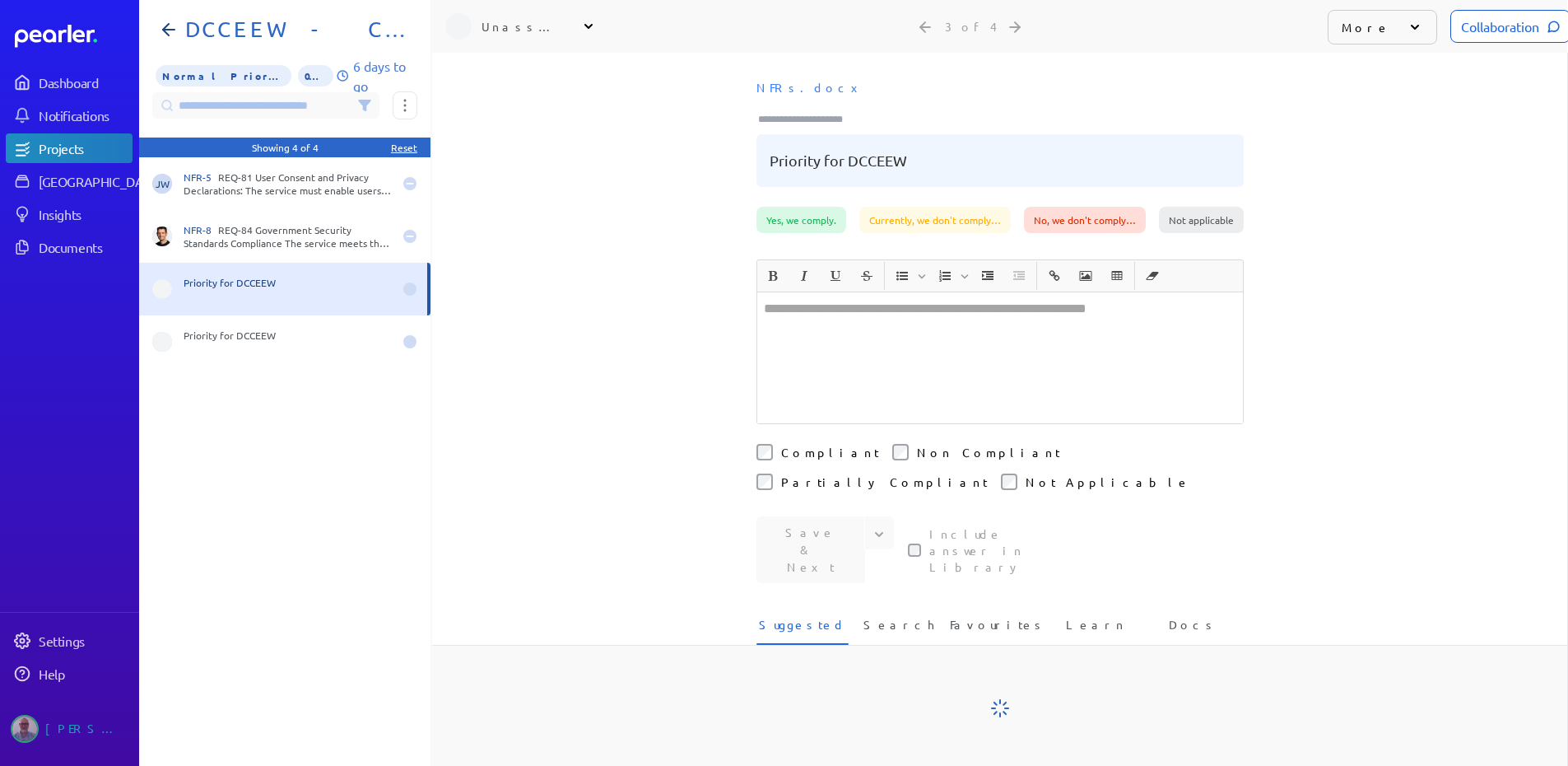
click at [1407, 30] on icon at bounding box center [1415, 28] width 17 height 17
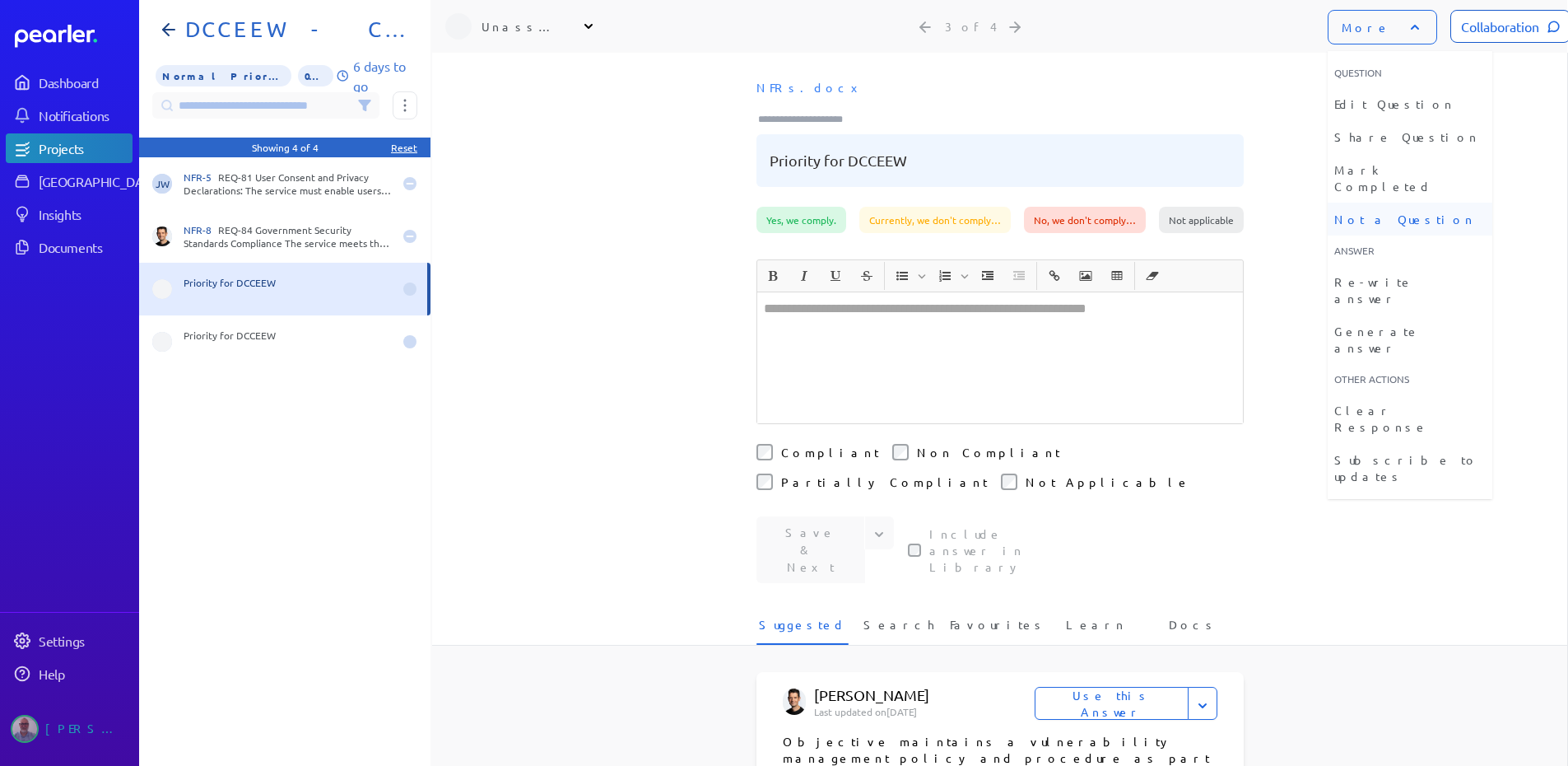
click at [1387, 203] on li "Not a Question" at bounding box center [1410, 219] width 165 height 33
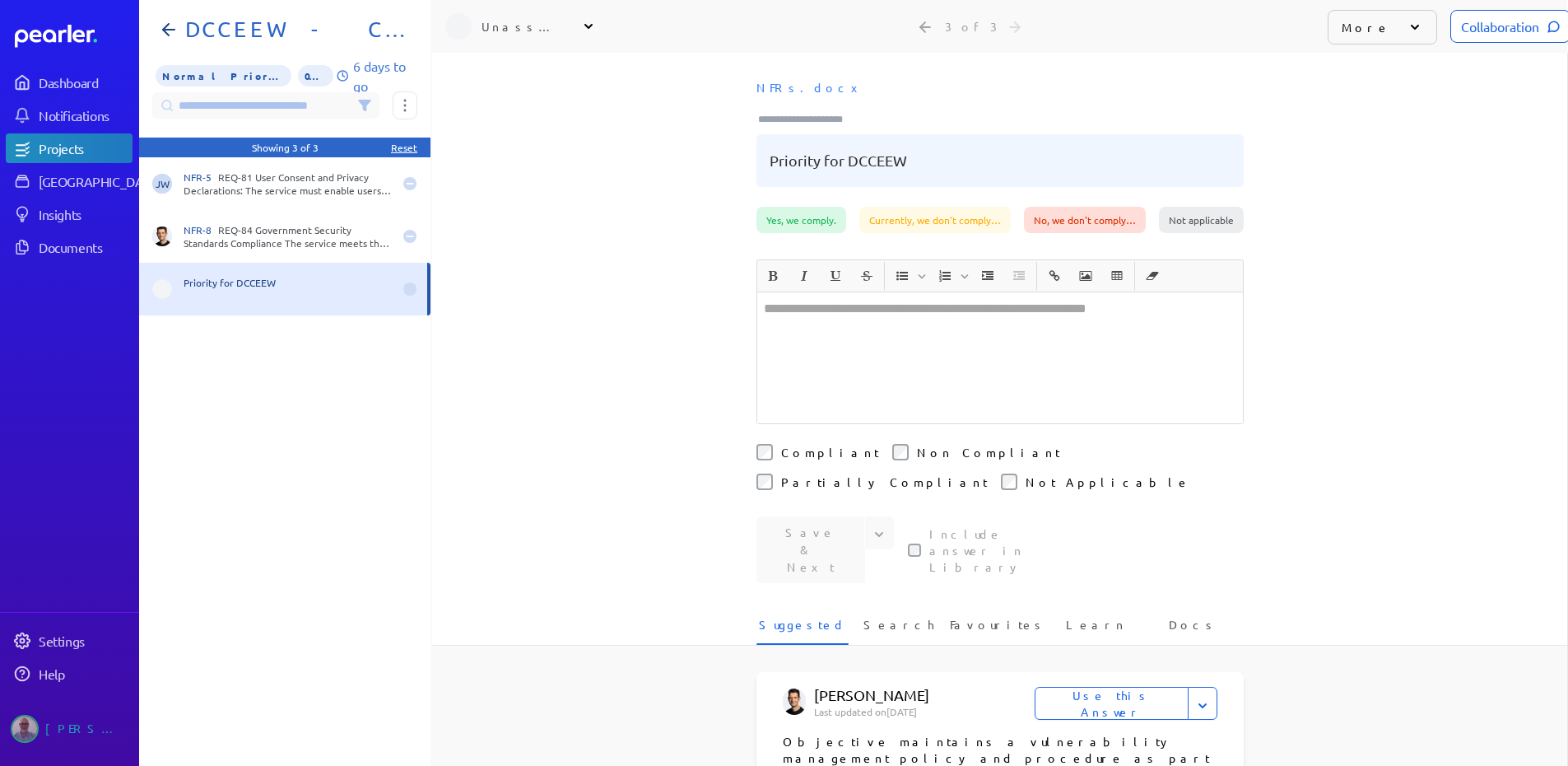
click at [1411, 29] on icon at bounding box center [1414, 27] width 8 height 5
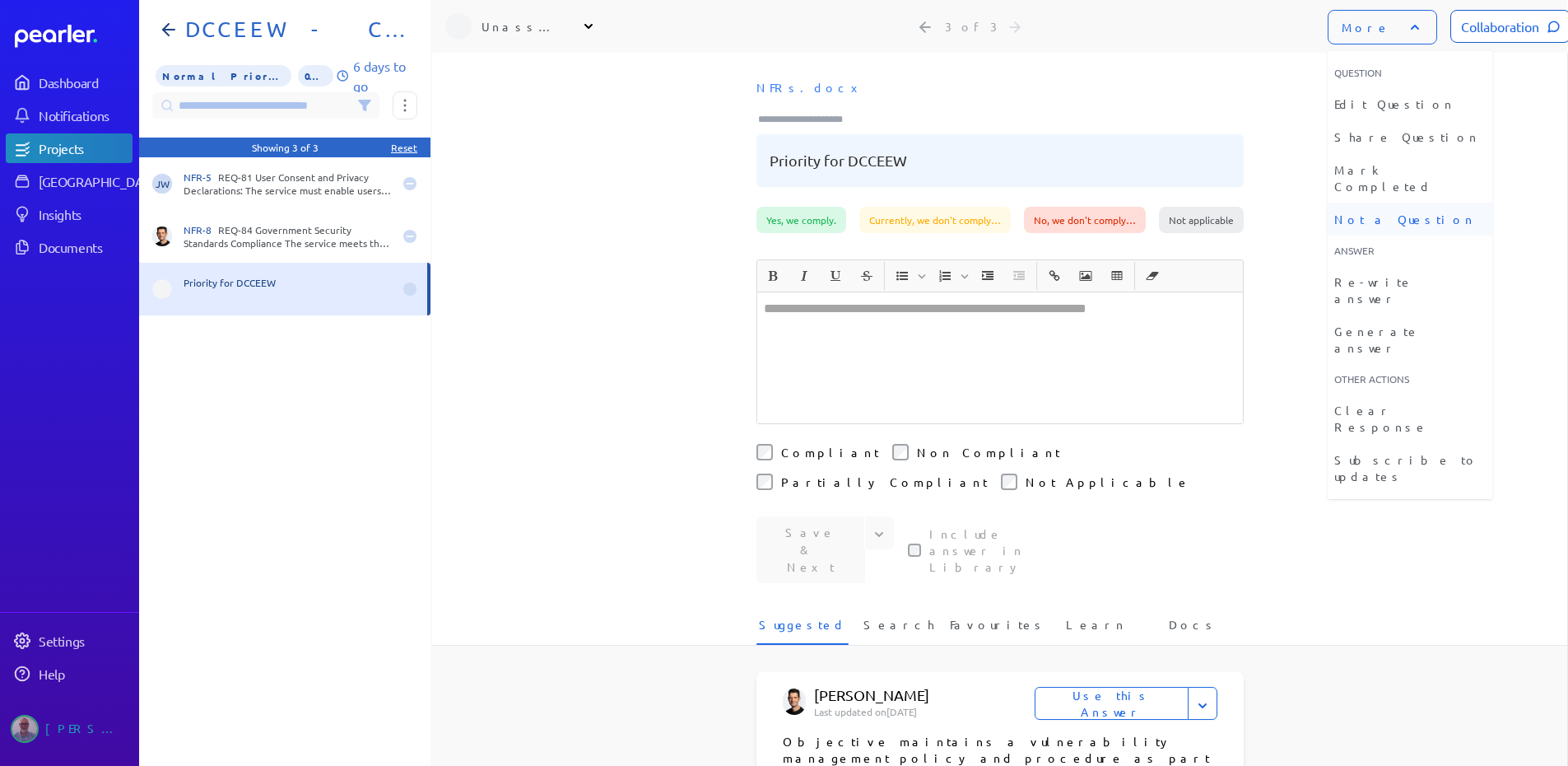
click at [1379, 207] on li "Not a Question" at bounding box center [1410, 219] width 165 height 33
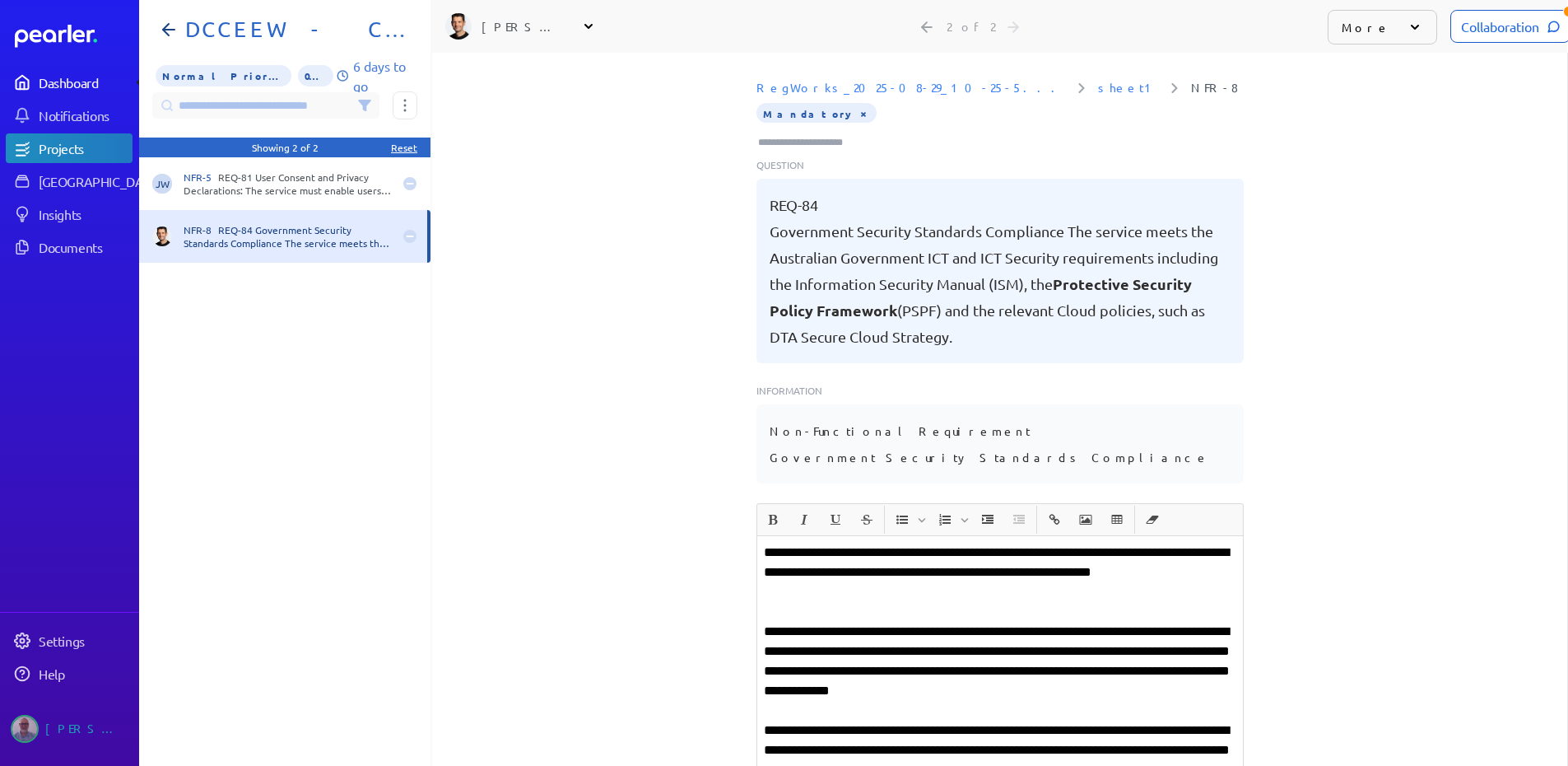
click at [72, 86] on div "Dashboard" at bounding box center [85, 82] width 92 height 17
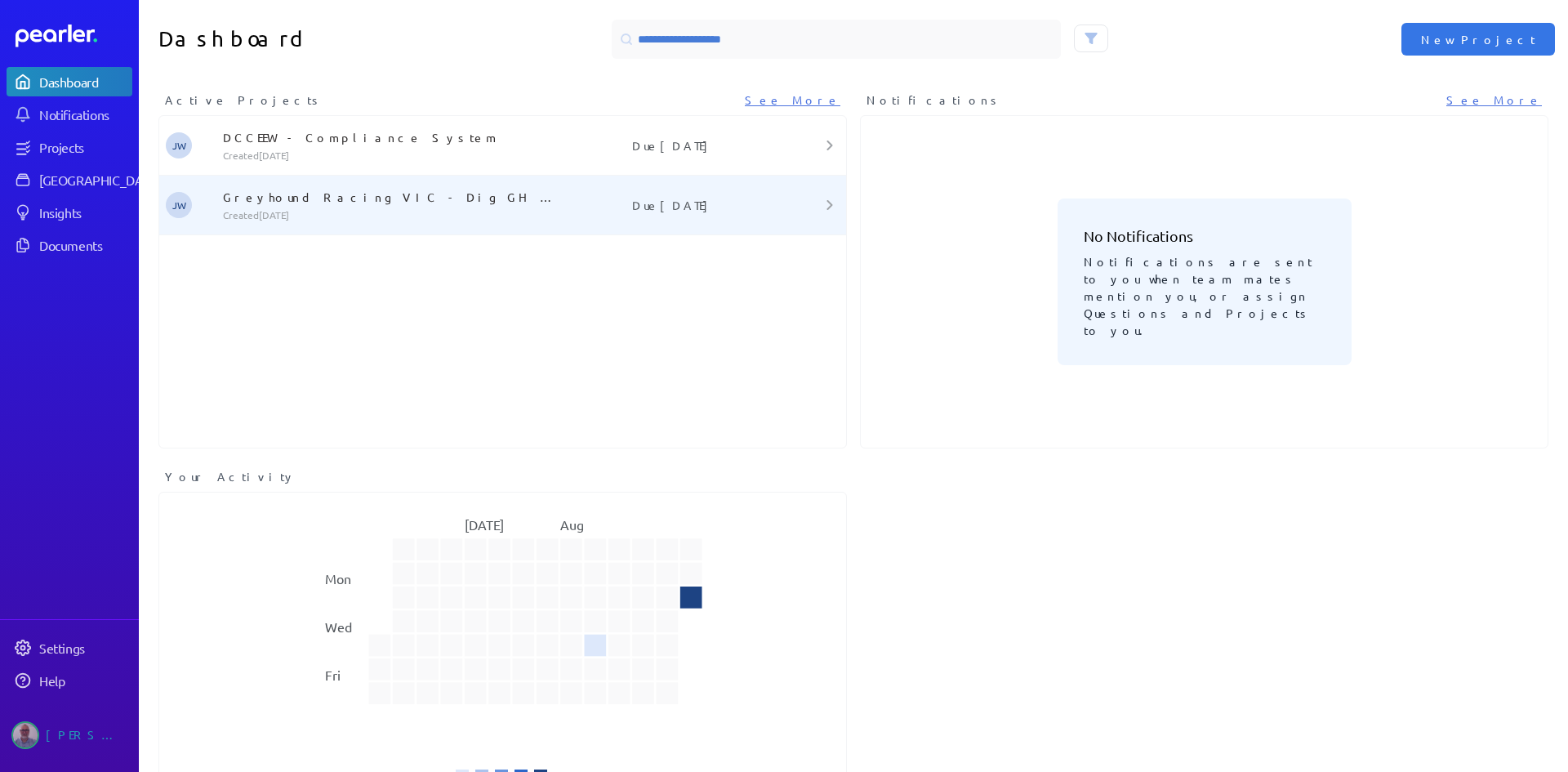
click at [258, 199] on p "Greyhound Racing VIC - Dig GH Lifecyle Tracking" at bounding box center [391, 197] width 337 height 16
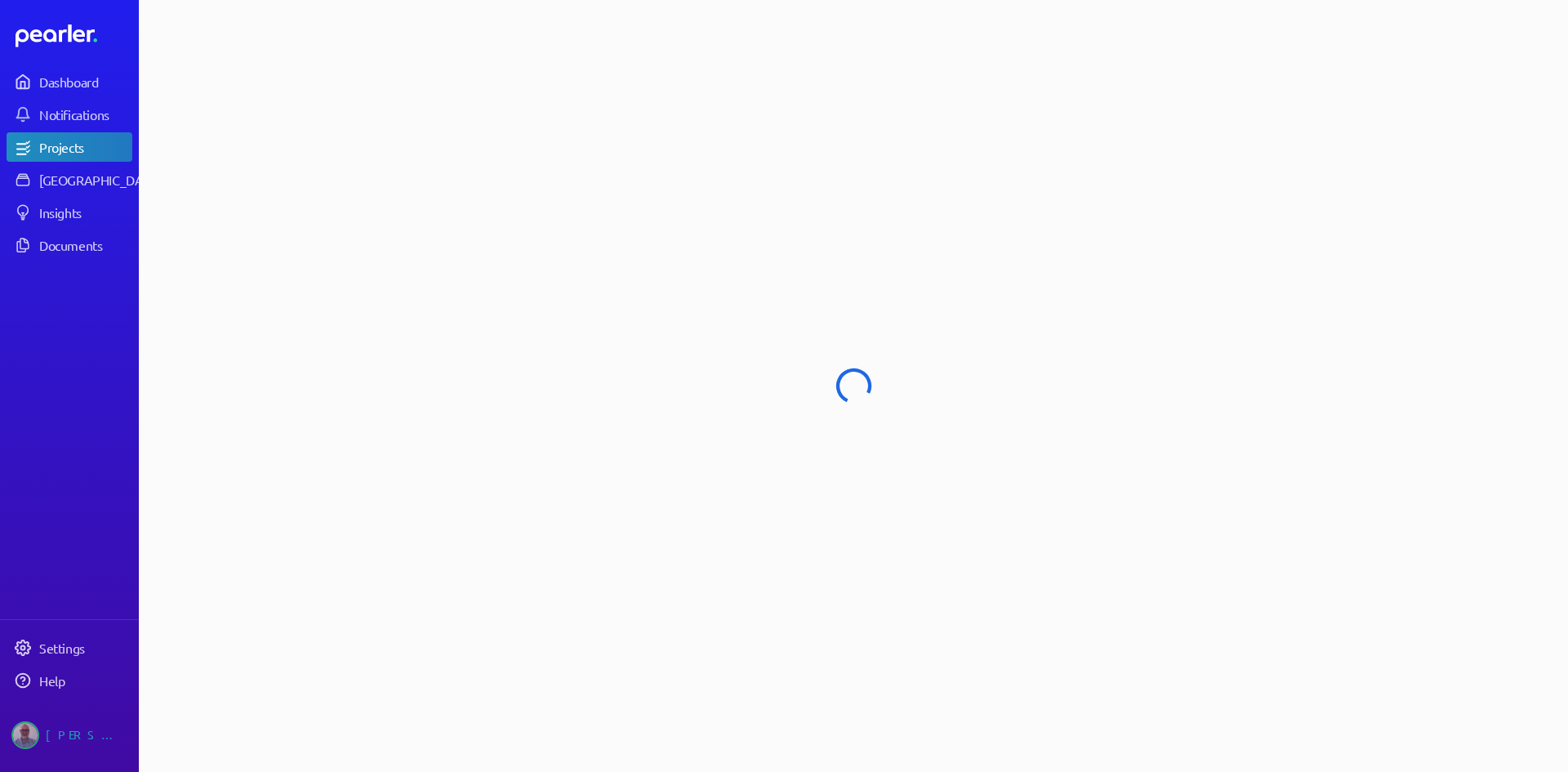
select select "******"
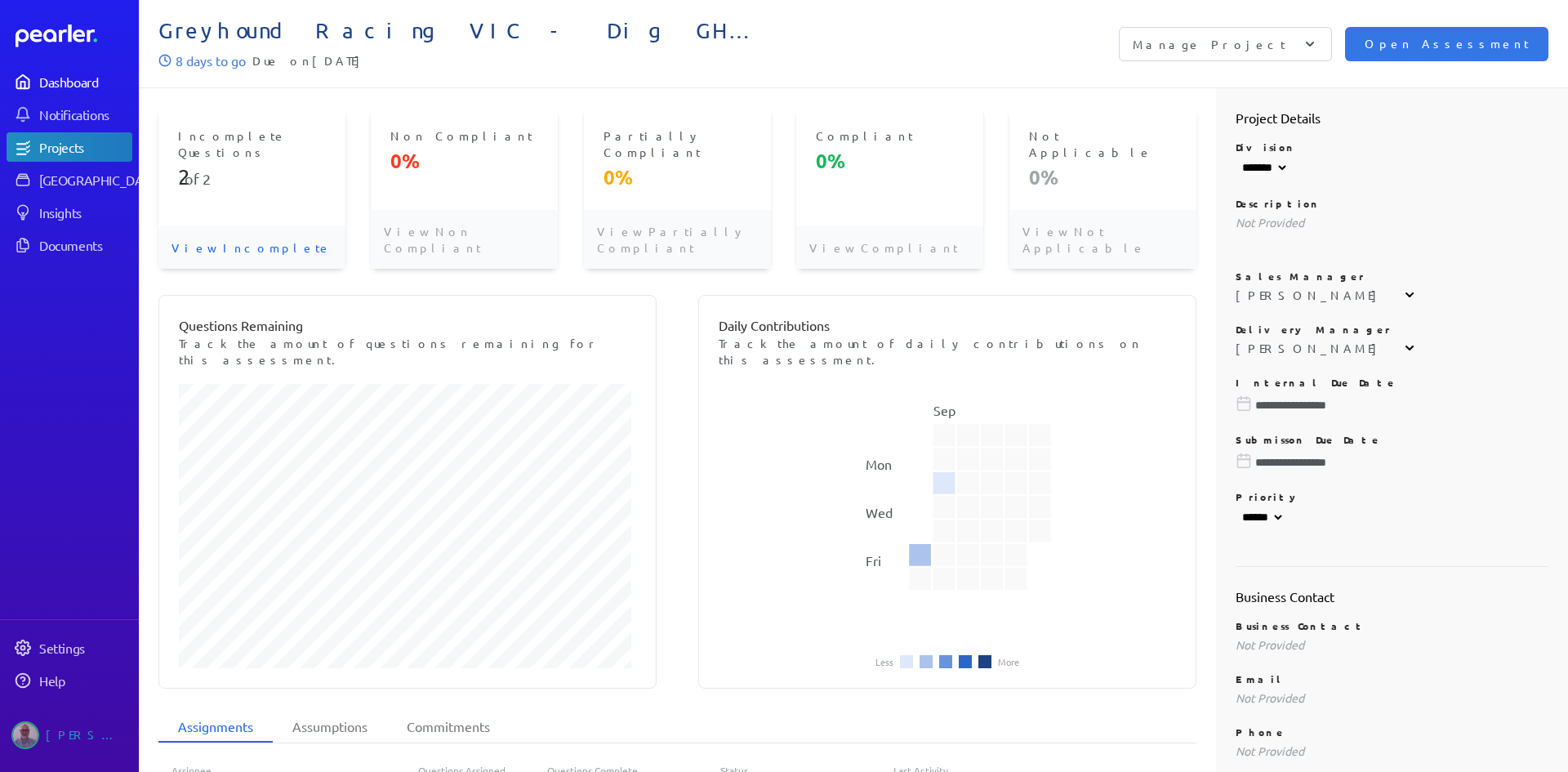
click at [61, 76] on div "Dashboard" at bounding box center [85, 81] width 91 height 16
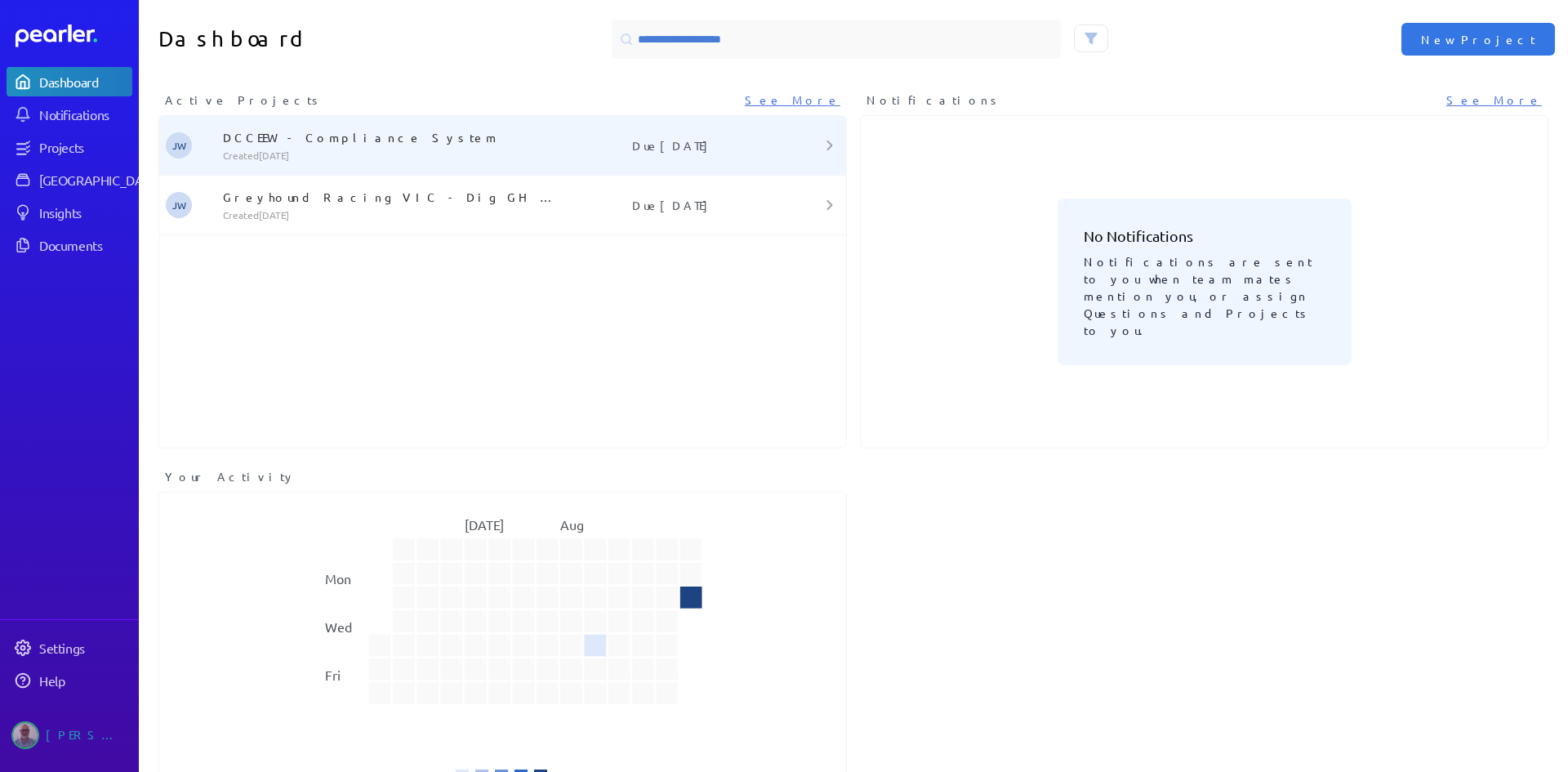
click at [249, 137] on p "DCCEEW - Compliance System" at bounding box center [391, 137] width 337 height 16
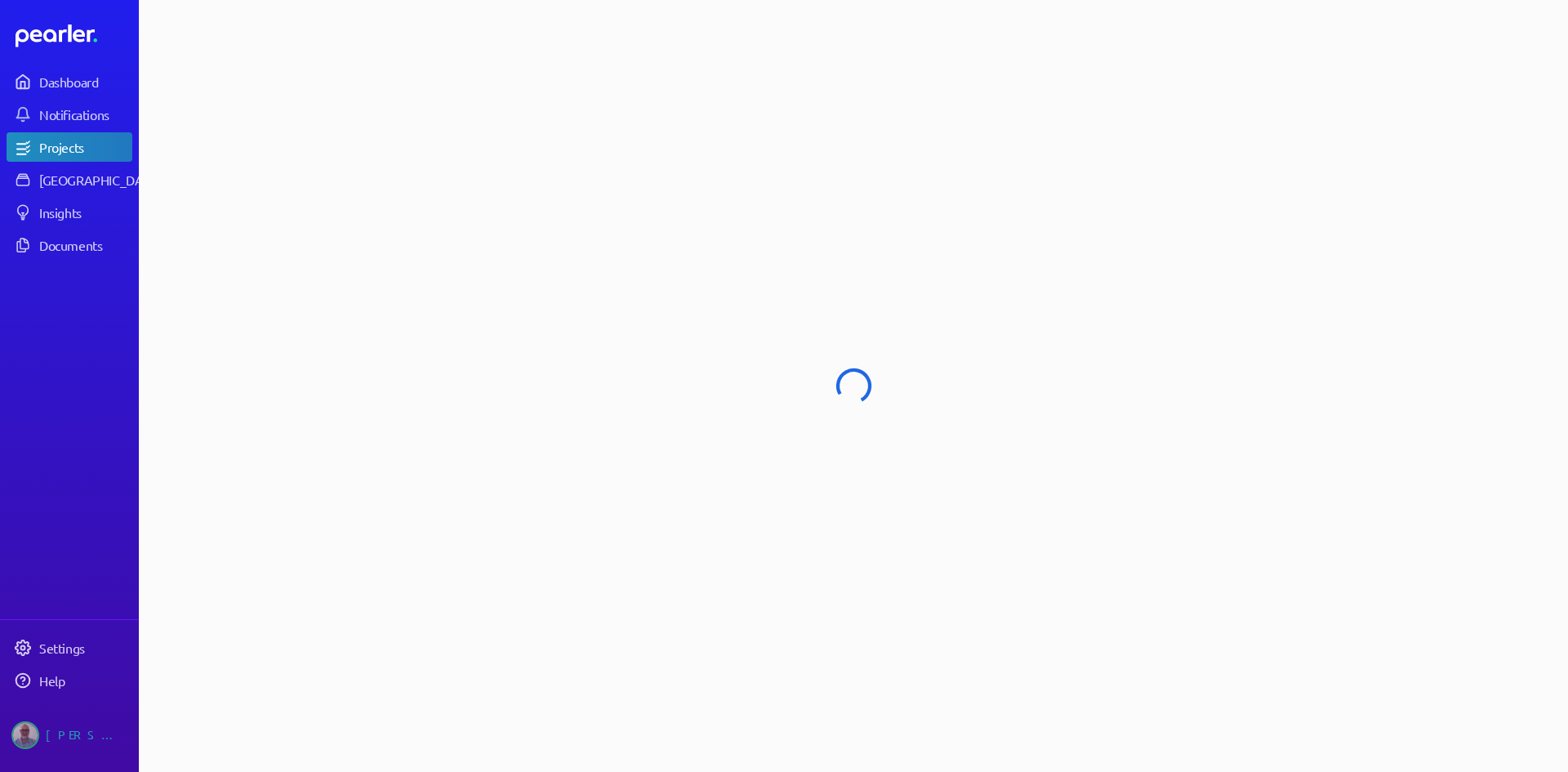
select select "******"
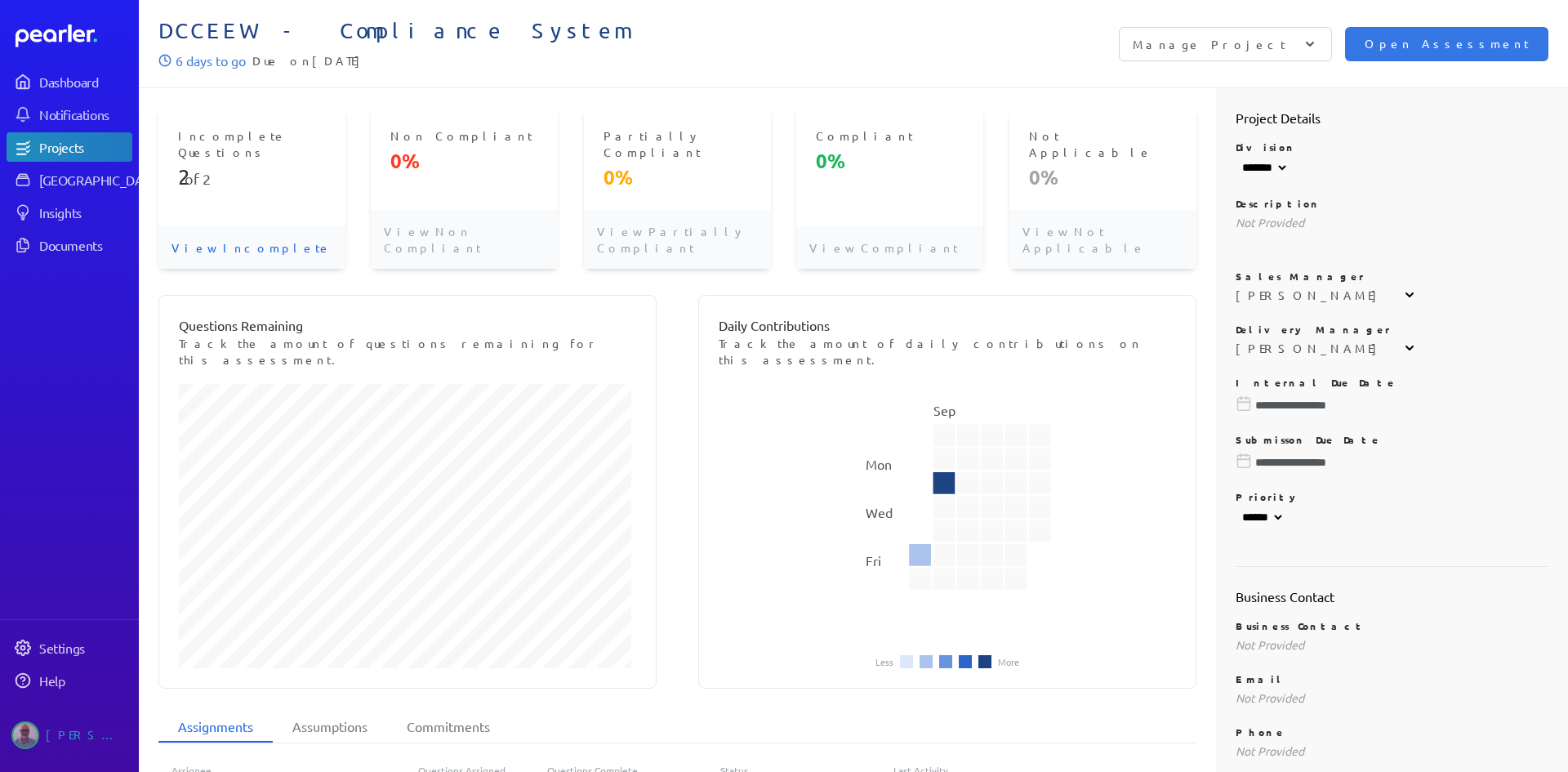
click at [197, 227] on p "View Incomplete" at bounding box center [252, 248] width 187 height 43
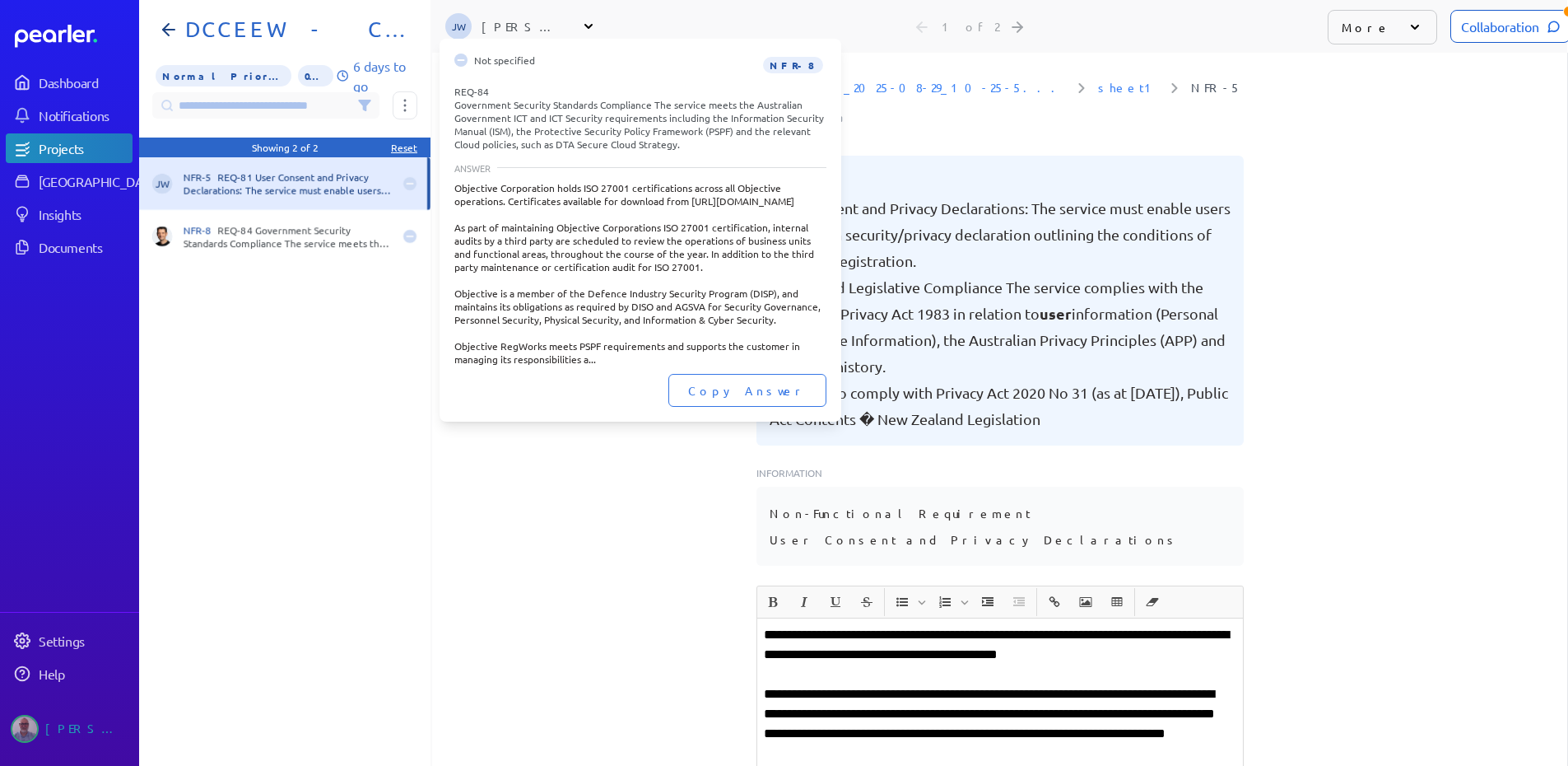
scroll to position [0, 13]
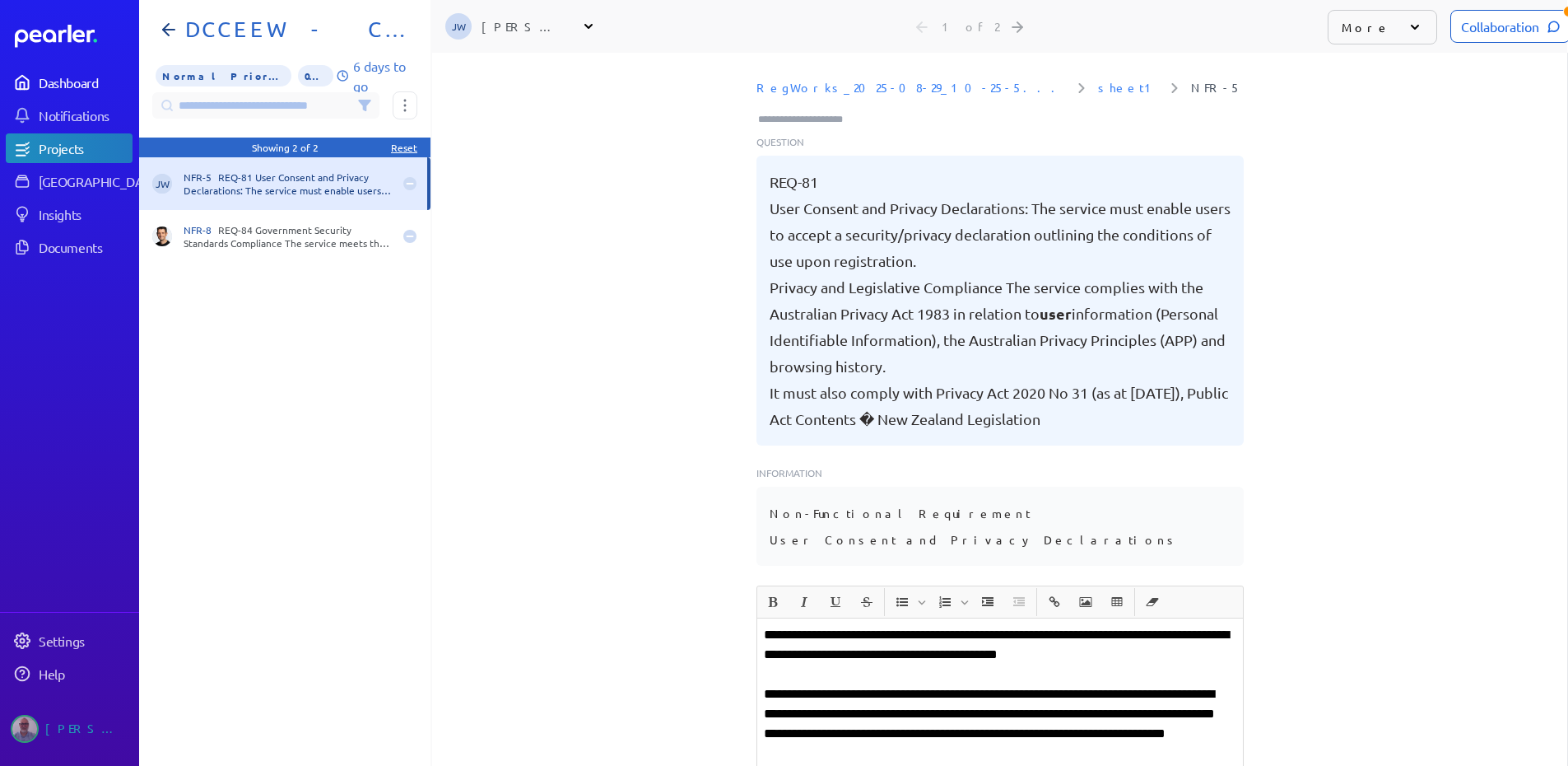
click at [47, 77] on div "Dashboard" at bounding box center [85, 82] width 92 height 17
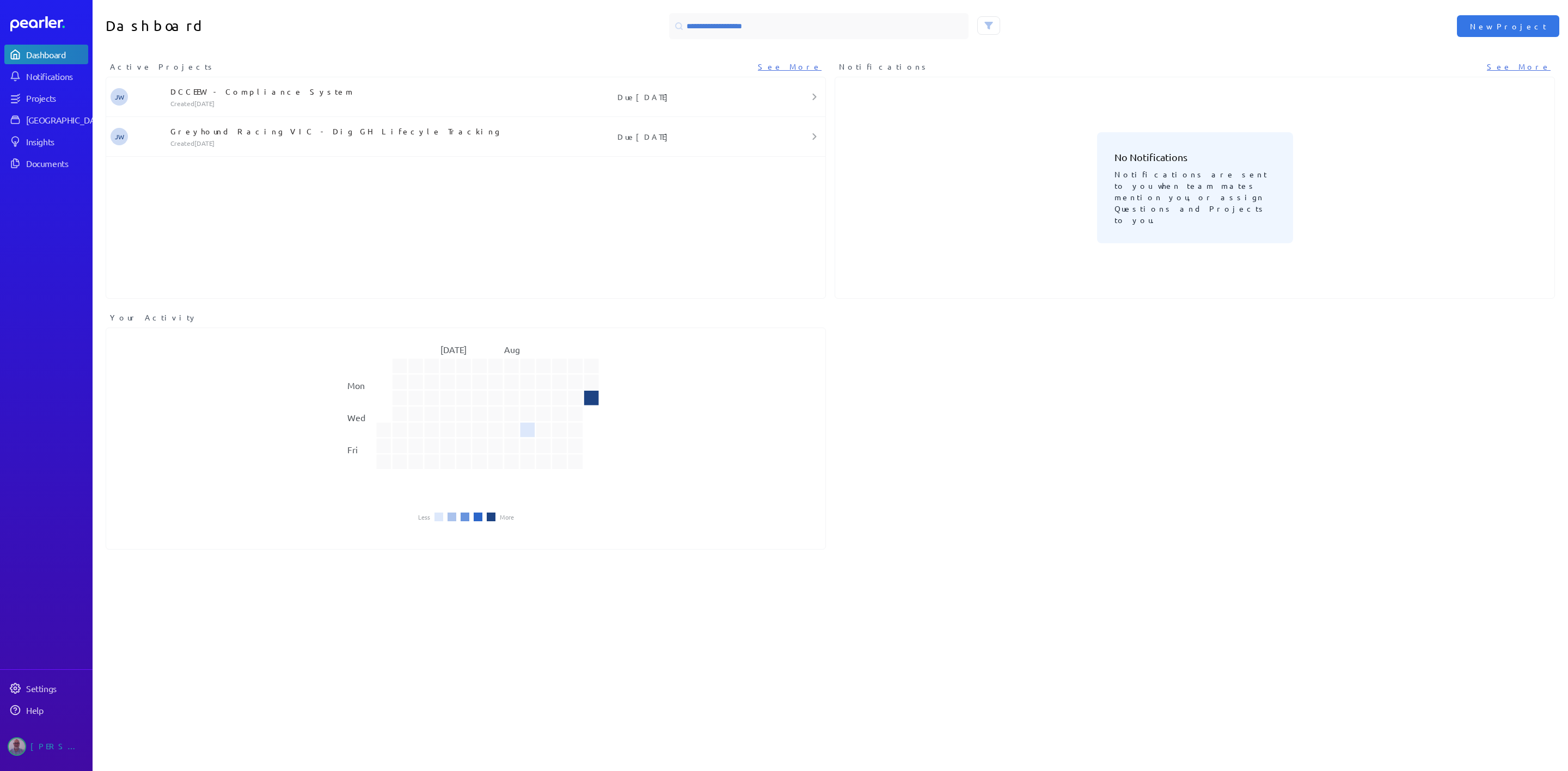
drag, startPoint x: 1023, startPoint y: 0, endPoint x: 1096, endPoint y: 330, distance: 338.0
click at [1037, 330] on div "Active Projects See More JW DCCEEW - Compliance System Created [DATE] Due [DATE…" at bounding box center [830, 307] width 1475 height 493
click at [984, 27] on icon at bounding box center [989, 26] width 9 height 9
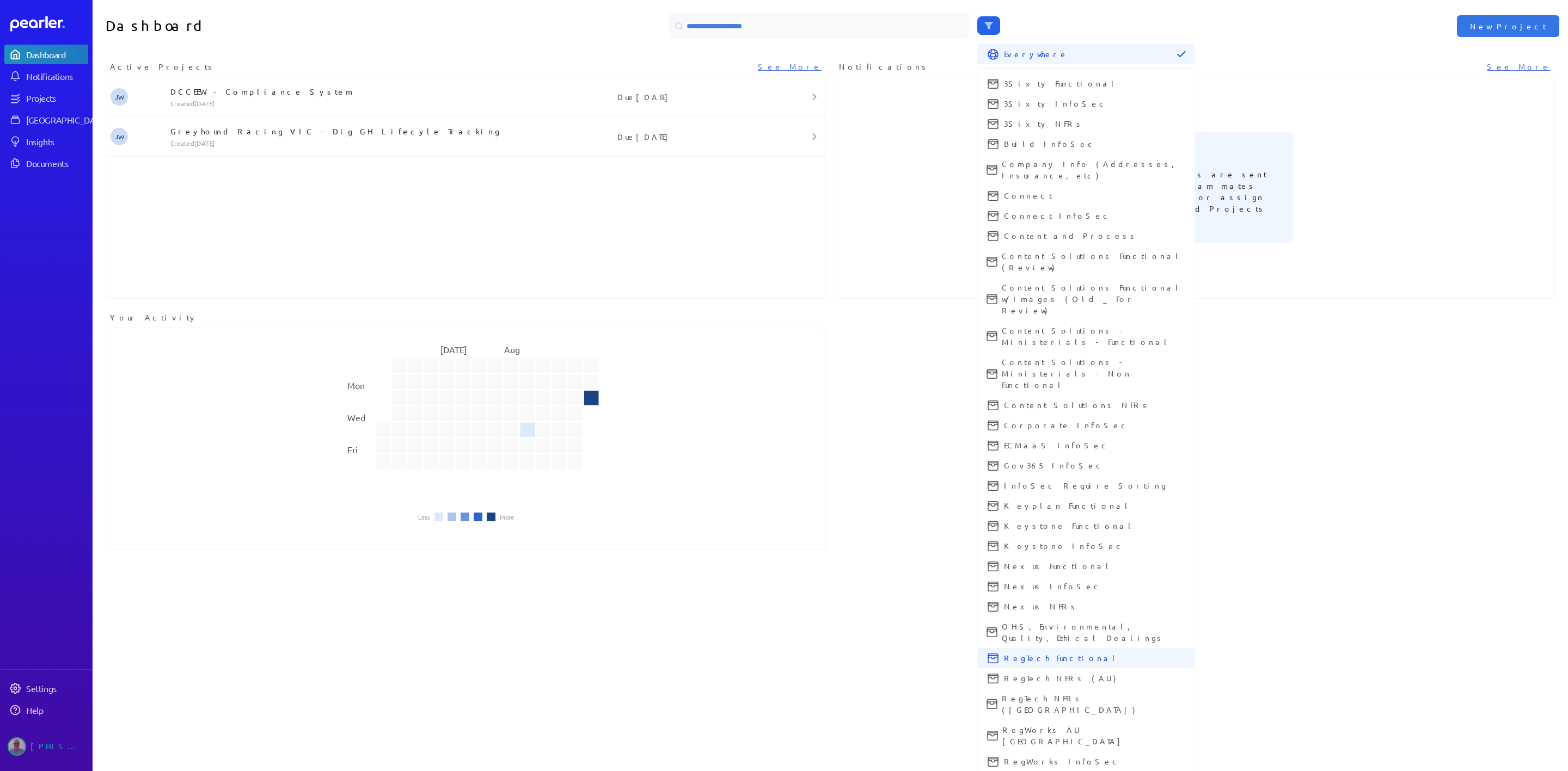
click at [1021, 506] on span "RegTech Functional" at bounding box center [1094, 658] width 182 height 12
click at [1021, 506] on span "RegTech NFRs (AU)" at bounding box center [1094, 679] width 182 height 12
click at [1021, 506] on span "RegTech NFRs ([GEOGRAPHIC_DATA])" at bounding box center [1094, 705] width 184 height 23
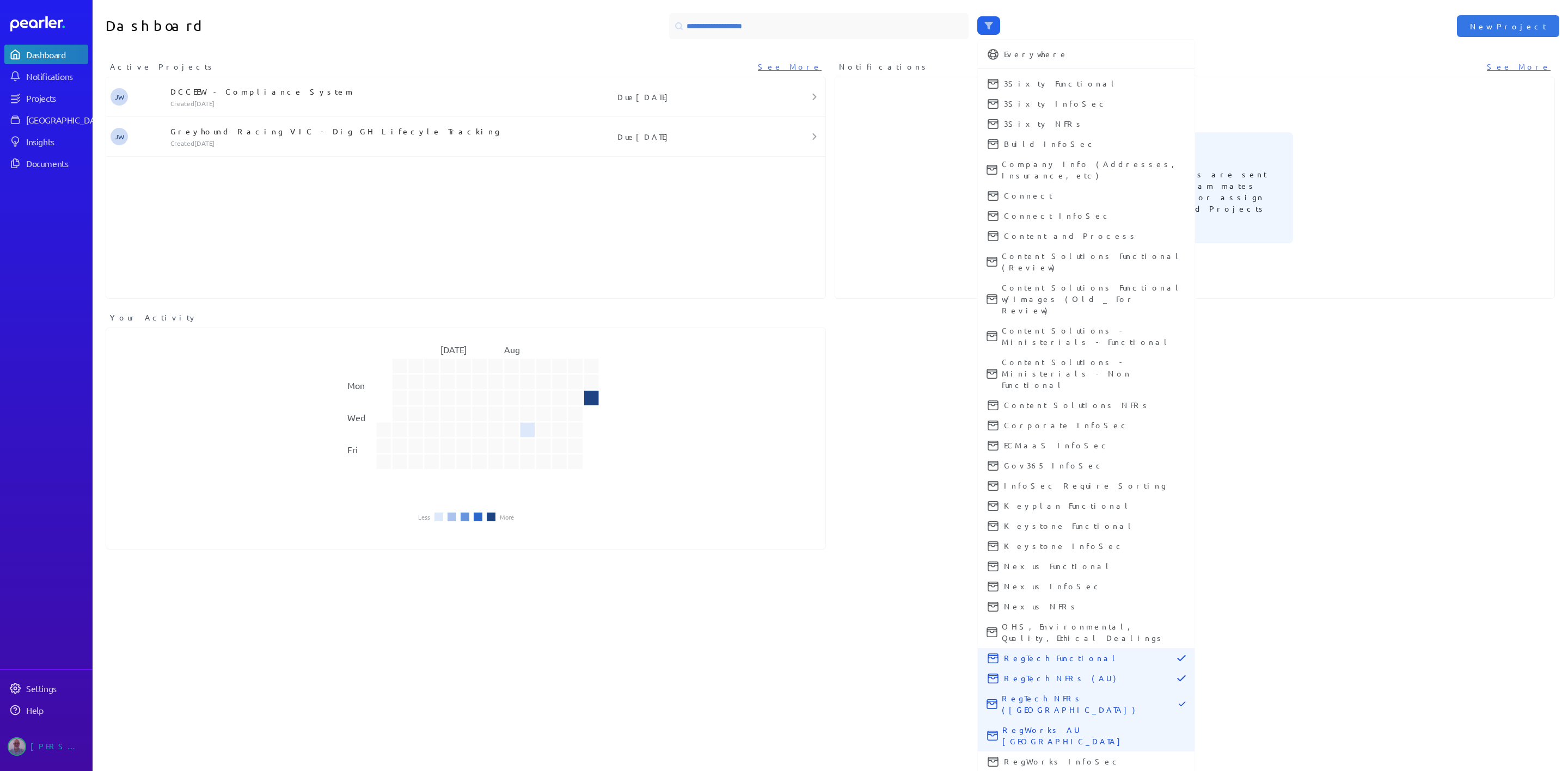
click at [1024, 506] on span "RegWorks AU [GEOGRAPHIC_DATA]" at bounding box center [1094, 736] width 183 height 23
click at [1024, 506] on span "RegWorks InfoSec" at bounding box center [1094, 761] width 182 height 12
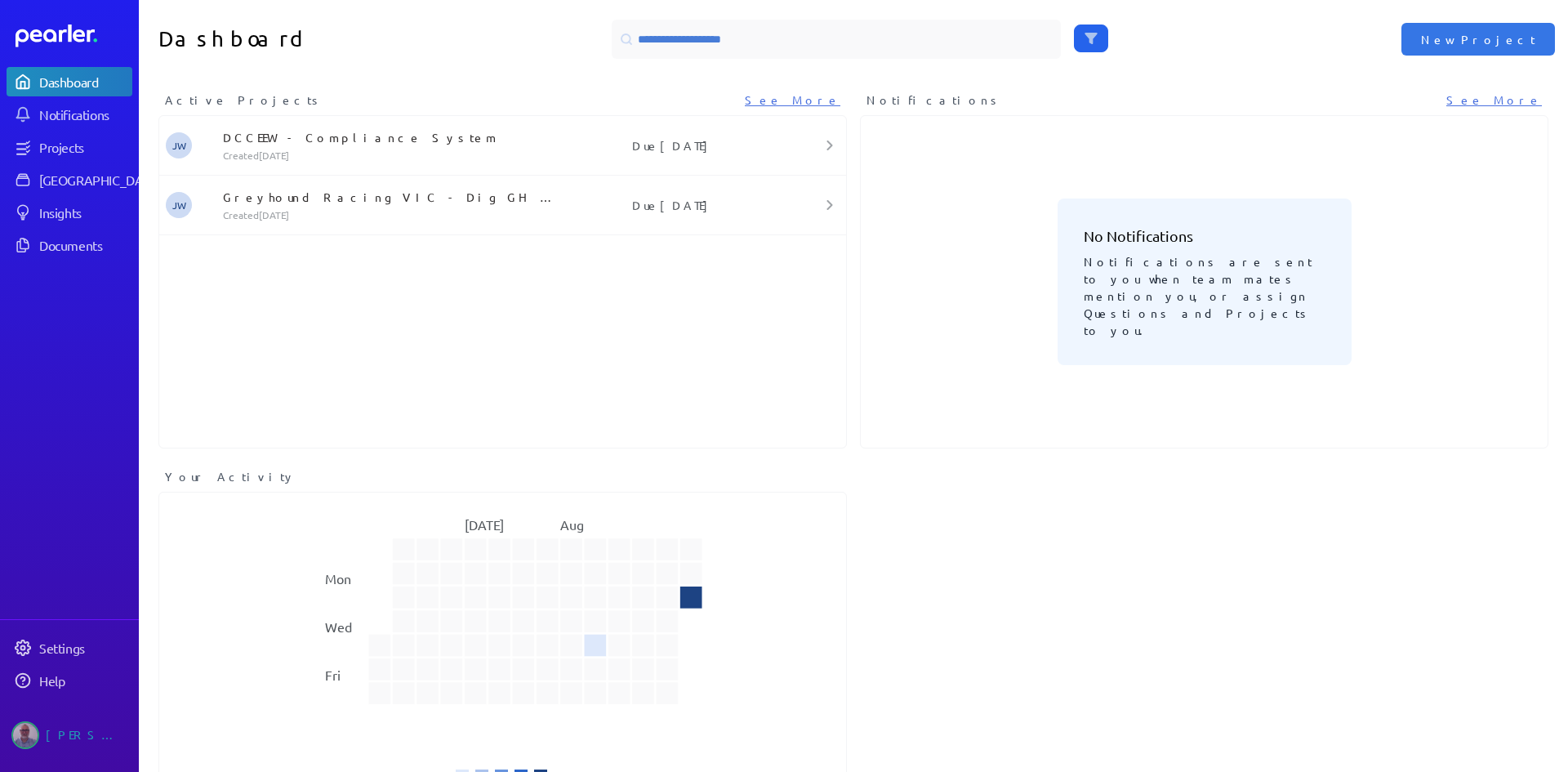
drag, startPoint x: 2329, startPoint y: 0, endPoint x: 978, endPoint y: 355, distance: 1396.9
click at [978, 355] on div "No Notifications Notifications are sent to you when team mates mention you, or …" at bounding box center [1205, 281] width 687 height 332
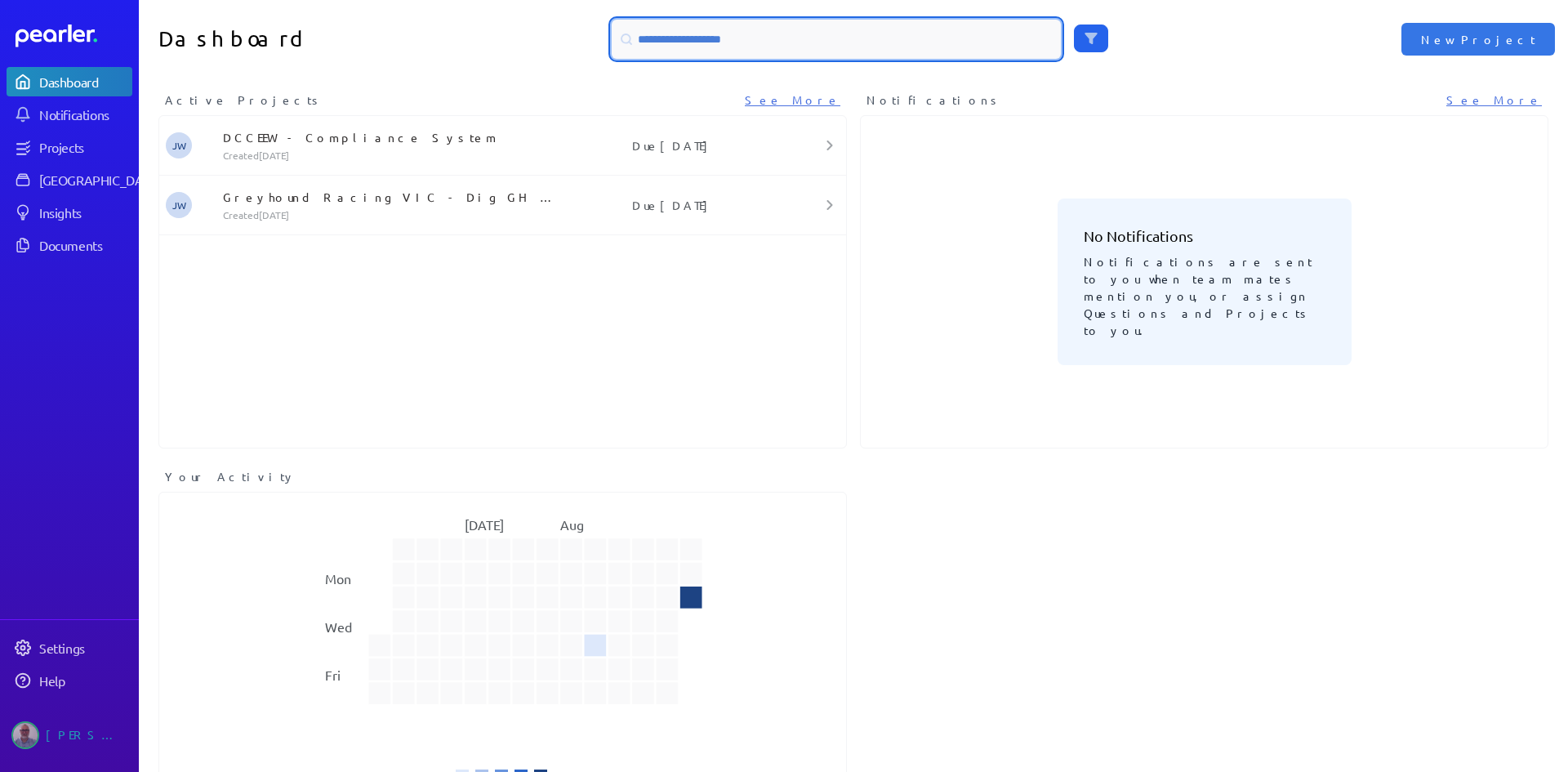
click at [785, 43] on input at bounding box center [837, 38] width 449 height 39
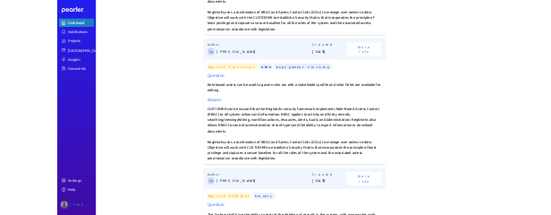
scroll to position [1252, 0]
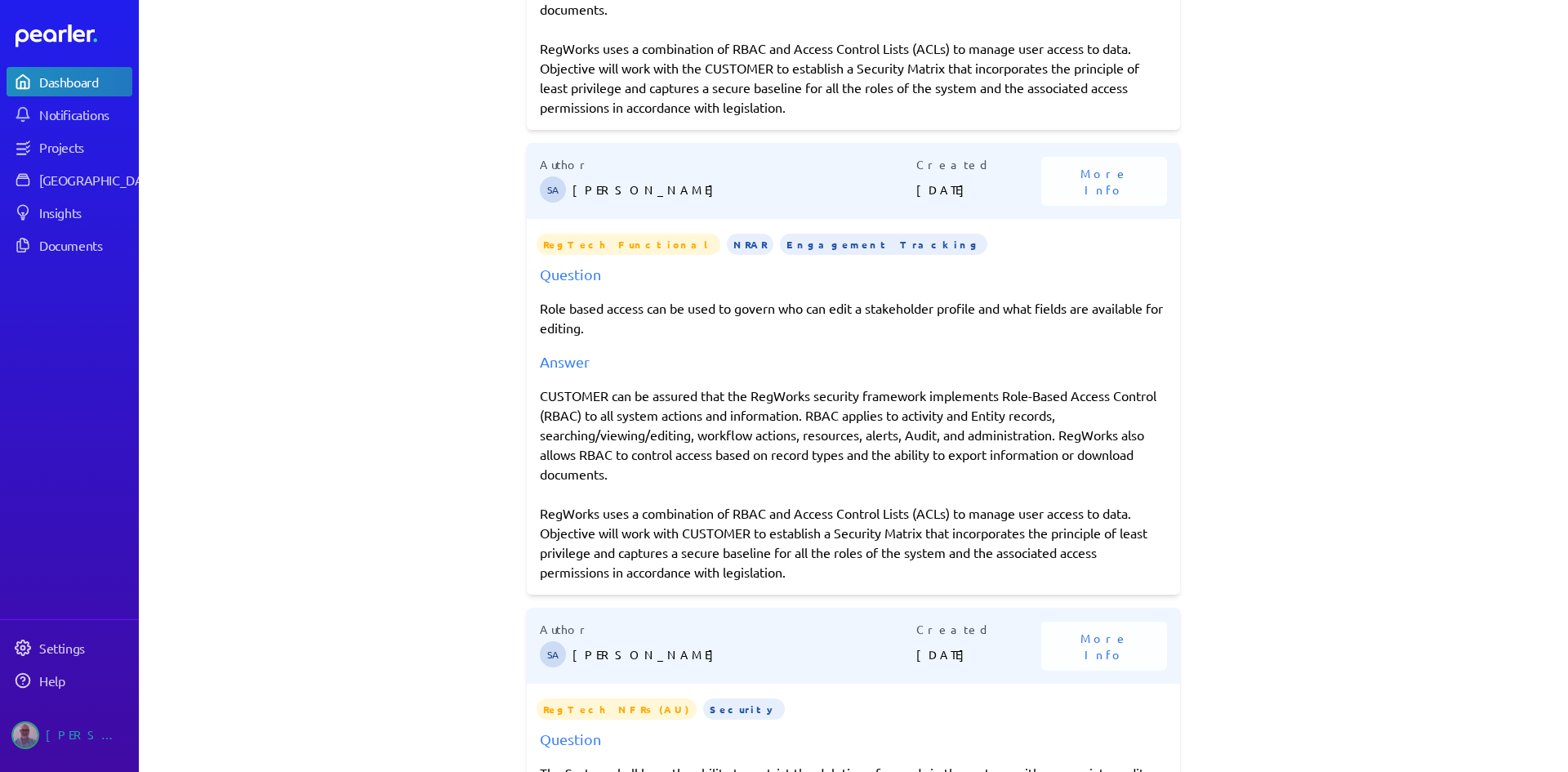
drag, startPoint x: 535, startPoint y: 394, endPoint x: 790, endPoint y: 573, distance: 311.6
click at [790, 573] on div "CUSTOMER can be assured that the RegWorks security framework implements Role-Ba…" at bounding box center [853, 483] width 627 height 196
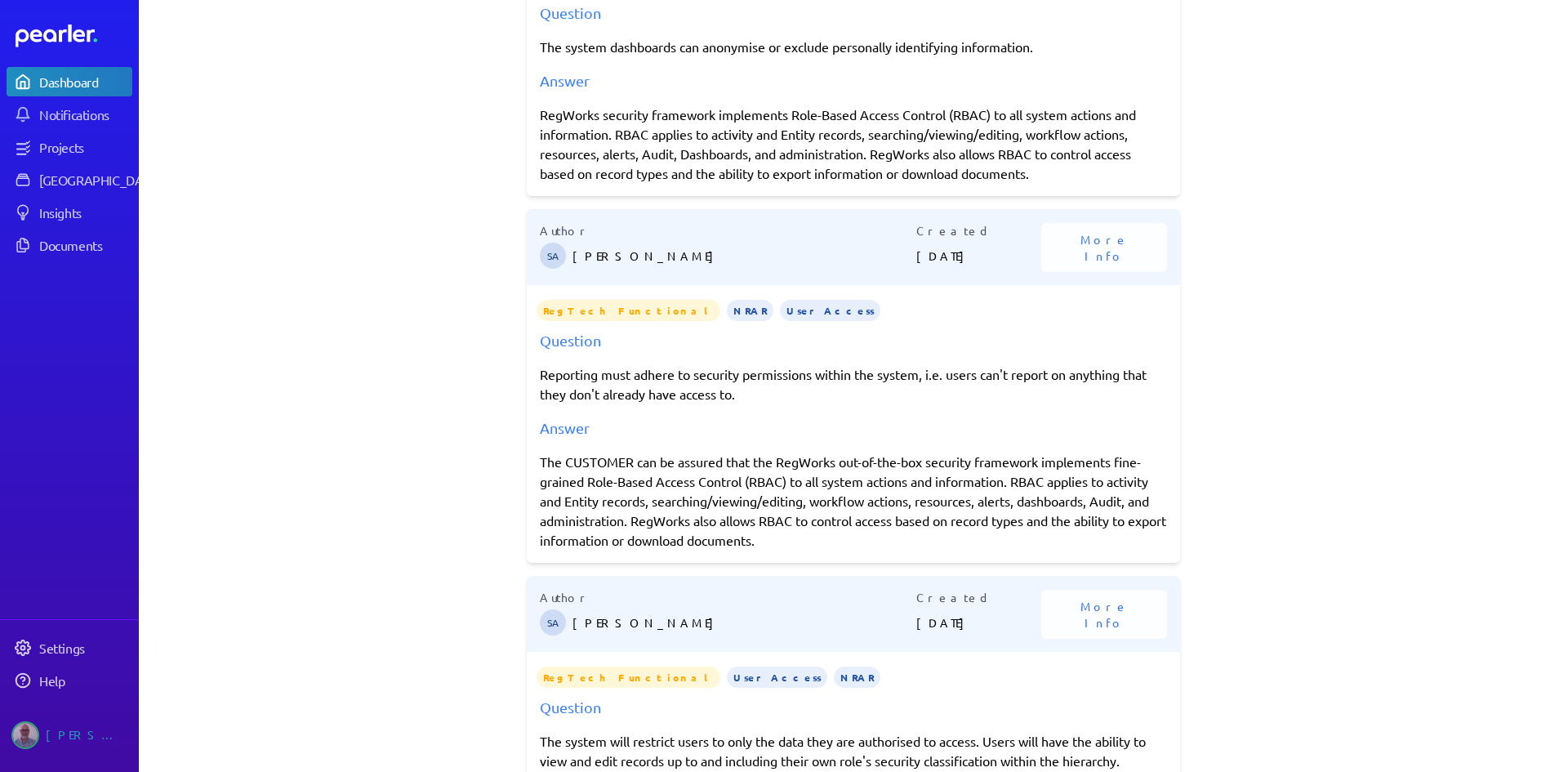
scroll to position [0, 0]
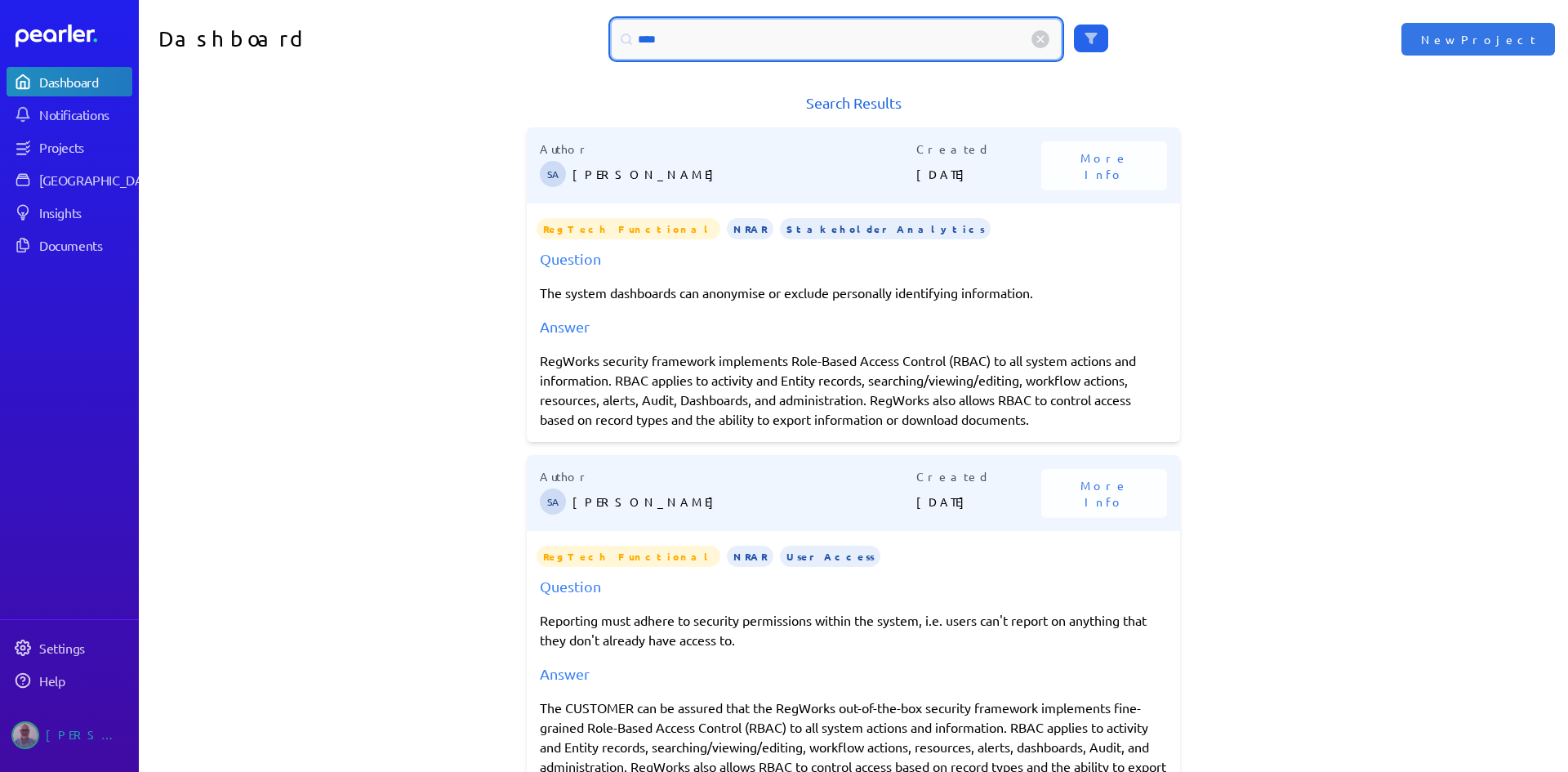
click at [686, 46] on input "****" at bounding box center [837, 38] width 449 height 39
type input "*"
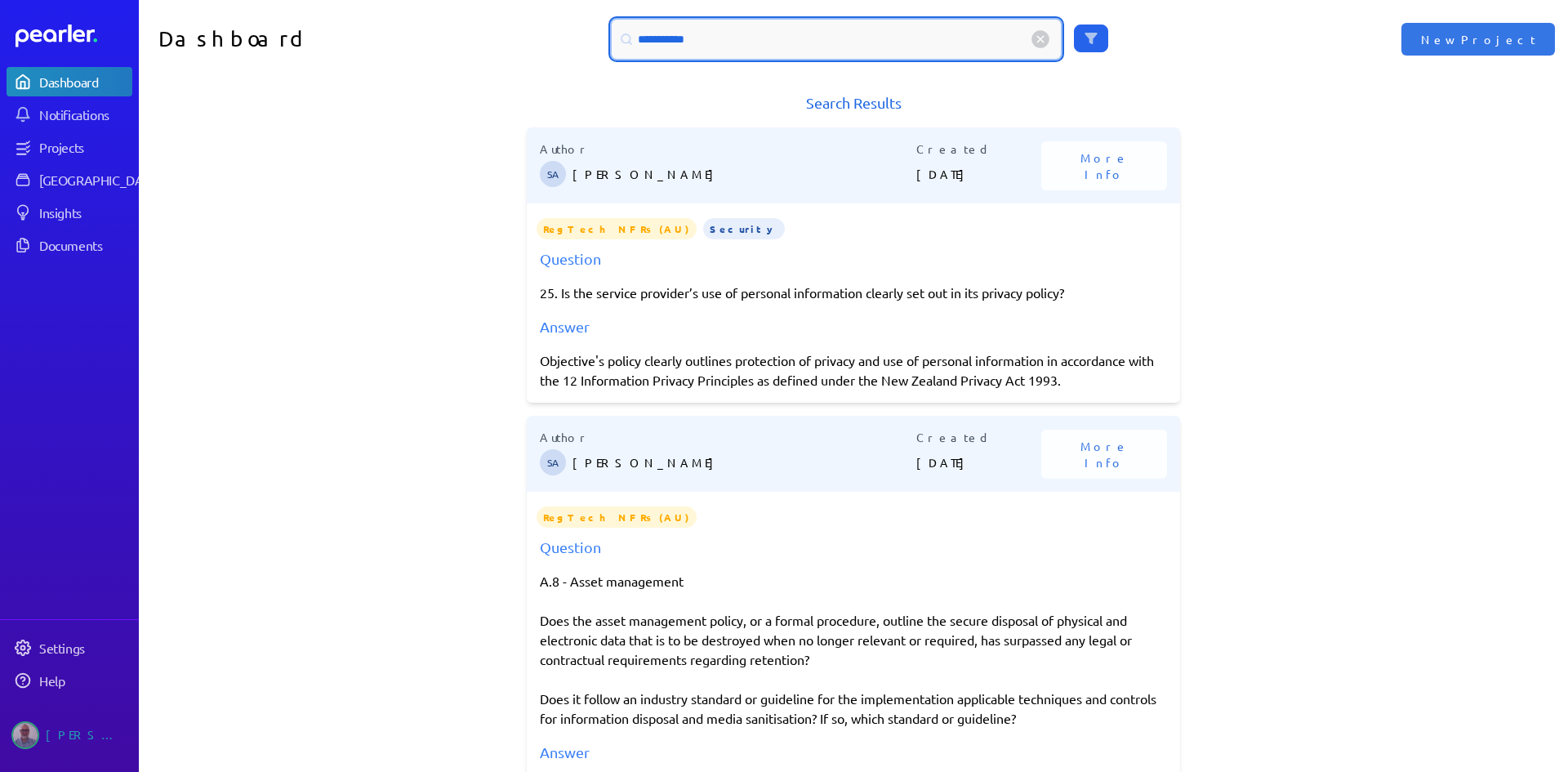
drag, startPoint x: 717, startPoint y: 41, endPoint x: 671, endPoint y: 43, distance: 46.0
click at [671, 43] on input "**********" at bounding box center [837, 38] width 449 height 39
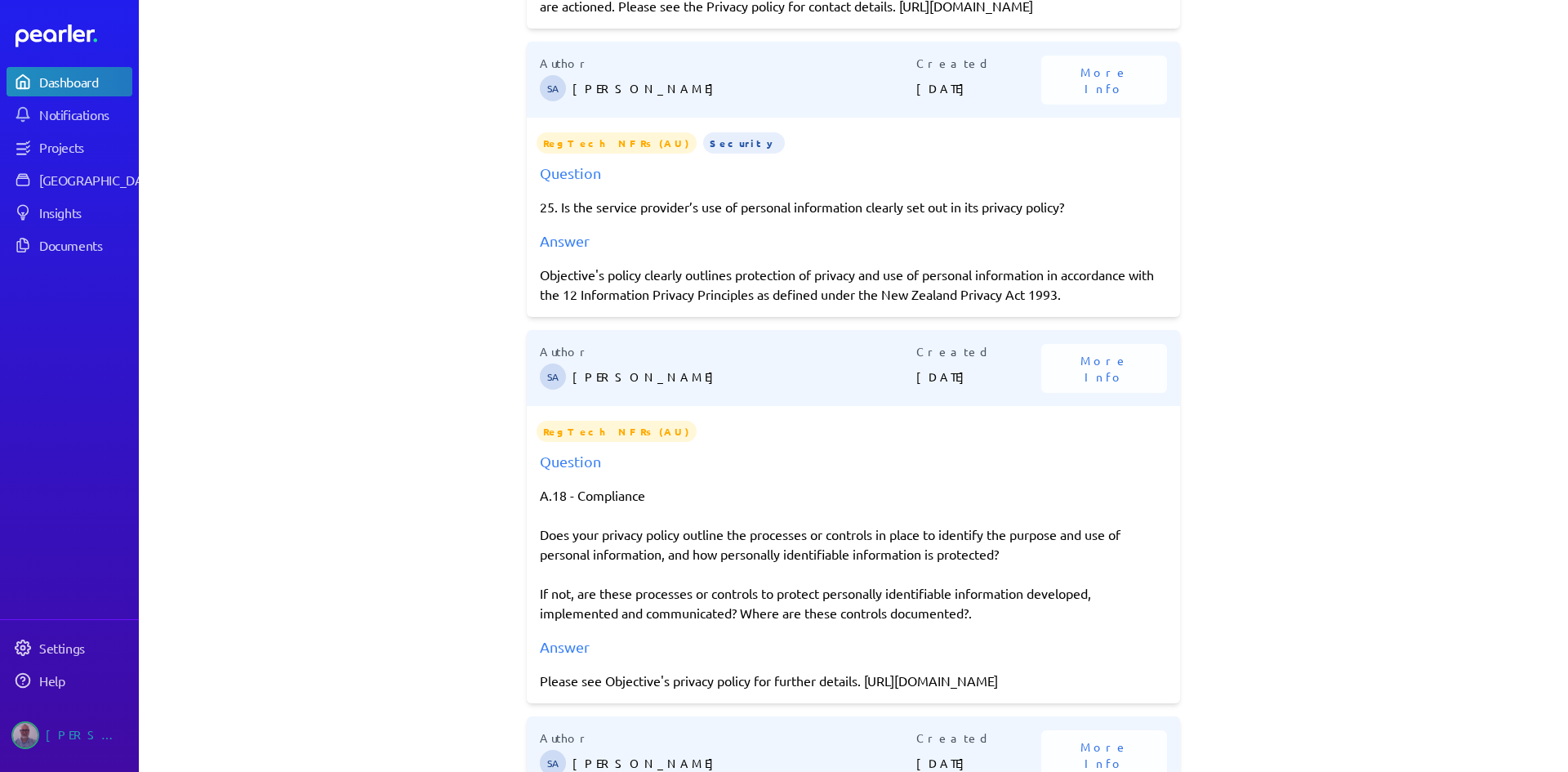
scroll to position [572, 0]
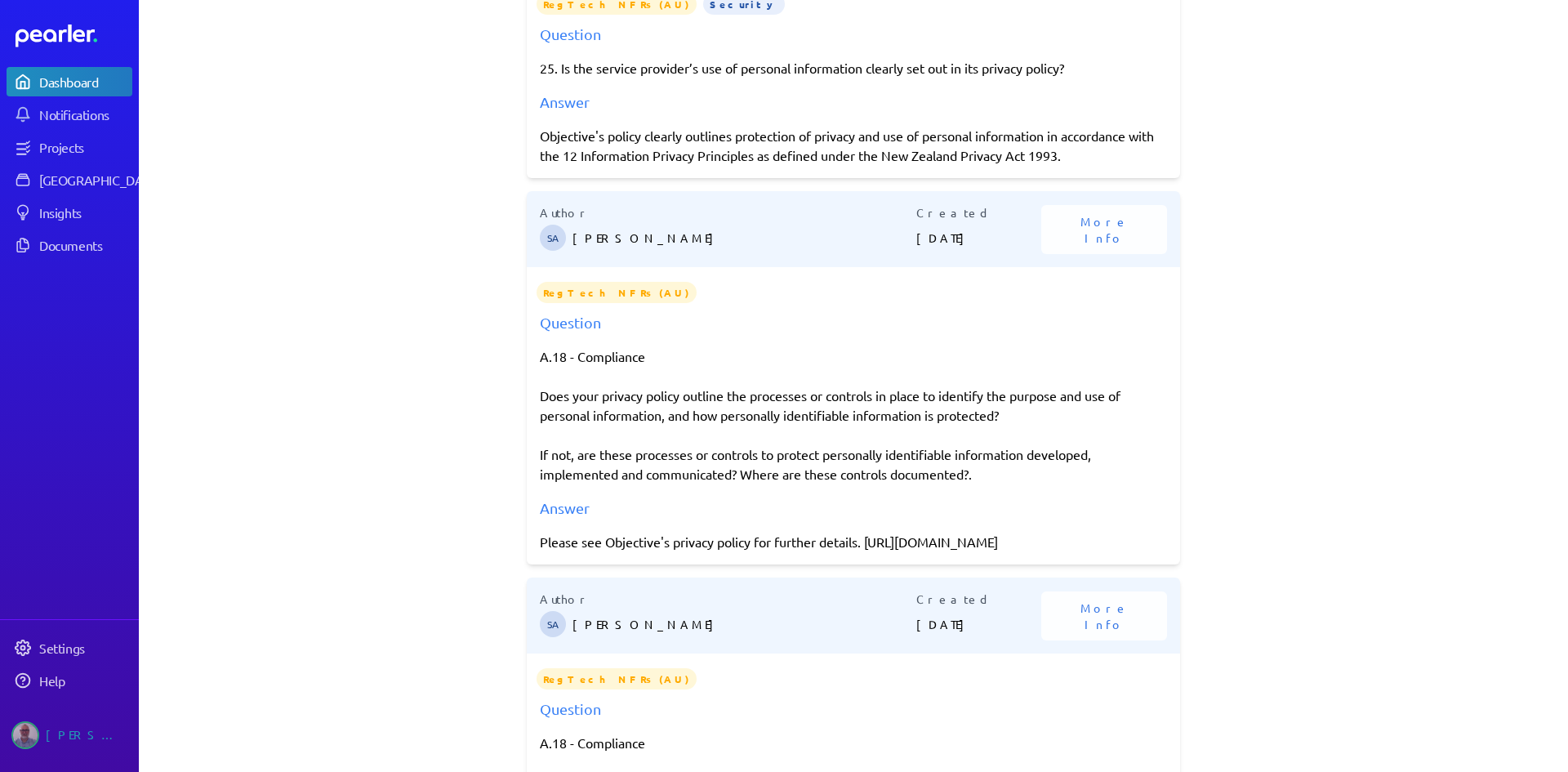
drag, startPoint x: 549, startPoint y: 758, endPoint x: 468, endPoint y: 759, distance: 81.0
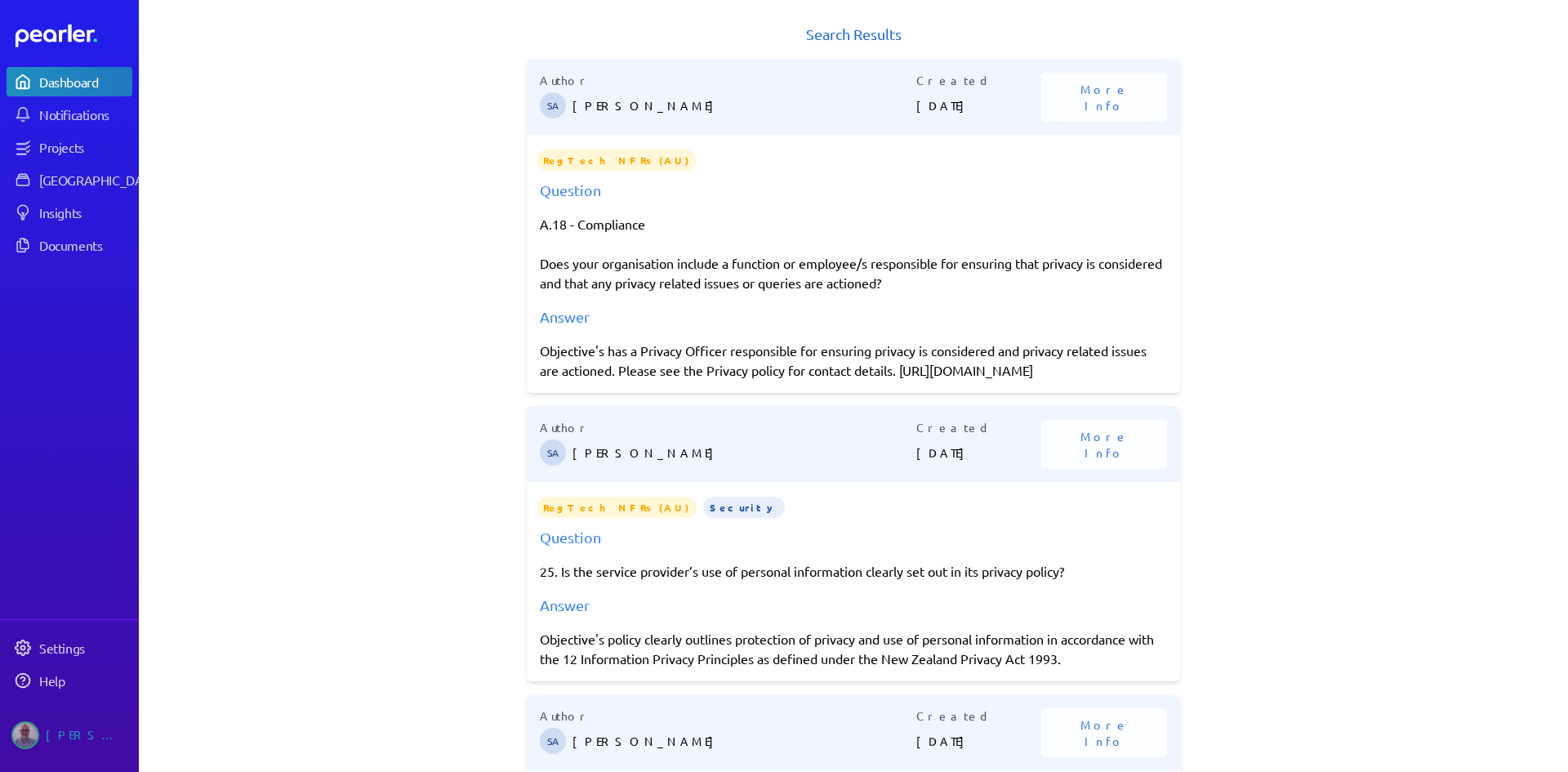
scroll to position [0, 0]
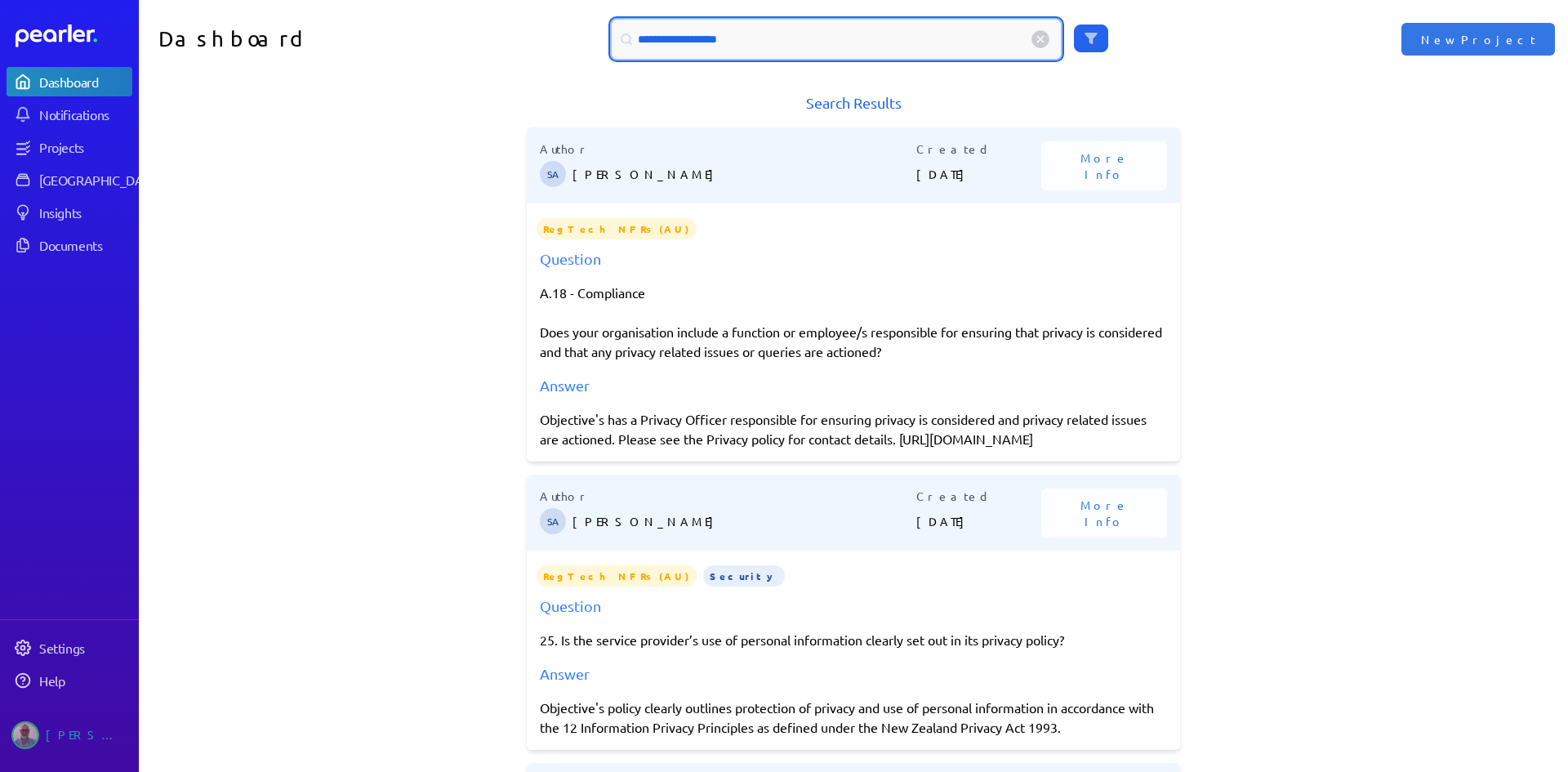
click at [771, 51] on input "**********" at bounding box center [837, 38] width 449 height 39
drag, startPoint x: 752, startPoint y: 43, endPoint x: 540, endPoint y: 45, distance: 212.0
click at [540, 45] on div "**********" at bounding box center [854, 38] width 715 height 39
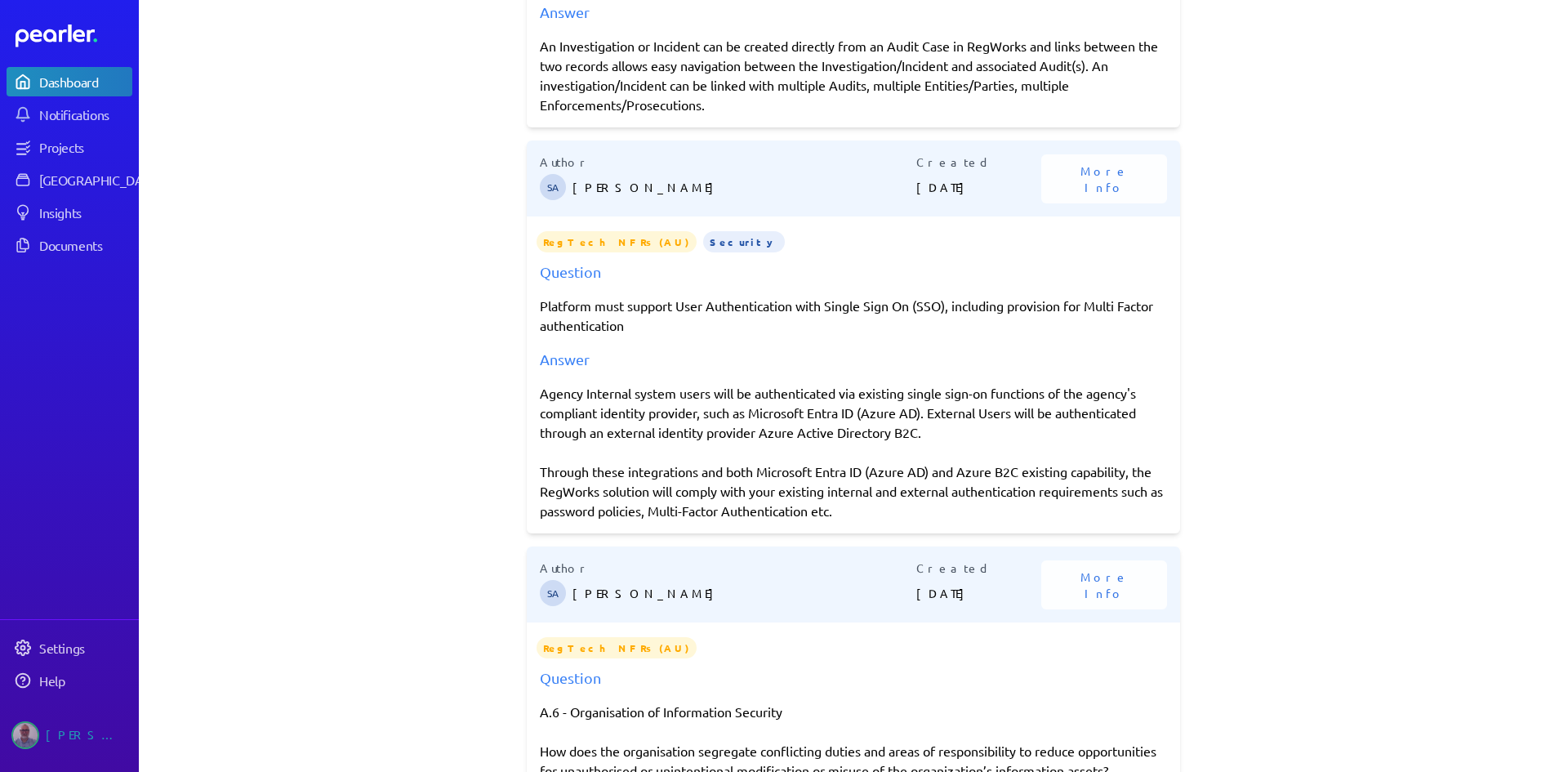
scroll to position [3269, 0]
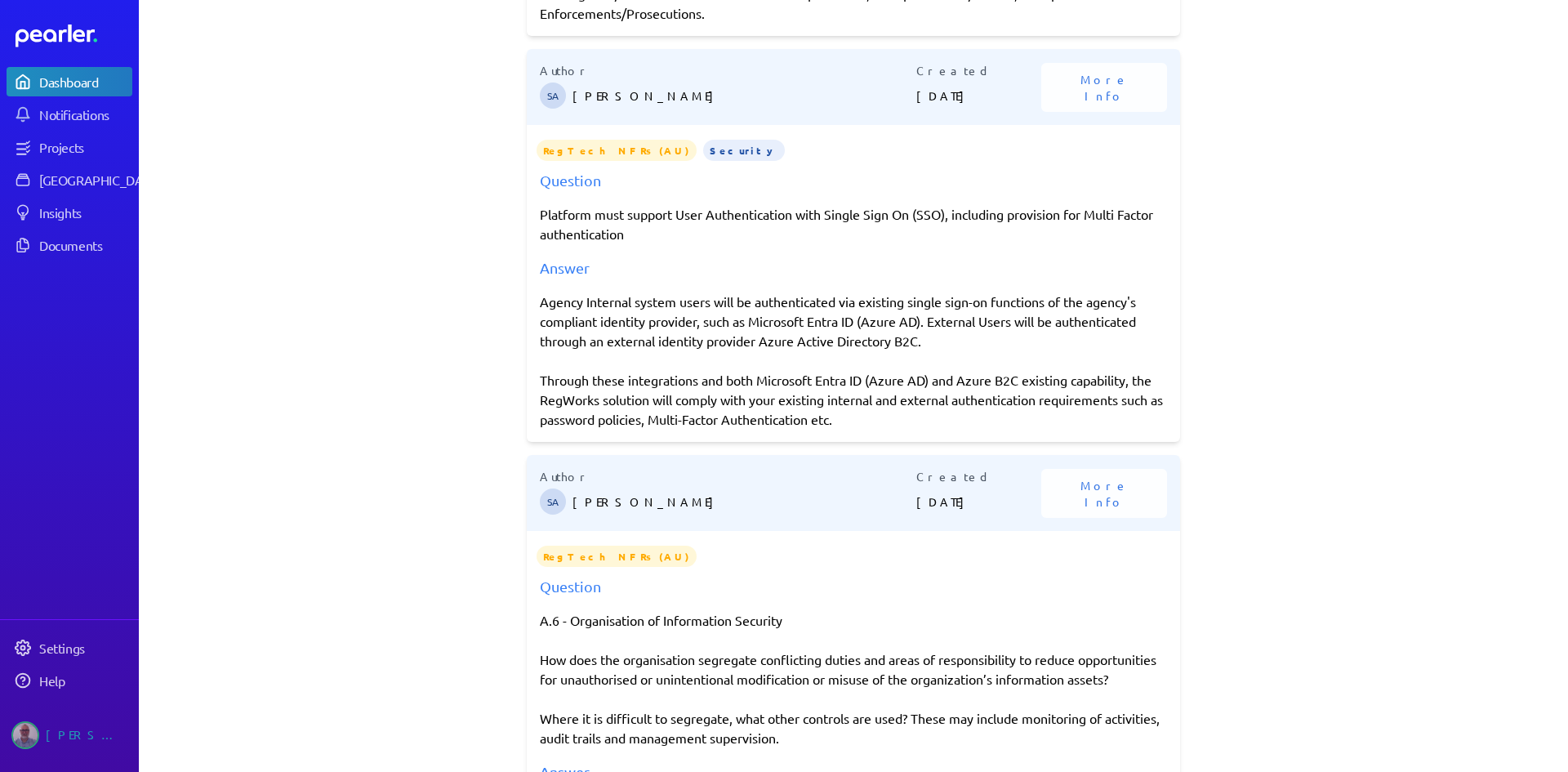
click at [589, 309] on div "Question Platform must support User Authentication with Single Sign On (SSO), i…" at bounding box center [854, 299] width 654 height 259
drag, startPoint x: 535, startPoint y: 323, endPoint x: 859, endPoint y: 449, distance: 347.6
click at [859, 442] on div "Author SA [PERSON_NAME] Created [DATE] More Info RegTech NFRs (AU) Security Que…" at bounding box center [854, 246] width 654 height 393
copy div "Agency Internal system users will be authenticated via existing single sign-on …"
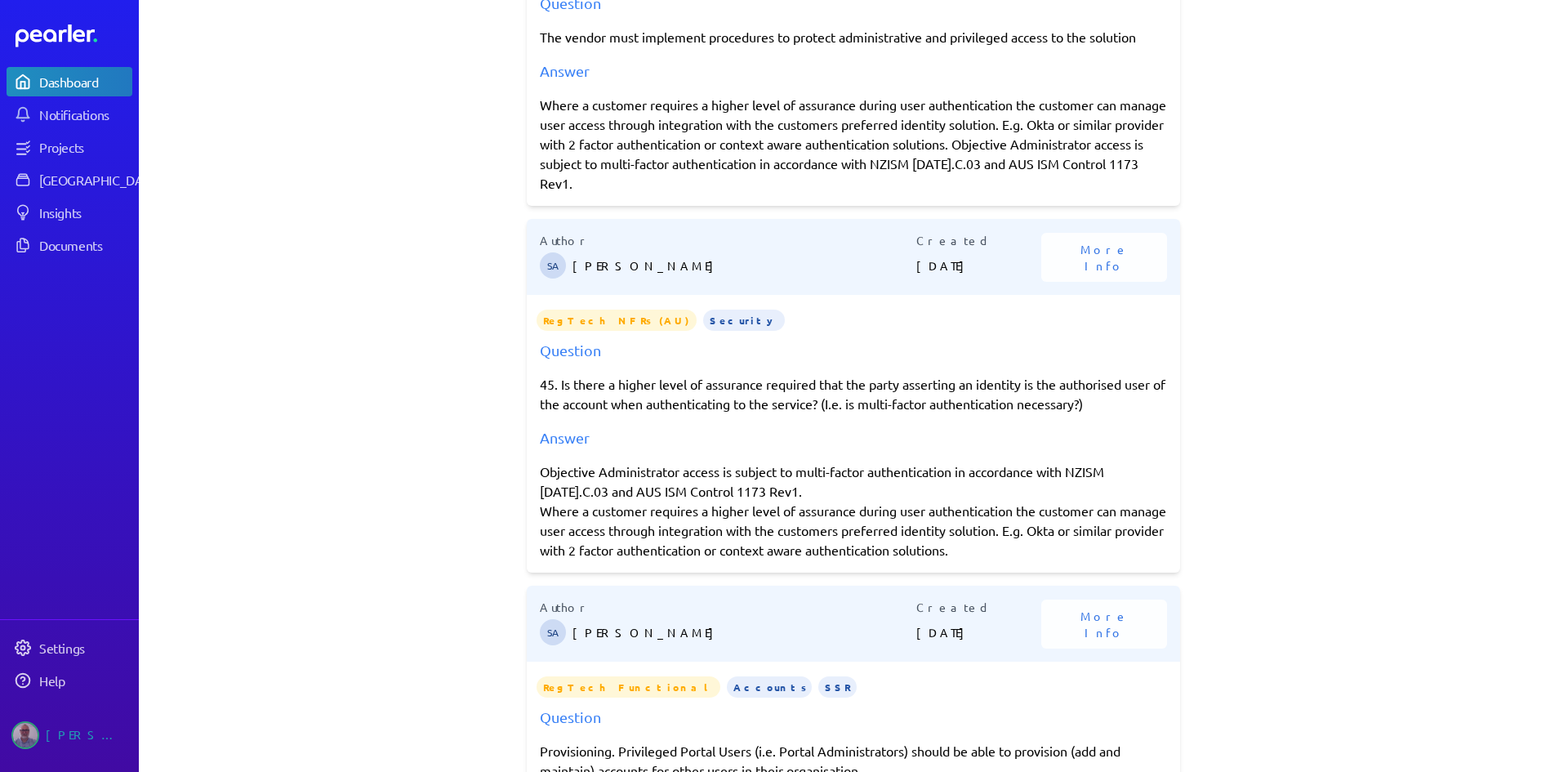
scroll to position [0, 0]
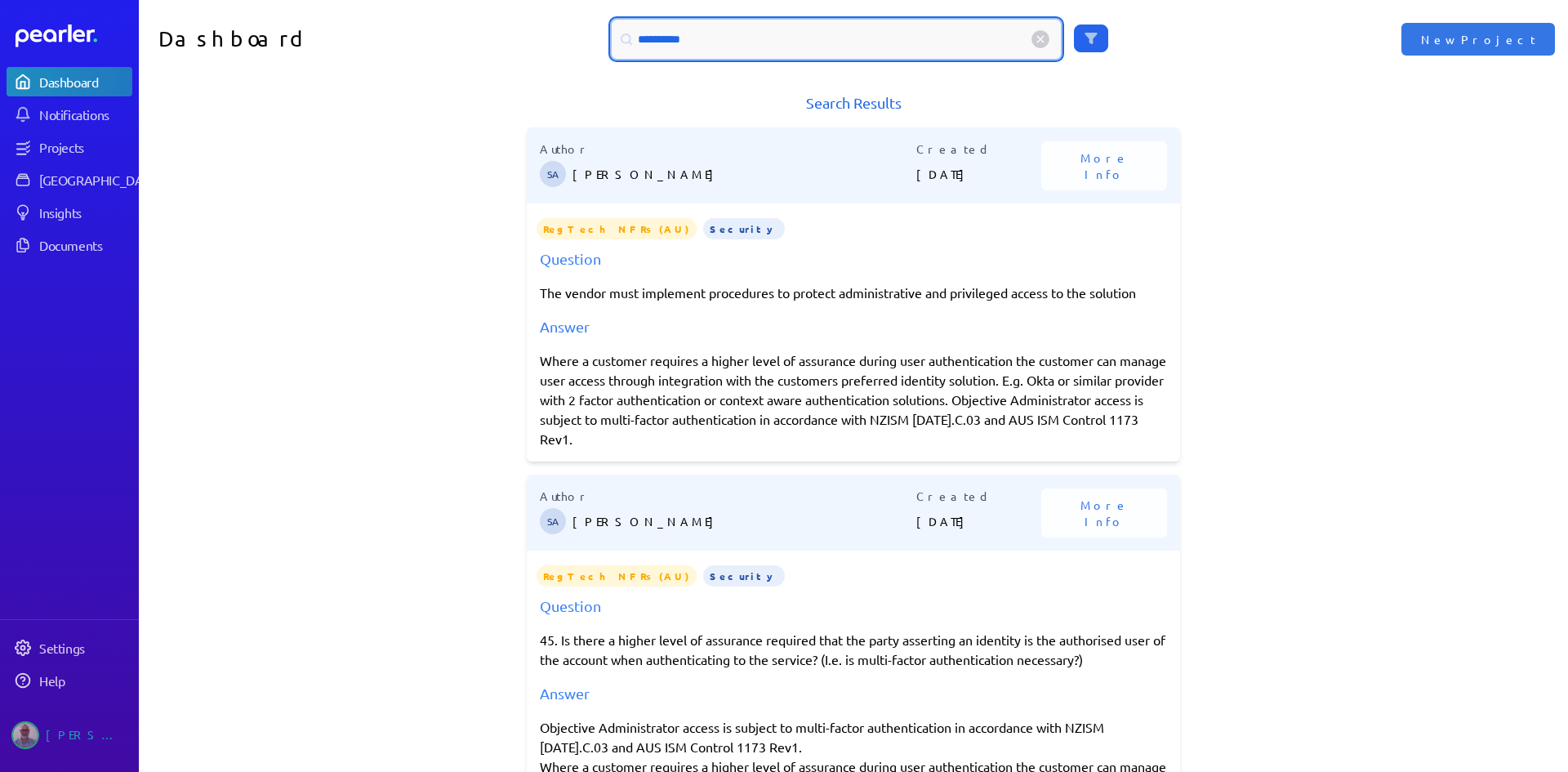
drag, startPoint x: 661, startPoint y: 48, endPoint x: 563, endPoint y: 66, distance: 99.6
click at [563, 66] on div "**********" at bounding box center [853, 39] width 1429 height 79
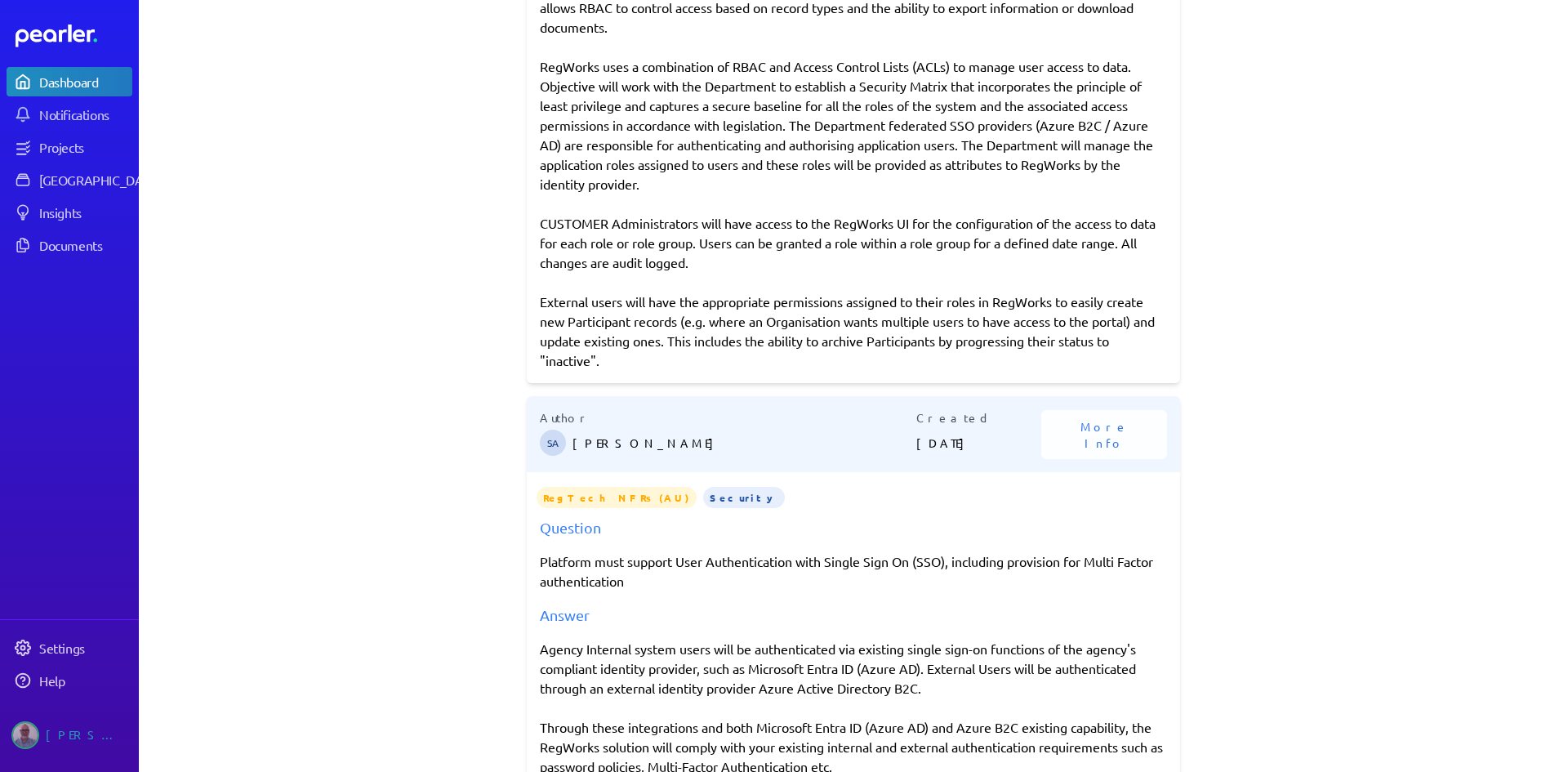
scroll to position [2387, 0]
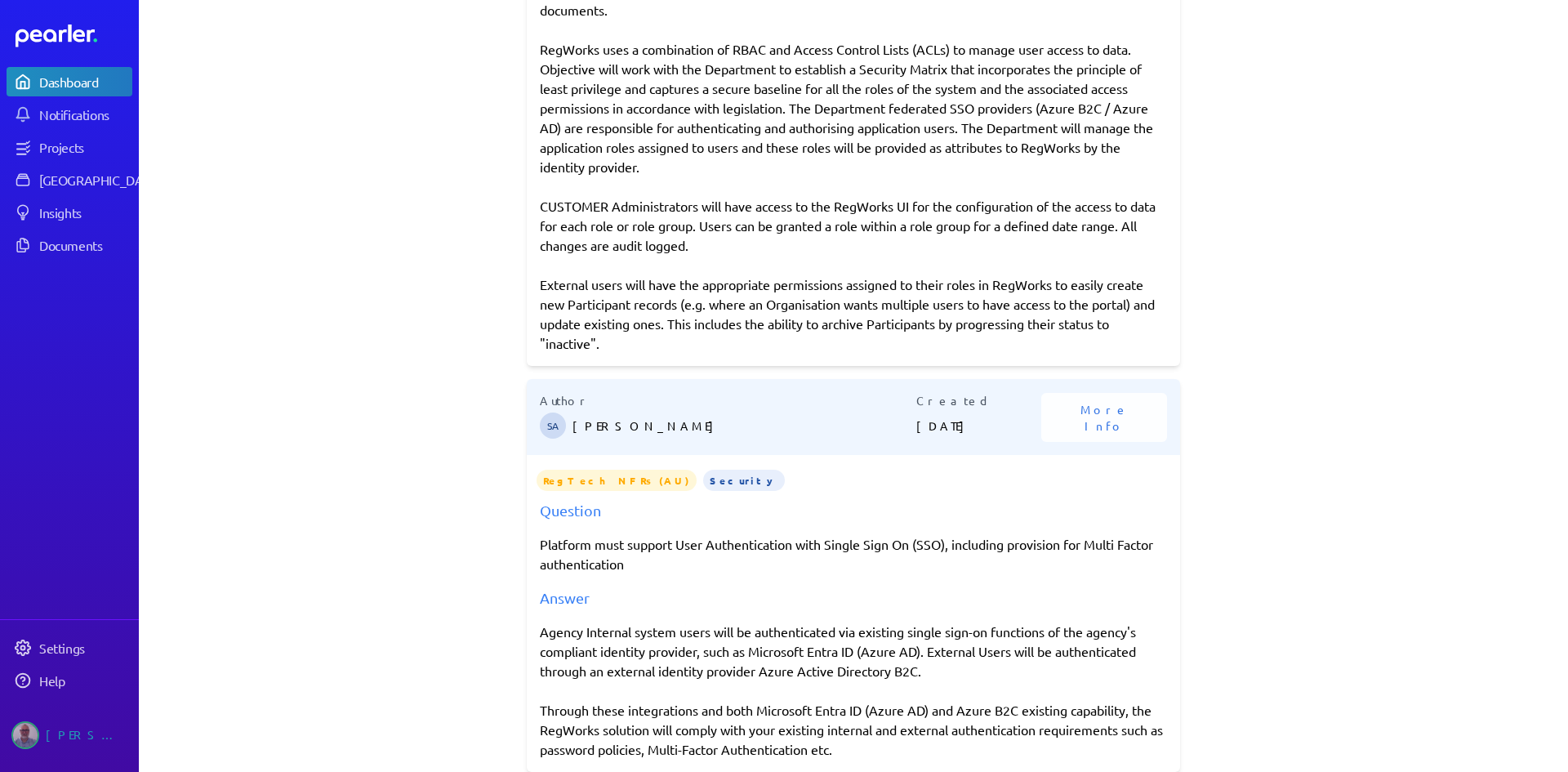
drag, startPoint x: 535, startPoint y: 631, endPoint x: 941, endPoint y: 747, distance: 422.2
click at [941, 747] on div "Agency Internal system users will be authenticated via existing single sign-on …" at bounding box center [853, 691] width 627 height 137
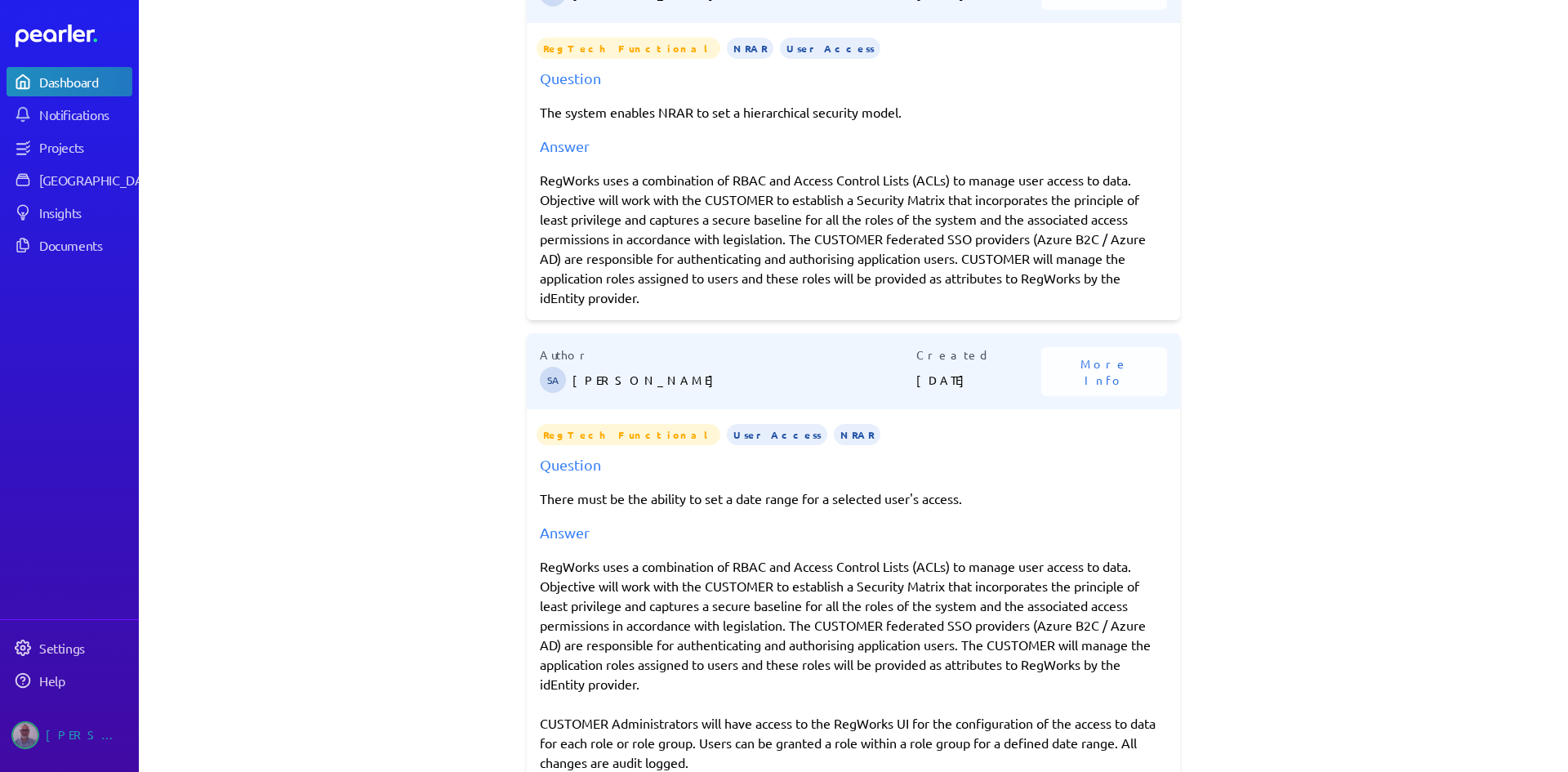
scroll to position [0, 0]
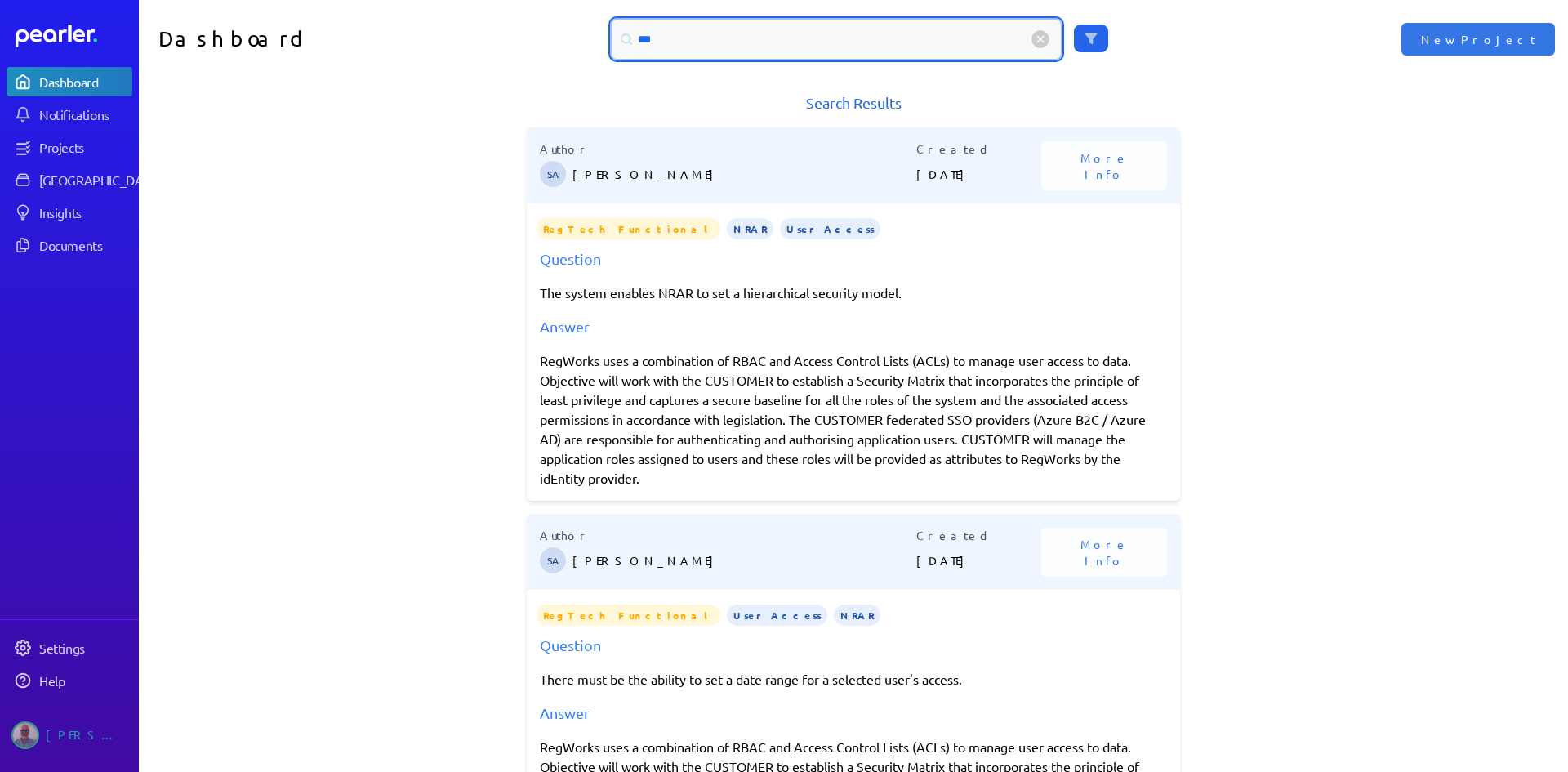
drag, startPoint x: 672, startPoint y: 39, endPoint x: 616, endPoint y: 46, distance: 56.4
click at [616, 46] on div "***" at bounding box center [837, 38] width 449 height 39
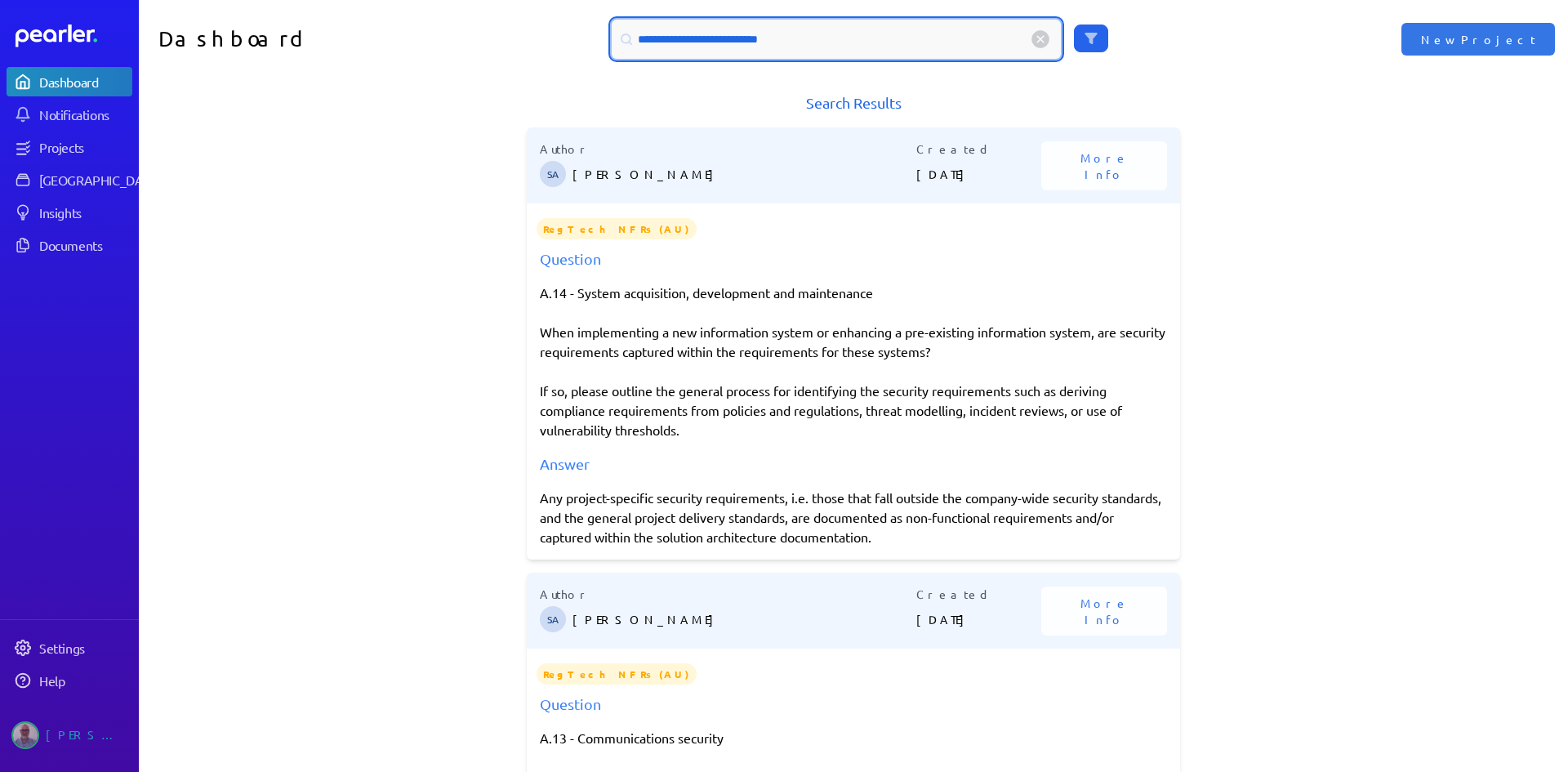
drag, startPoint x: 803, startPoint y: 38, endPoint x: 579, endPoint y: 48, distance: 224.2
click at [579, 48] on div "**********" at bounding box center [854, 38] width 715 height 39
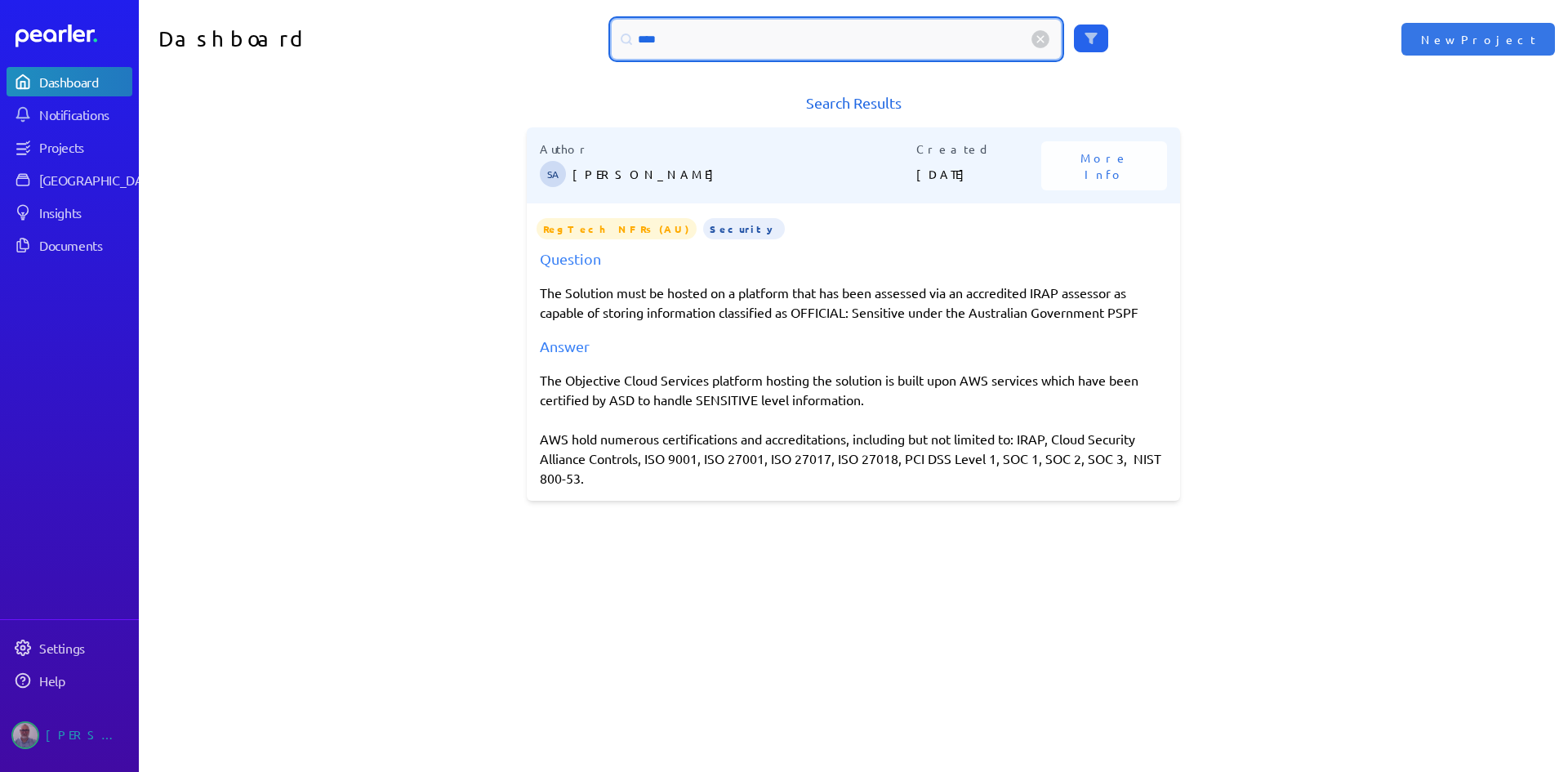
drag, startPoint x: 661, startPoint y: 32, endPoint x: 609, endPoint y: 42, distance: 53.0
click at [612, 42] on div "****" at bounding box center [837, 38] width 449 height 39
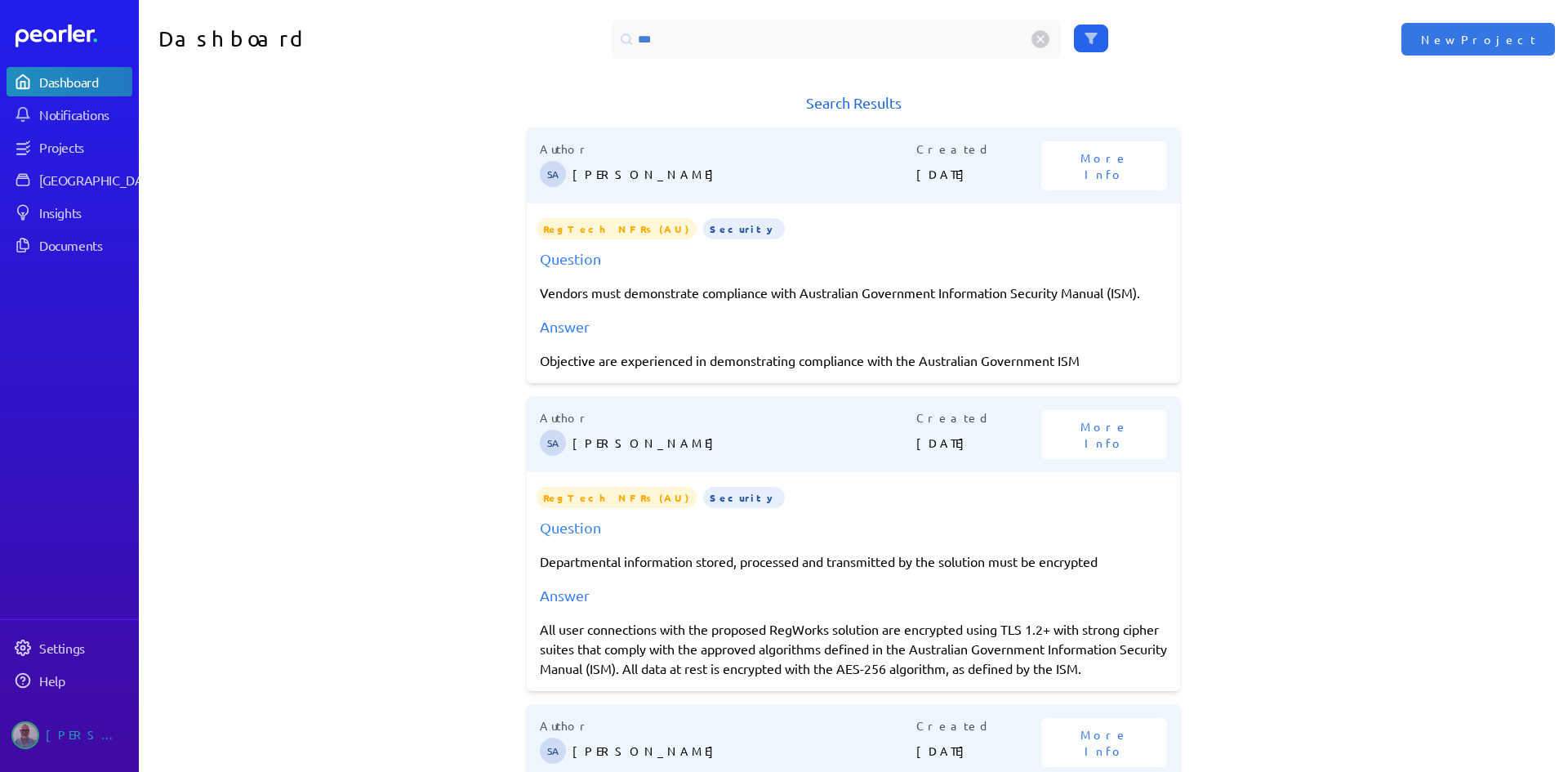
click at [540, 363] on div "Objective are experienced in demonstrating compliance with the Australian Gover…" at bounding box center [853, 360] width 627 height 19
drag, startPoint x: 537, startPoint y: 363, endPoint x: 1082, endPoint y: 360, distance: 545.0
click at [1082, 360] on div "Objective are experienced in demonstrating compliance with the Australian Gover…" at bounding box center [853, 360] width 627 height 19
copy div "Objective are experienced in demonstrating compliance with the Australian Gover…"
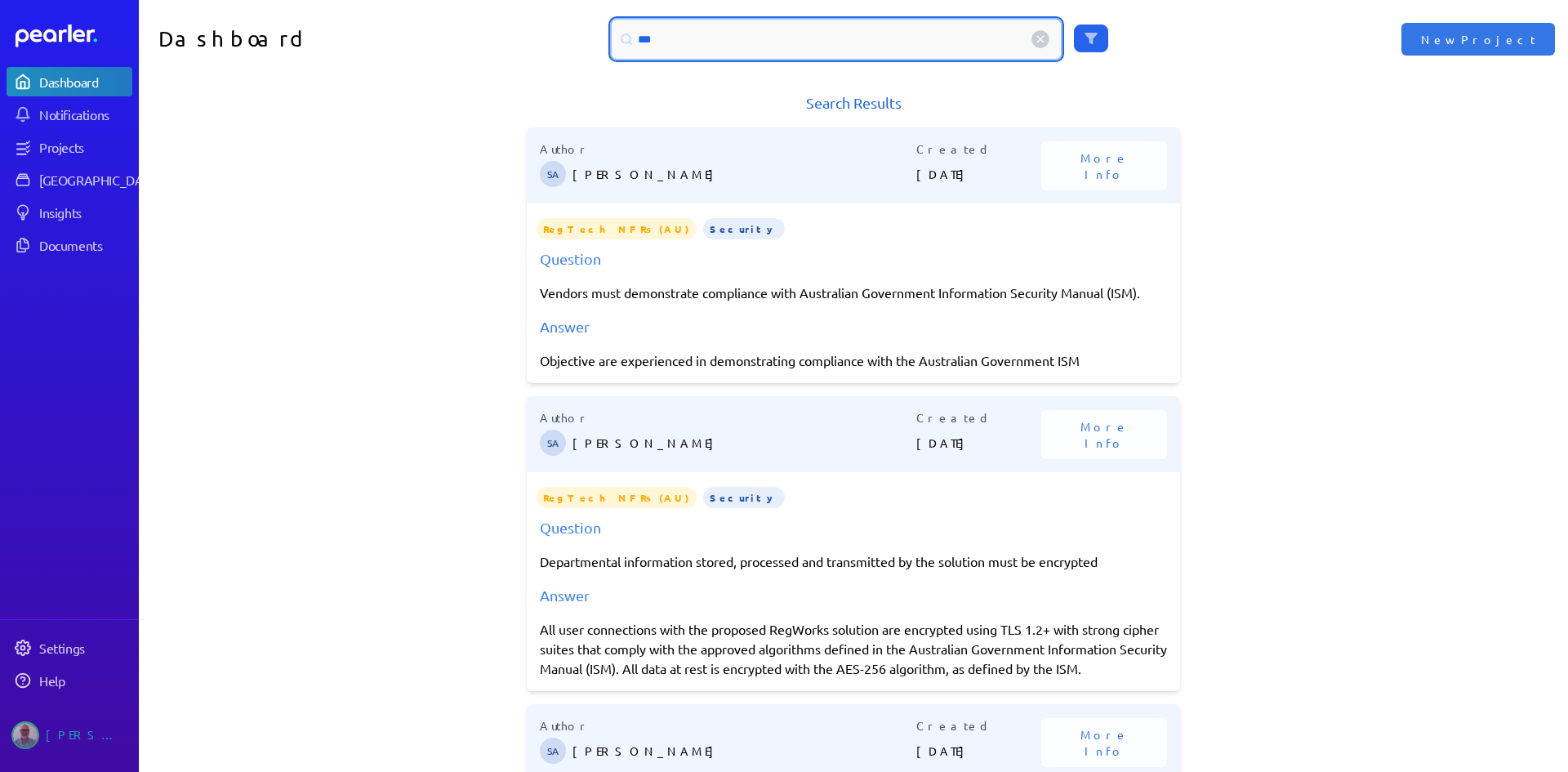
drag, startPoint x: 665, startPoint y: 35, endPoint x: 570, endPoint y: 46, distance: 95.6
click at [570, 46] on div "***" at bounding box center [854, 38] width 715 height 39
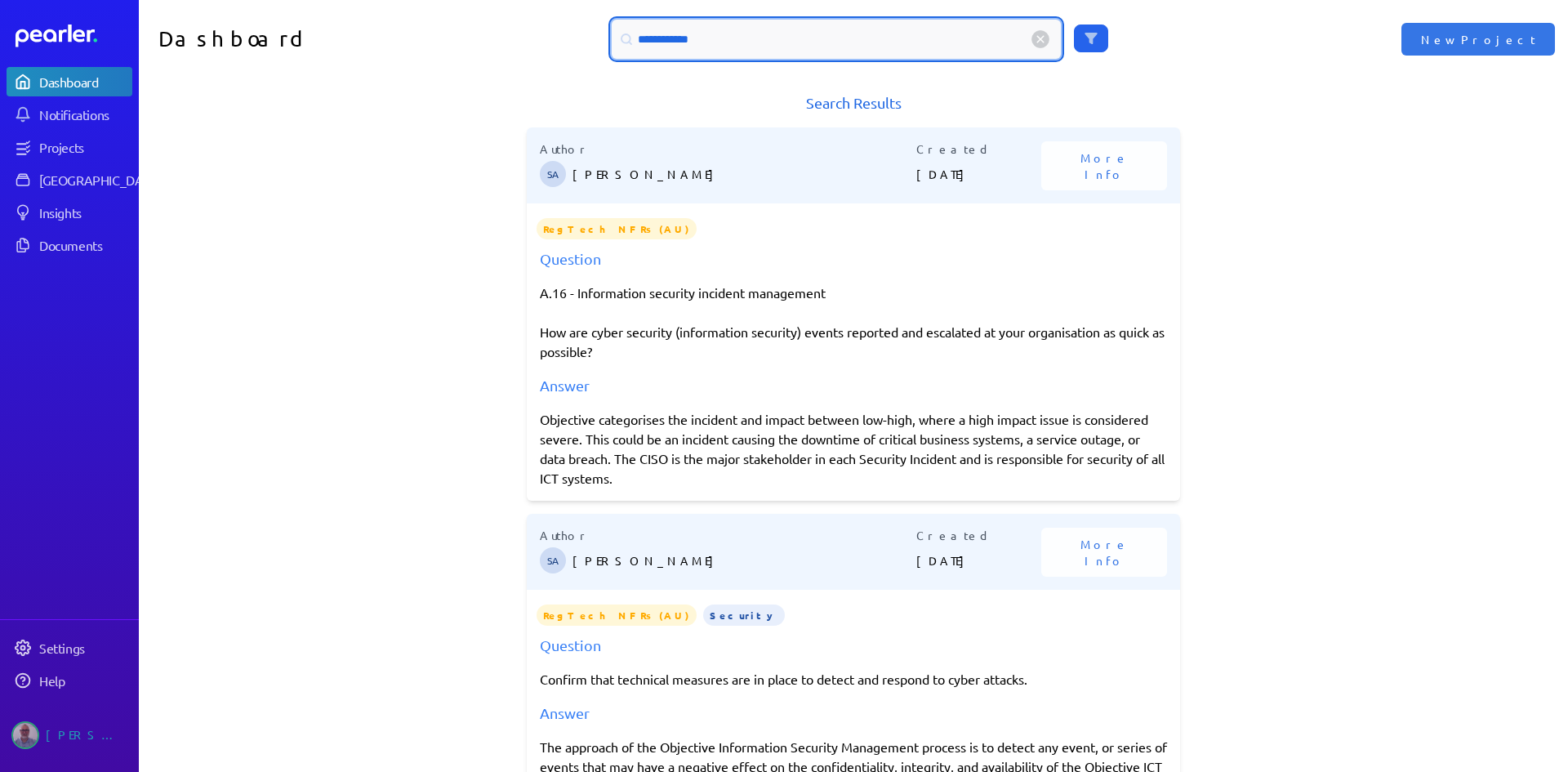
drag, startPoint x: 706, startPoint y: 35, endPoint x: 556, endPoint y: 51, distance: 150.9
click at [556, 51] on div "**********" at bounding box center [854, 38] width 715 height 39
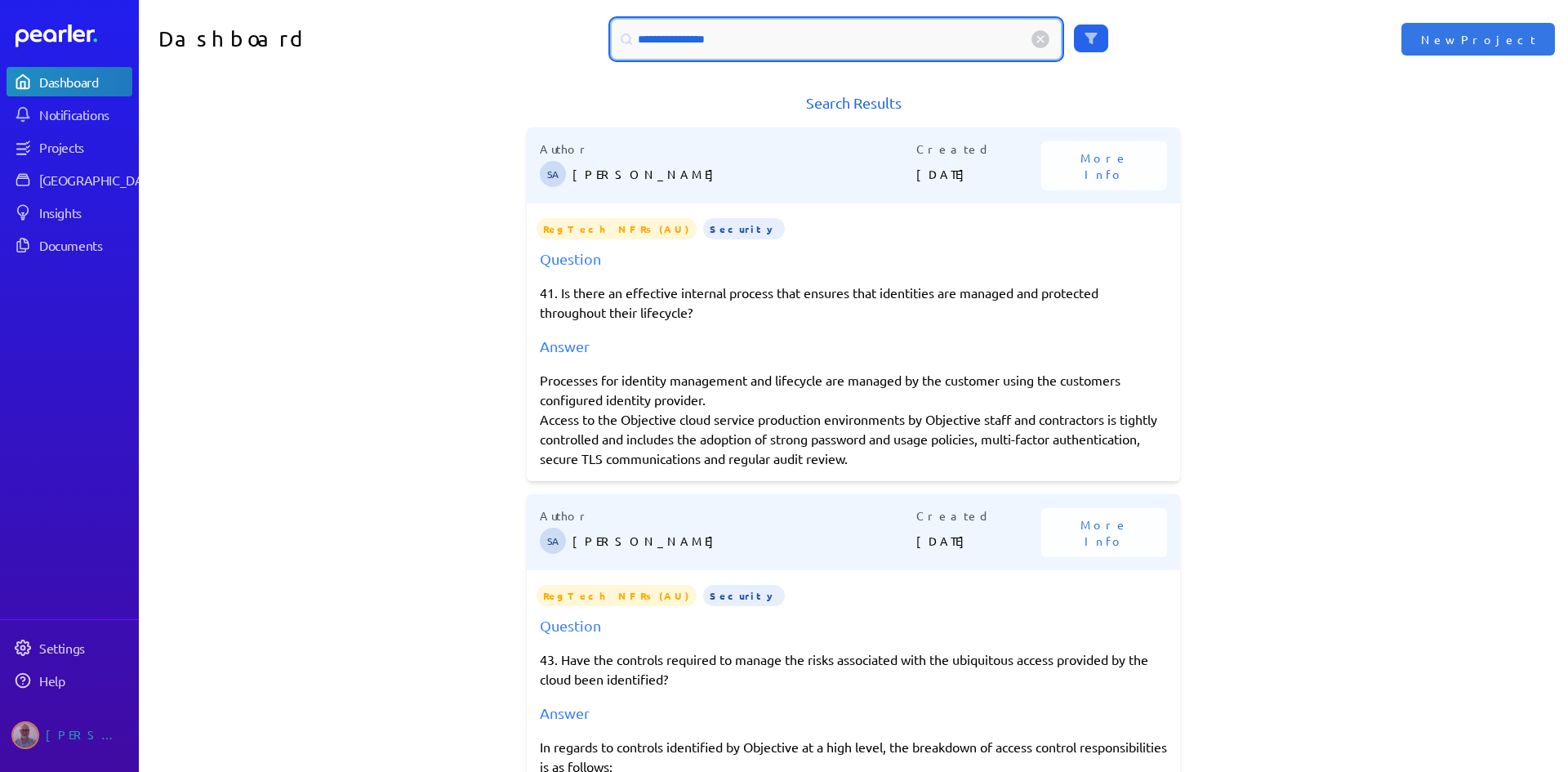
drag, startPoint x: 729, startPoint y: 43, endPoint x: 565, endPoint y: 47, distance: 164.0
click at [565, 47] on div "**********" at bounding box center [854, 38] width 715 height 39
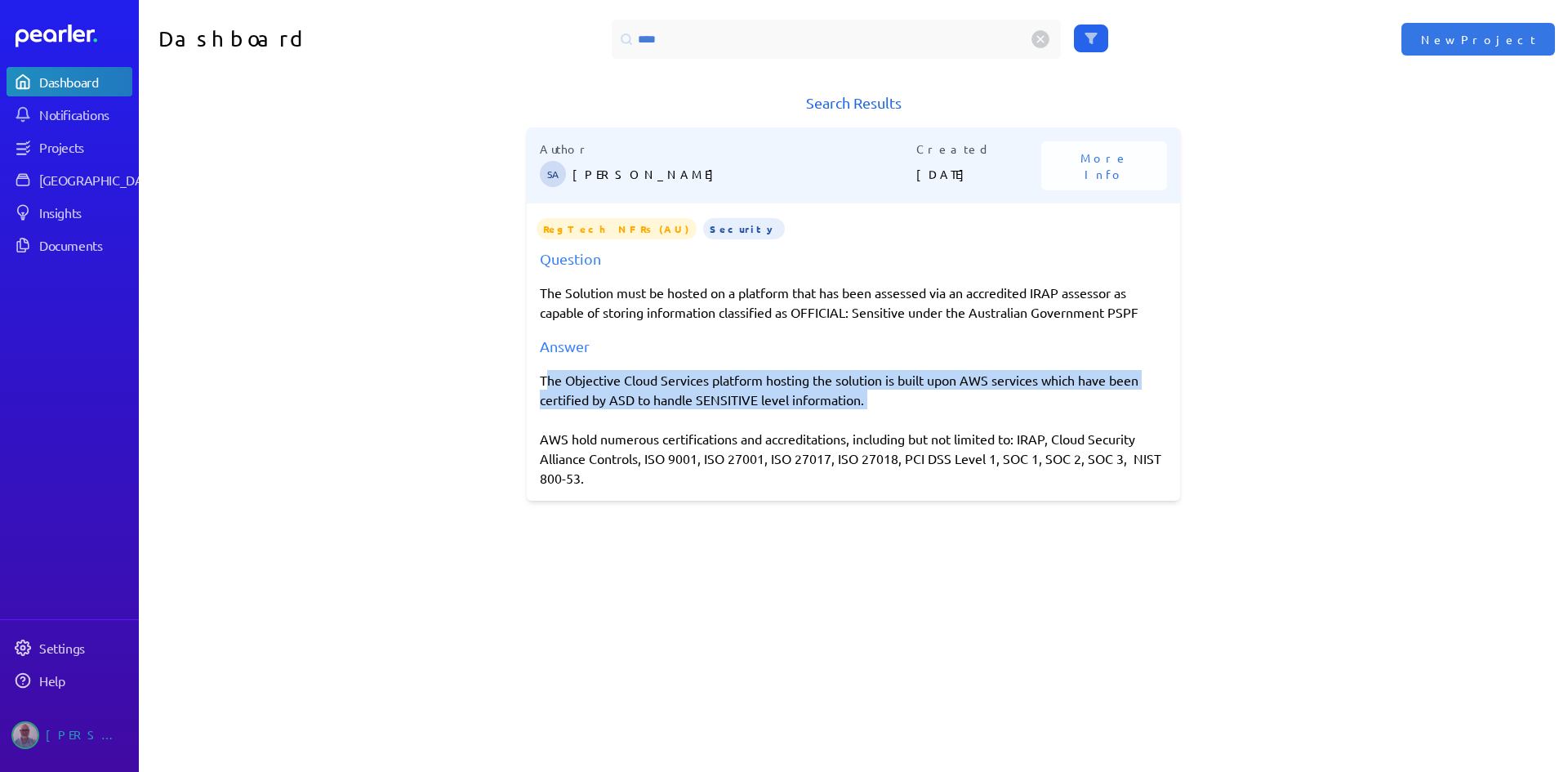
drag, startPoint x: 539, startPoint y: 380, endPoint x: 876, endPoint y: 425, distance: 340.0
click at [876, 425] on div "The Objective Cloud Services platform hosting the solution is built upon AWS se…" at bounding box center [853, 428] width 627 height 118
click at [616, 384] on div "The Objective Cloud Services platform hosting the solution is built upon AWS se…" at bounding box center [853, 428] width 627 height 118
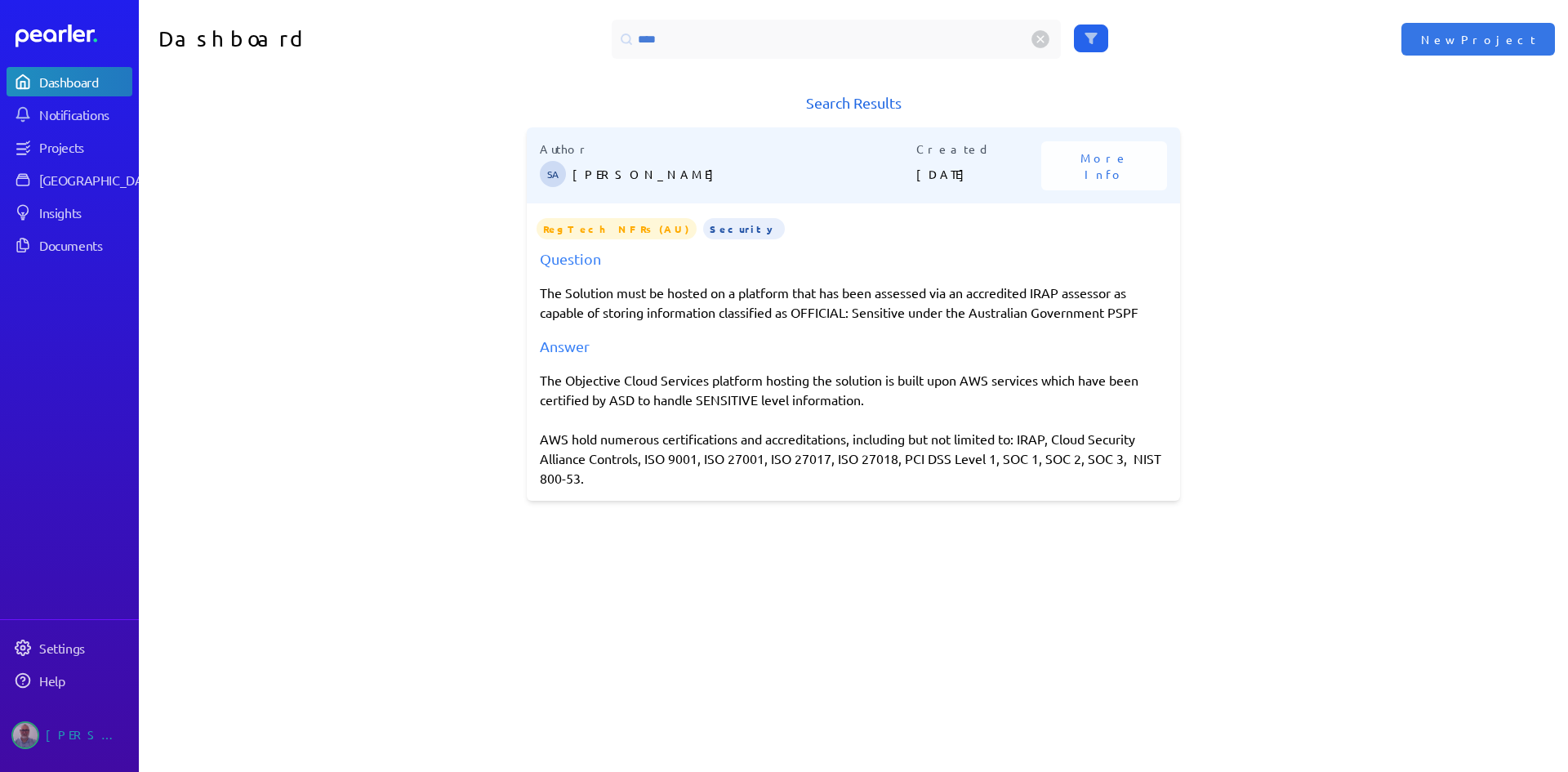
drag, startPoint x: 535, startPoint y: 377, endPoint x: 617, endPoint y: 473, distance: 126.3
click at [617, 473] on div "The Objective Cloud Services platform hosting the solution is built upon AWS se…" at bounding box center [853, 428] width 627 height 118
copy div "The Objective Cloud Services platform hosting the solution is built upon AWS se…"
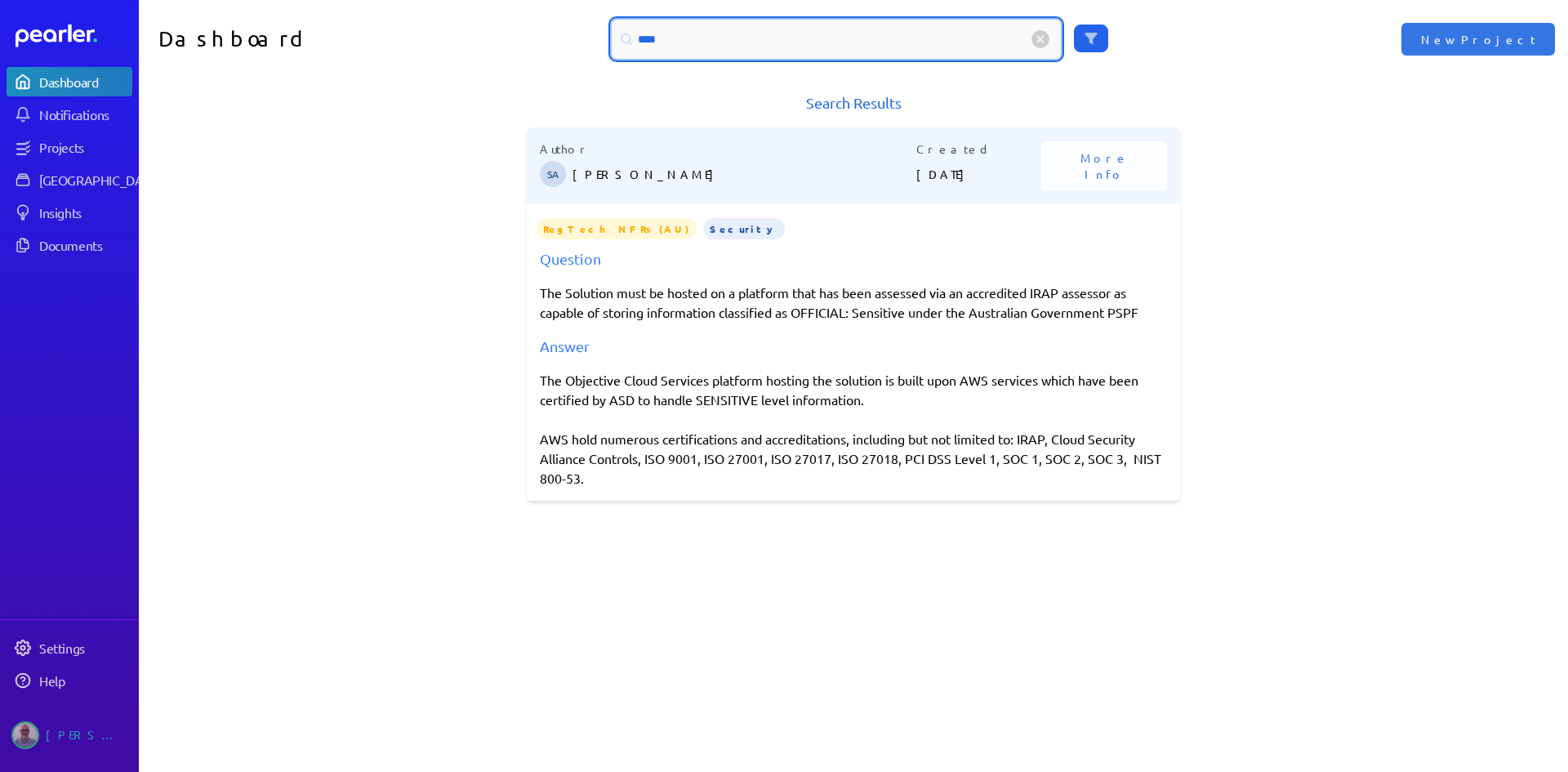
drag, startPoint x: 679, startPoint y: 42, endPoint x: 575, endPoint y: 41, distance: 104.0
click at [575, 41] on div "****" at bounding box center [854, 38] width 715 height 39
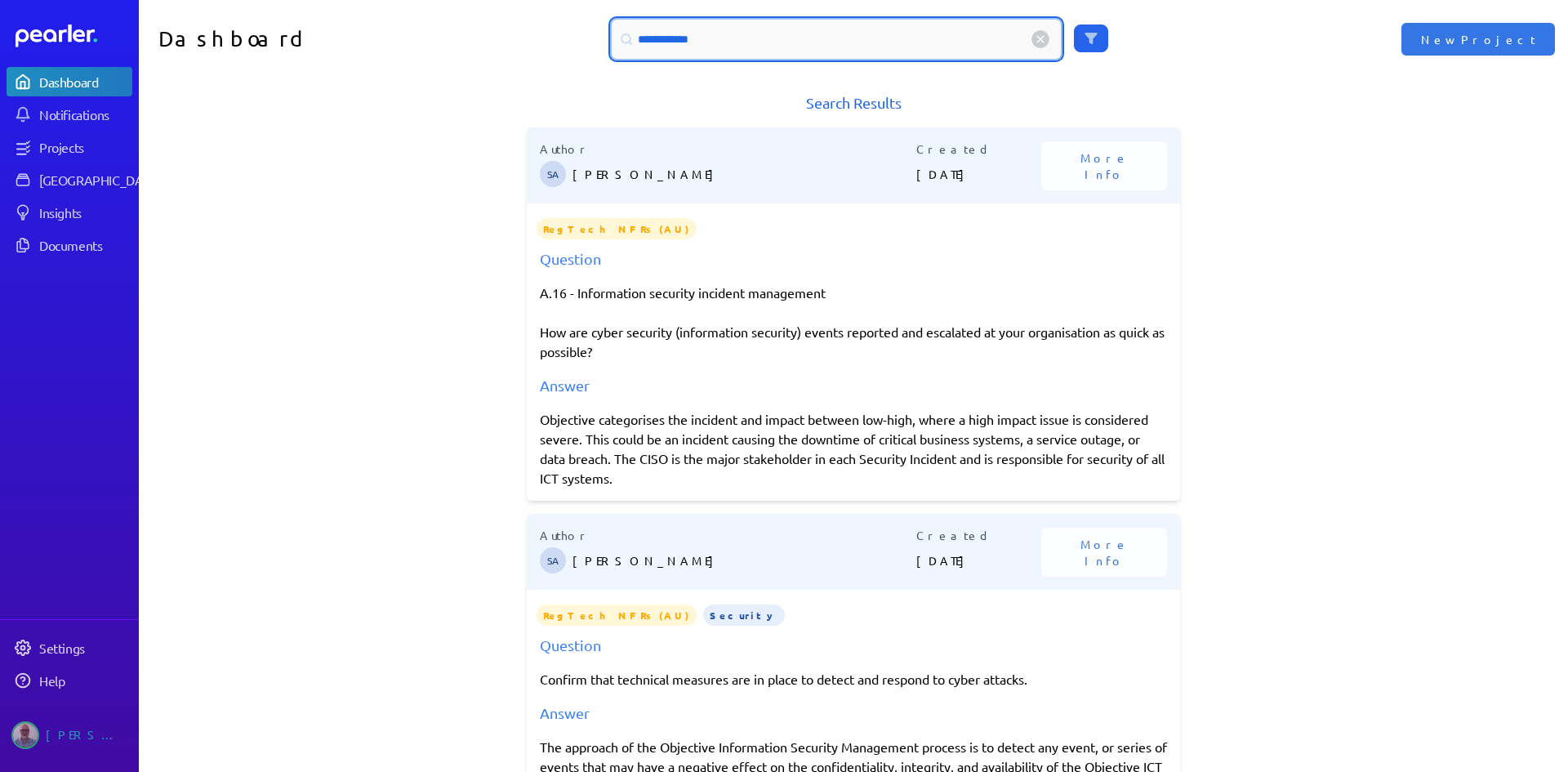
drag, startPoint x: 709, startPoint y: 44, endPoint x: 606, endPoint y: 45, distance: 103.0
click at [612, 45] on div "**********" at bounding box center [837, 38] width 449 height 39
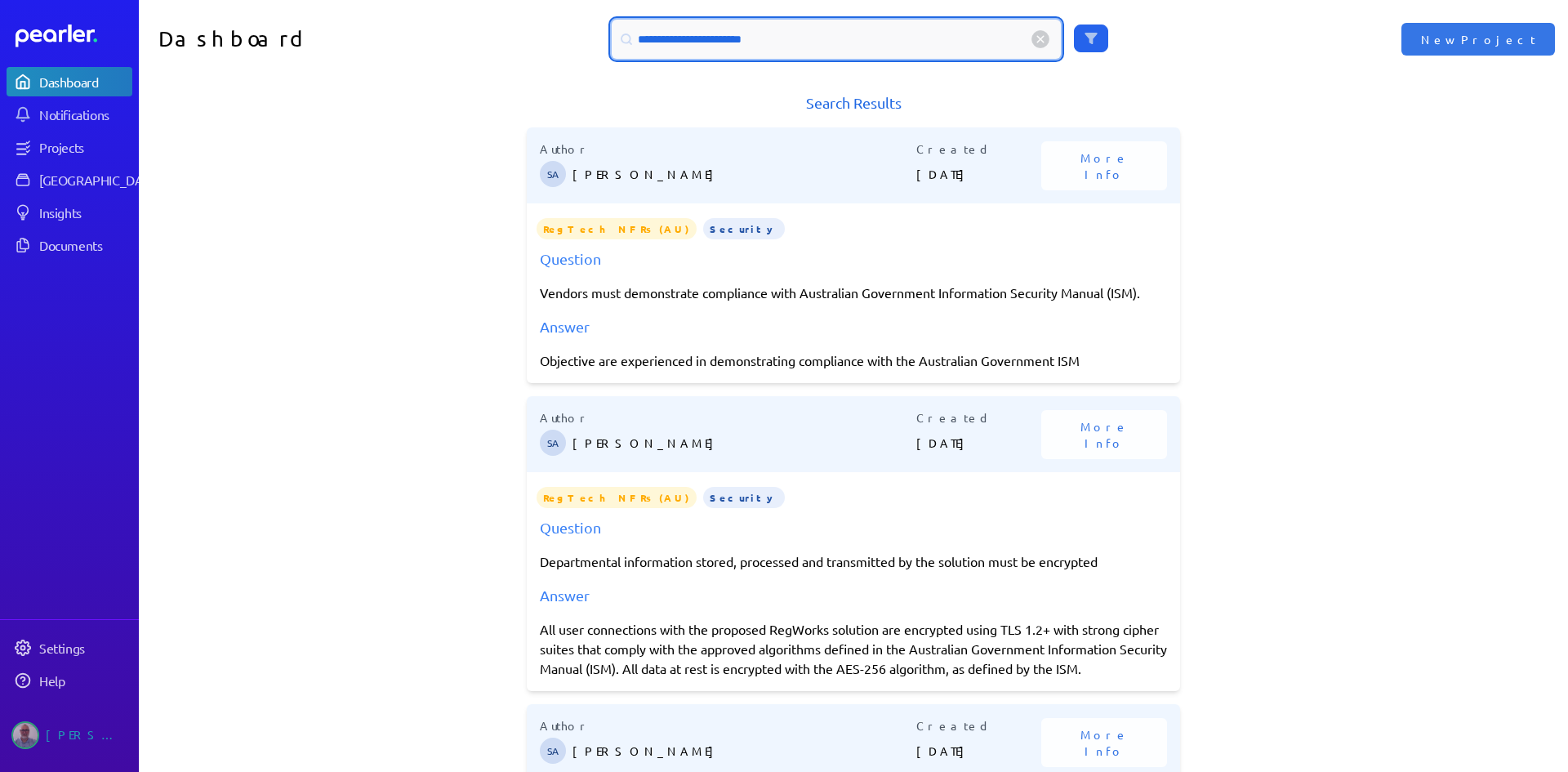
drag, startPoint x: 783, startPoint y: 43, endPoint x: 571, endPoint y: 46, distance: 212.0
click at [571, 46] on div "**********" at bounding box center [854, 38] width 715 height 39
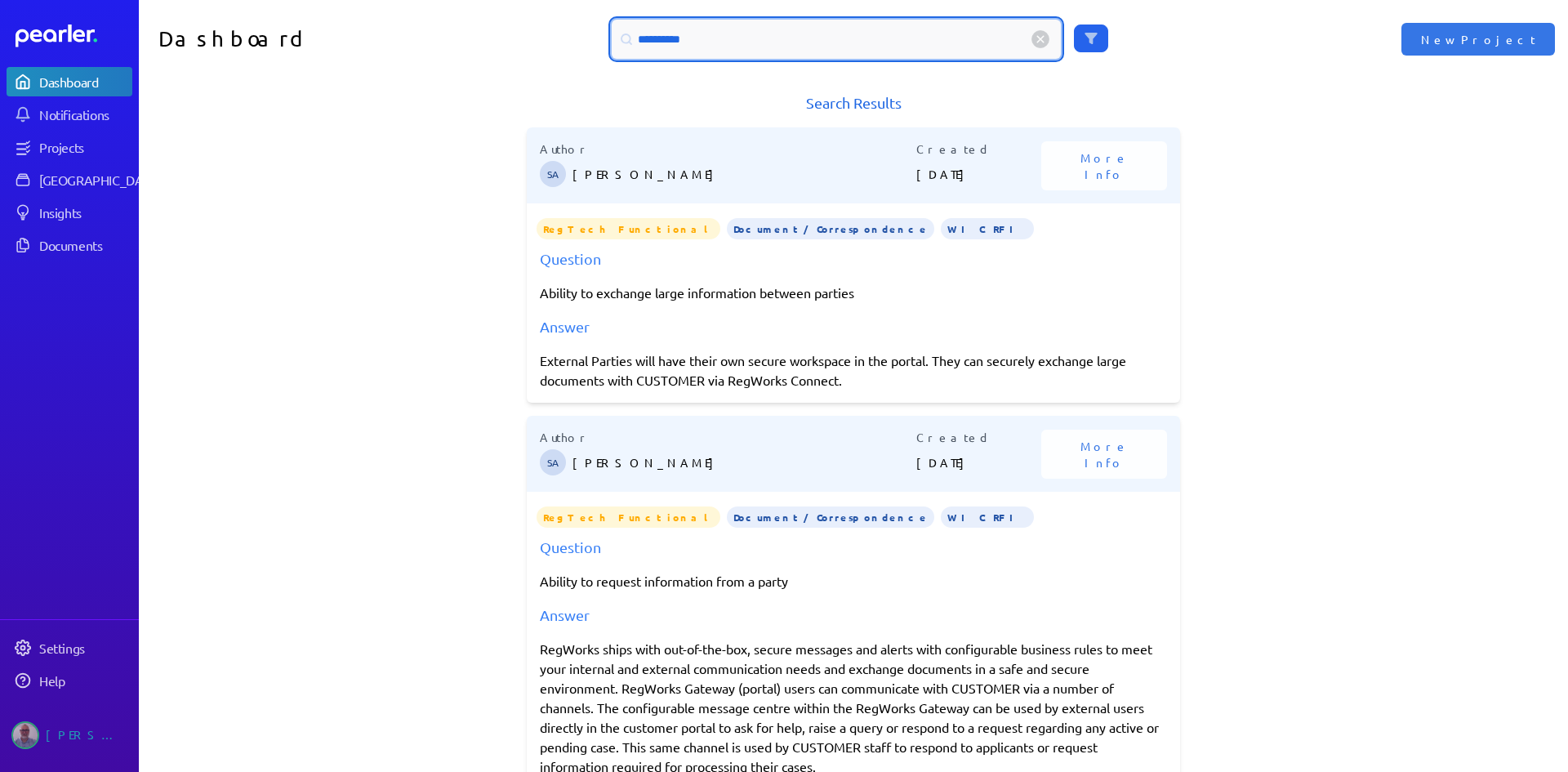
drag, startPoint x: 696, startPoint y: 48, endPoint x: 572, endPoint y: 46, distance: 124.0
click at [572, 46] on div "**********" at bounding box center [854, 38] width 715 height 39
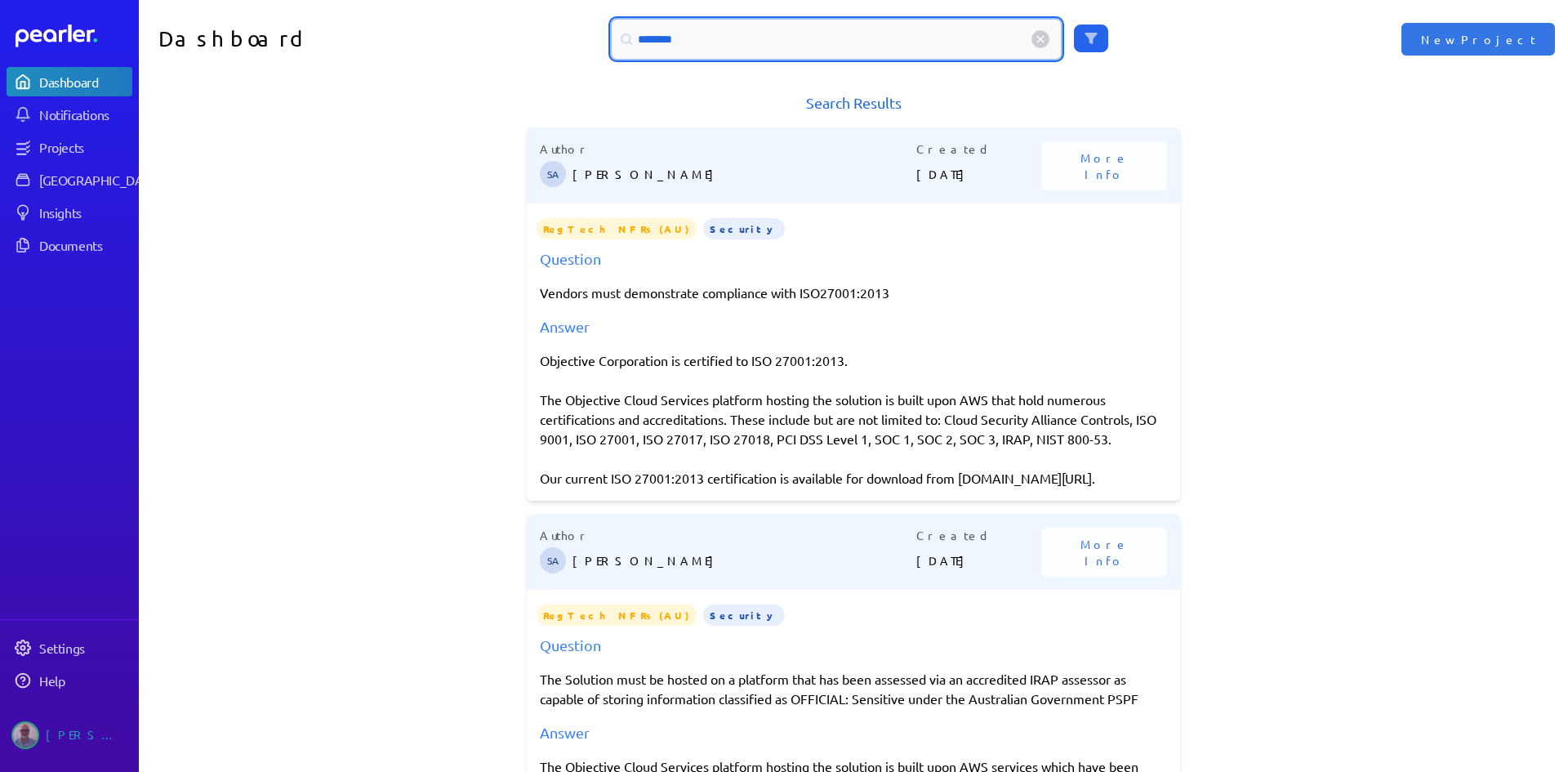
drag, startPoint x: 718, startPoint y: 35, endPoint x: 567, endPoint y: 46, distance: 151.4
click at [567, 46] on div "********" at bounding box center [854, 38] width 715 height 39
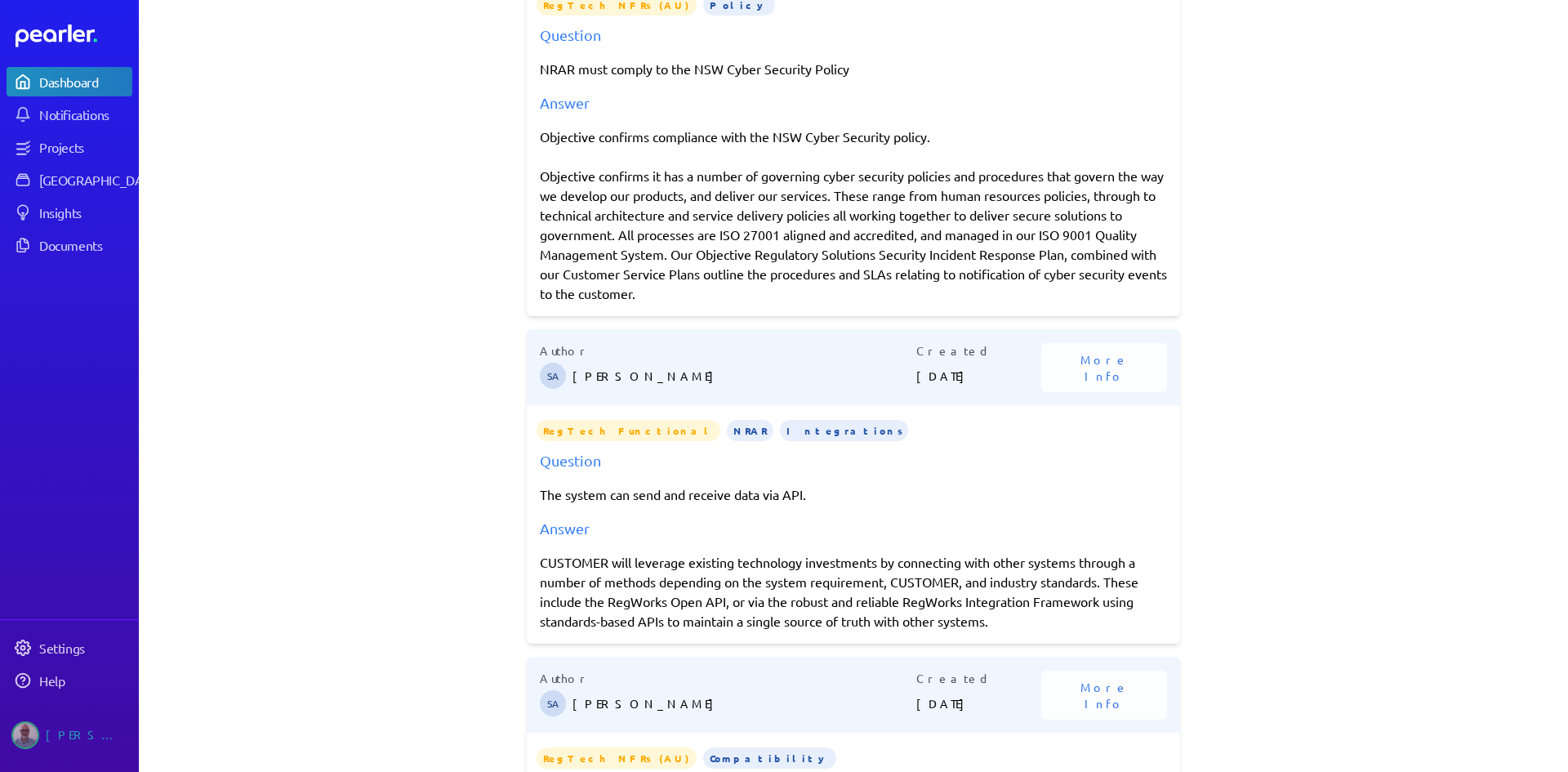
scroll to position [1390, 0]
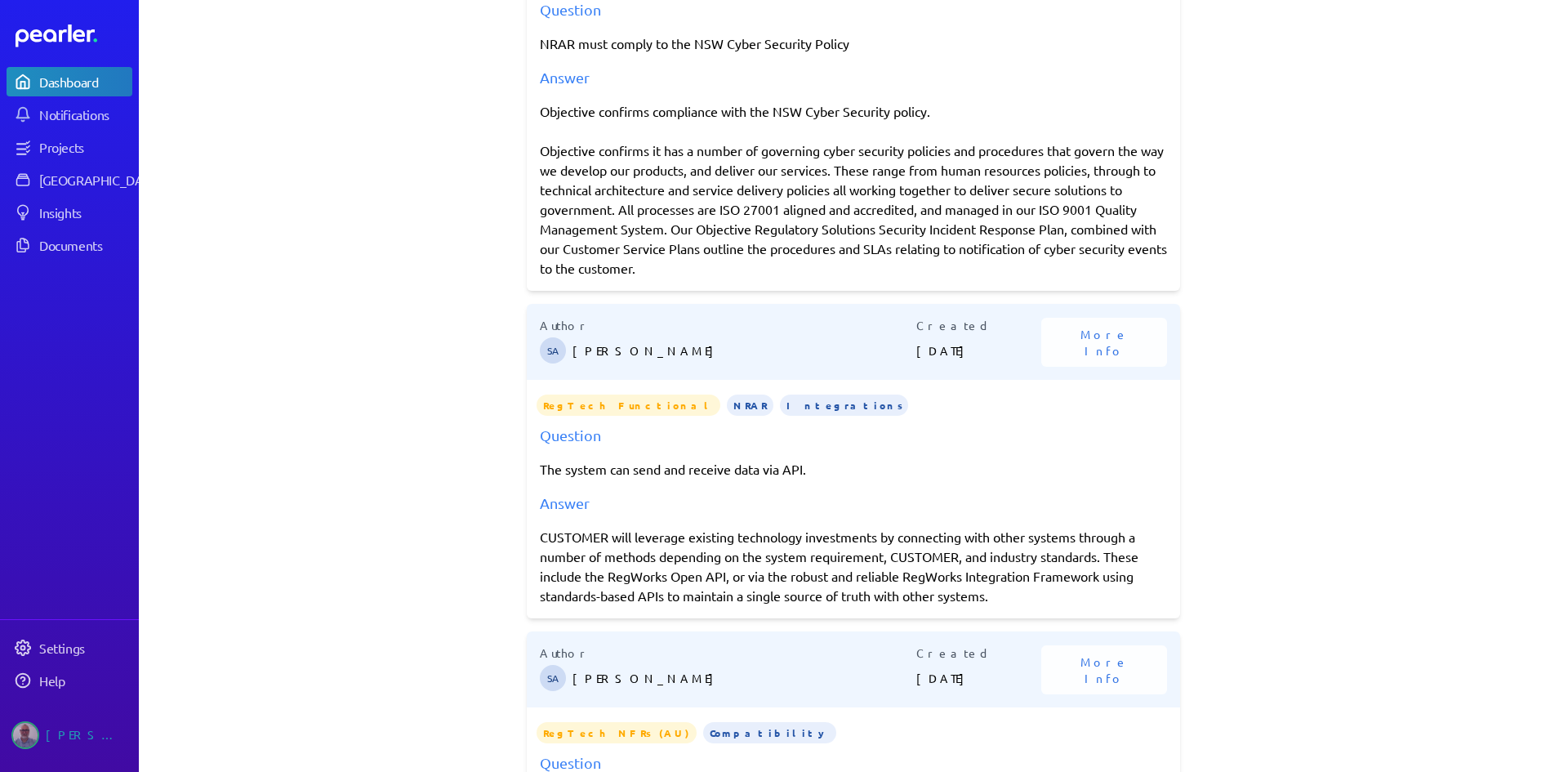
type input "**********"
drag, startPoint x: 538, startPoint y: 153, endPoint x: 903, endPoint y: 267, distance: 382.4
click at [903, 267] on div "Objective confirms compliance with the NSW Cyber Security policy. Objective con…" at bounding box center [853, 189] width 627 height 176
click at [811, 265] on div "Objective confirms compliance with the NSW Cyber Security policy. Objective con…" at bounding box center [853, 189] width 627 height 176
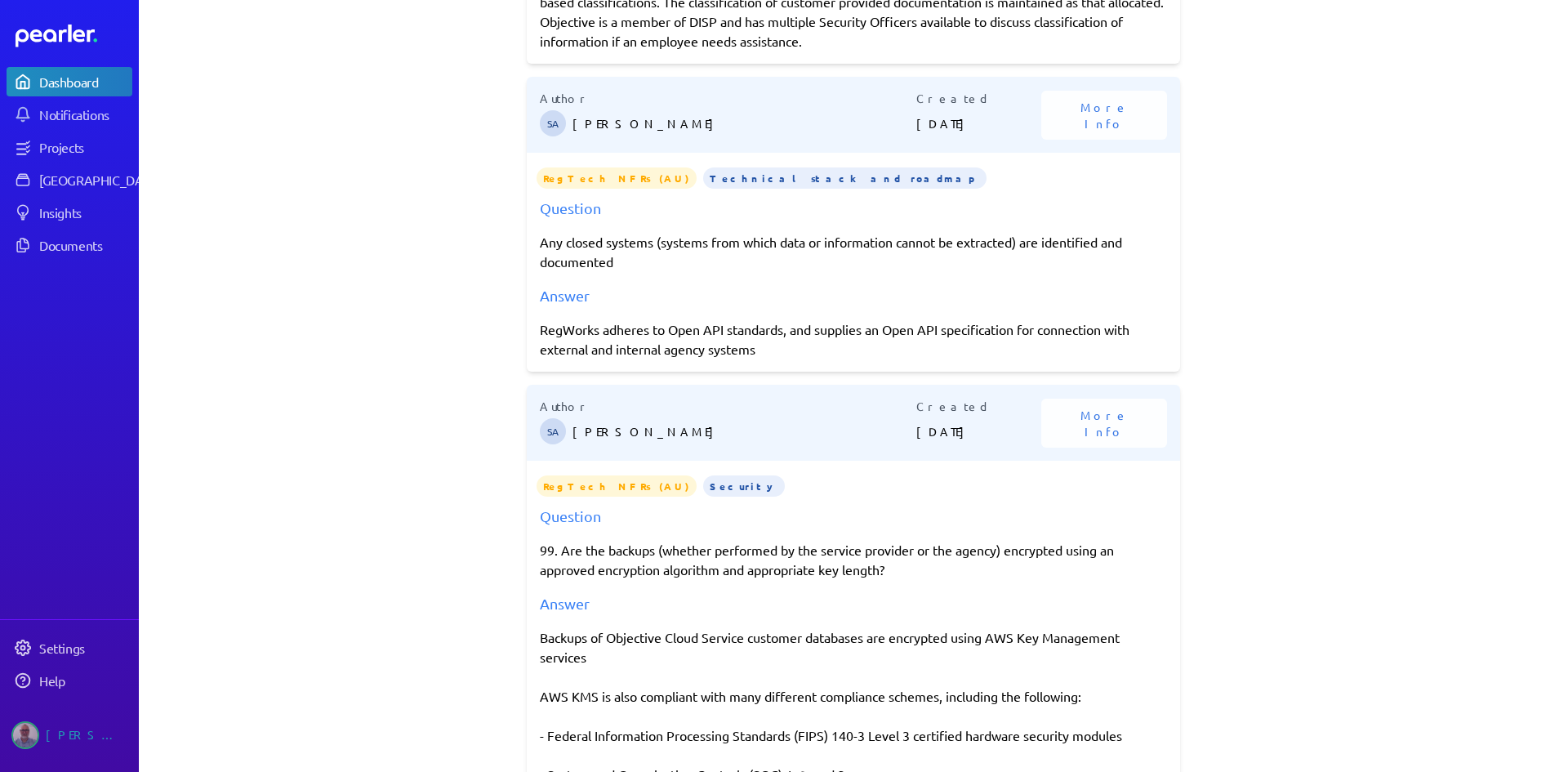
scroll to position [2512, 0]
